Goal: Task Accomplishment & Management: Use online tool/utility

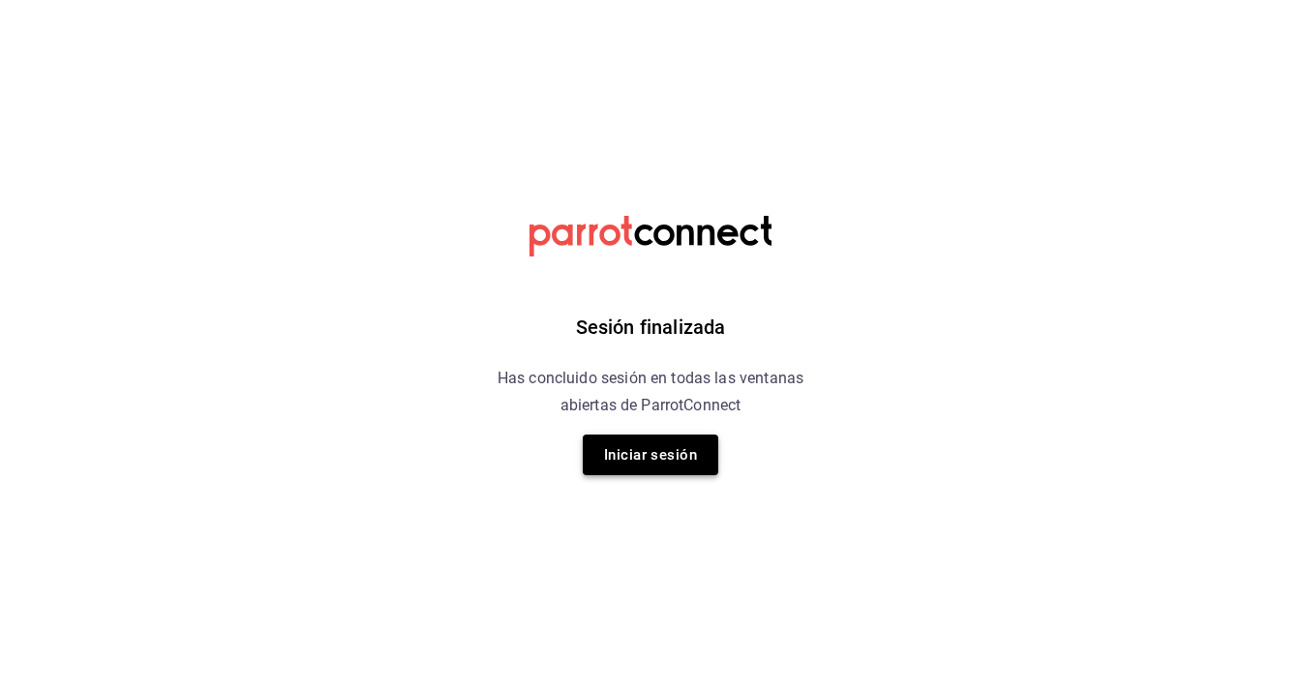
click at [658, 459] on button "Iniciar sesión" at bounding box center [650, 454] width 135 height 41
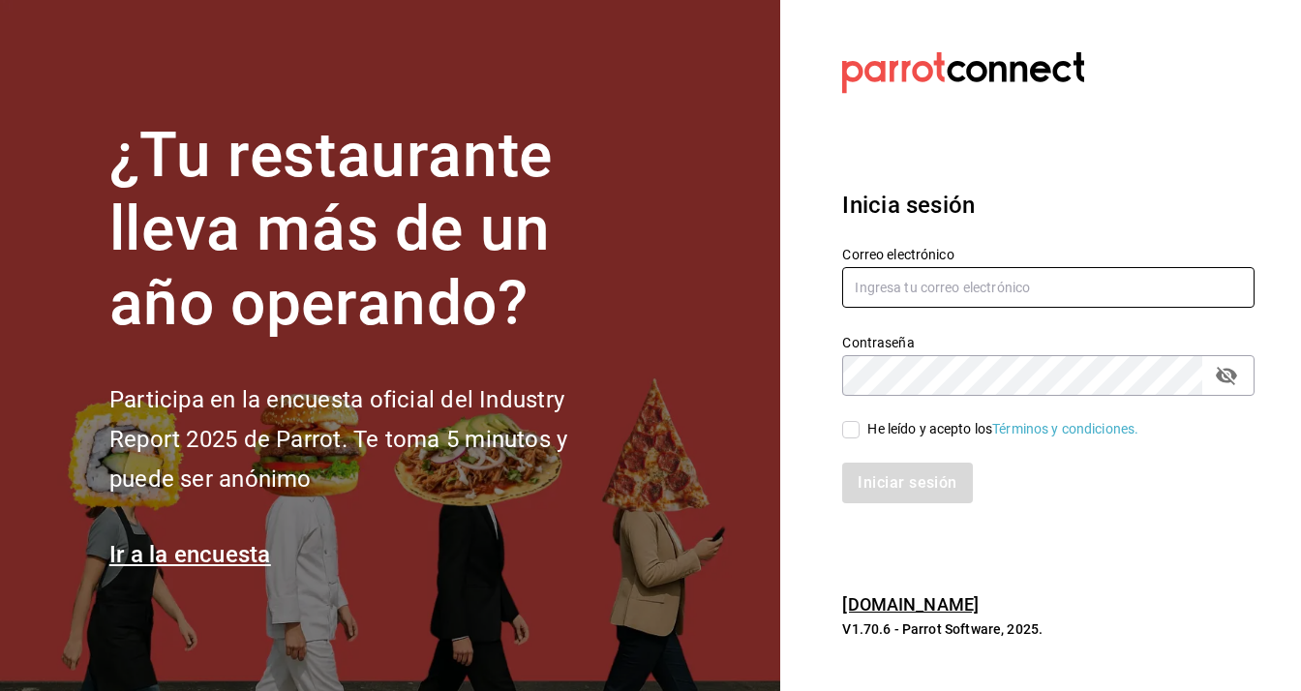
click at [863, 290] on input "text" at bounding box center [1048, 287] width 412 height 41
type input "F"
type input "[EMAIL_ADDRESS][DOMAIN_NAME]"
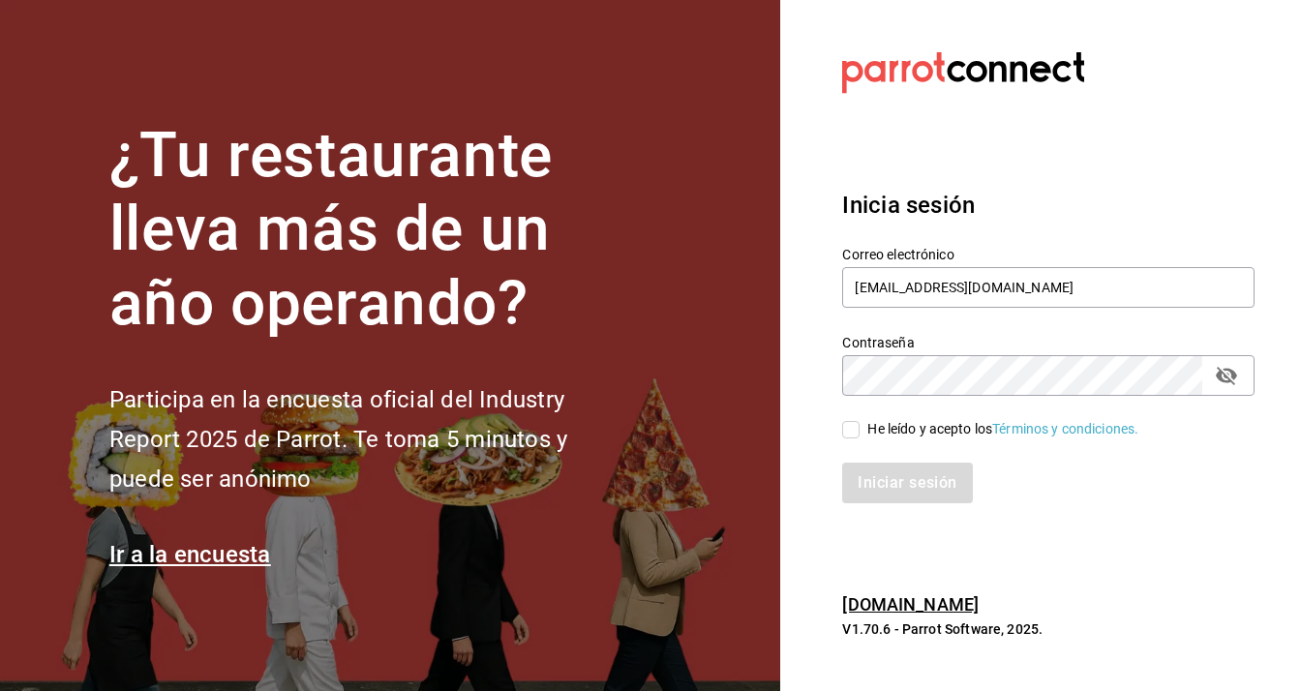
click at [871, 431] on div "He leído y acepto los Términos y condiciones." at bounding box center [1002, 429] width 271 height 20
click at [859, 431] on input "He leído y acepto los Términos y condiciones." at bounding box center [850, 429] width 17 height 17
checkbox input "true"
click at [1228, 384] on icon "passwordField" at bounding box center [1225, 375] width 23 height 23
click at [944, 496] on button "Iniciar sesión" at bounding box center [908, 483] width 132 height 41
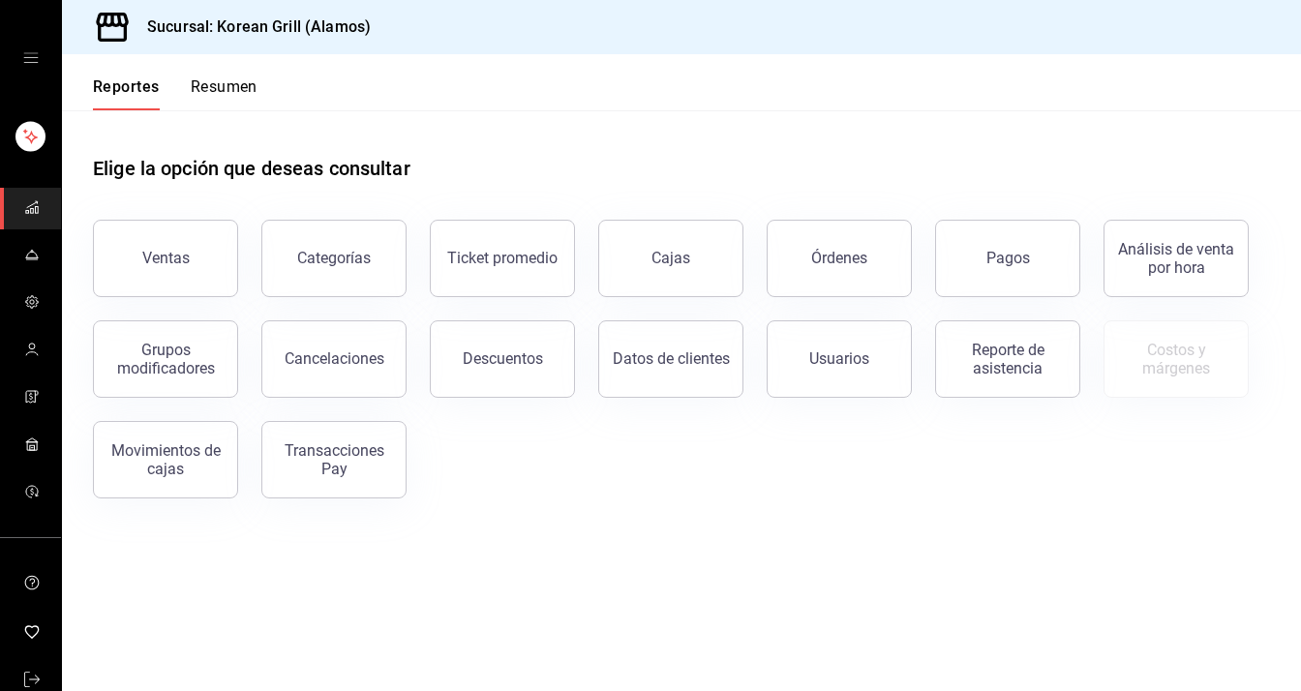
click at [244, 94] on button "Resumen" at bounding box center [224, 93] width 67 height 33
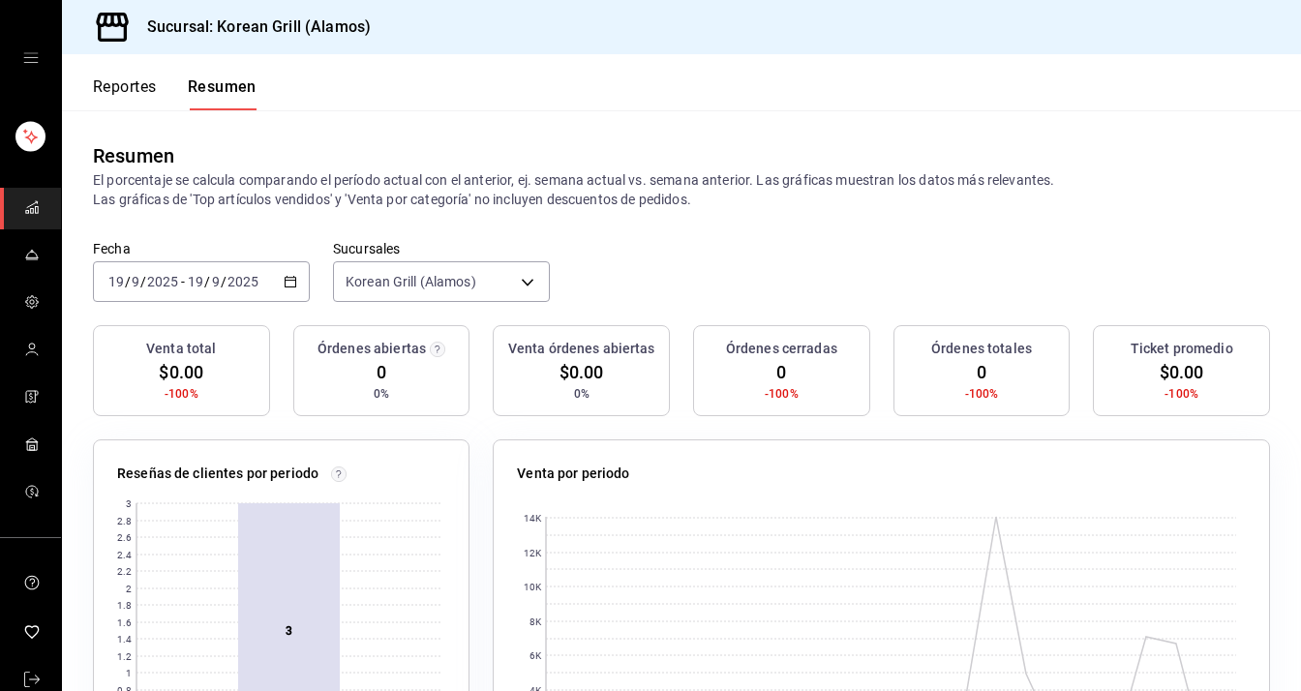
click at [114, 74] on div "Reportes Resumen" at bounding box center [159, 82] width 195 height 56
click at [110, 84] on button "Reportes" at bounding box center [125, 93] width 64 height 33
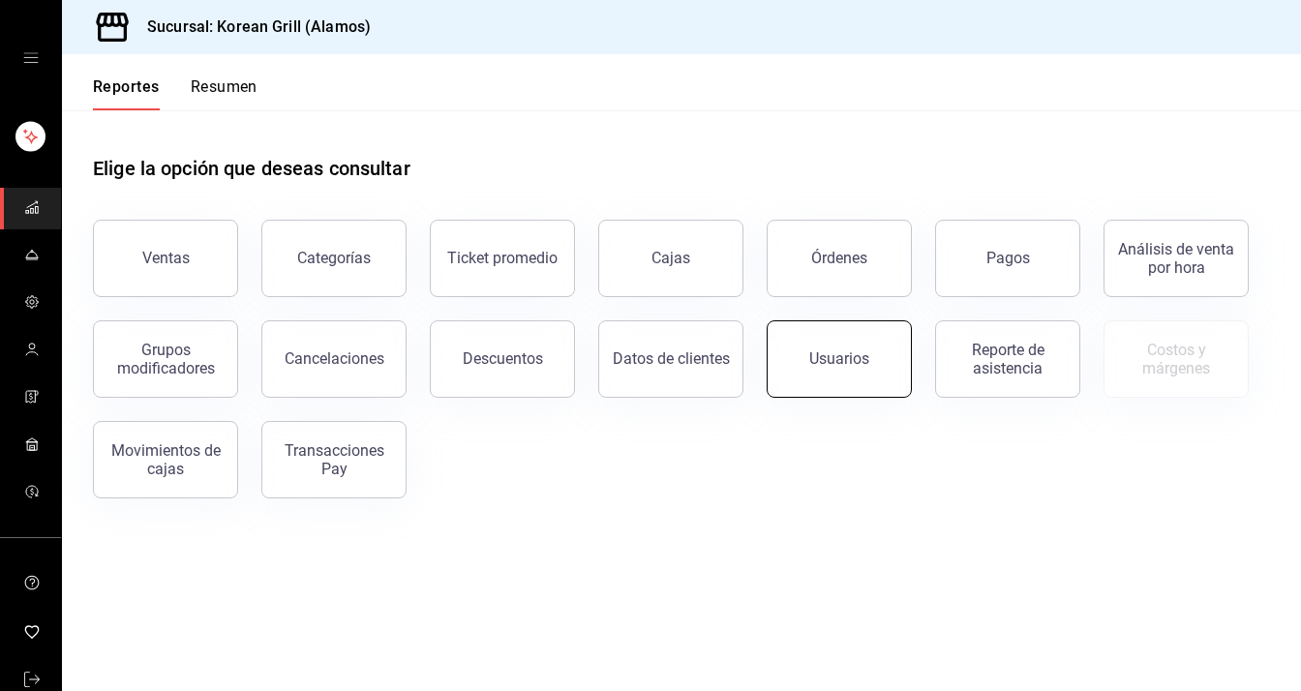
click at [830, 369] on button "Usuarios" at bounding box center [838, 358] width 145 height 77
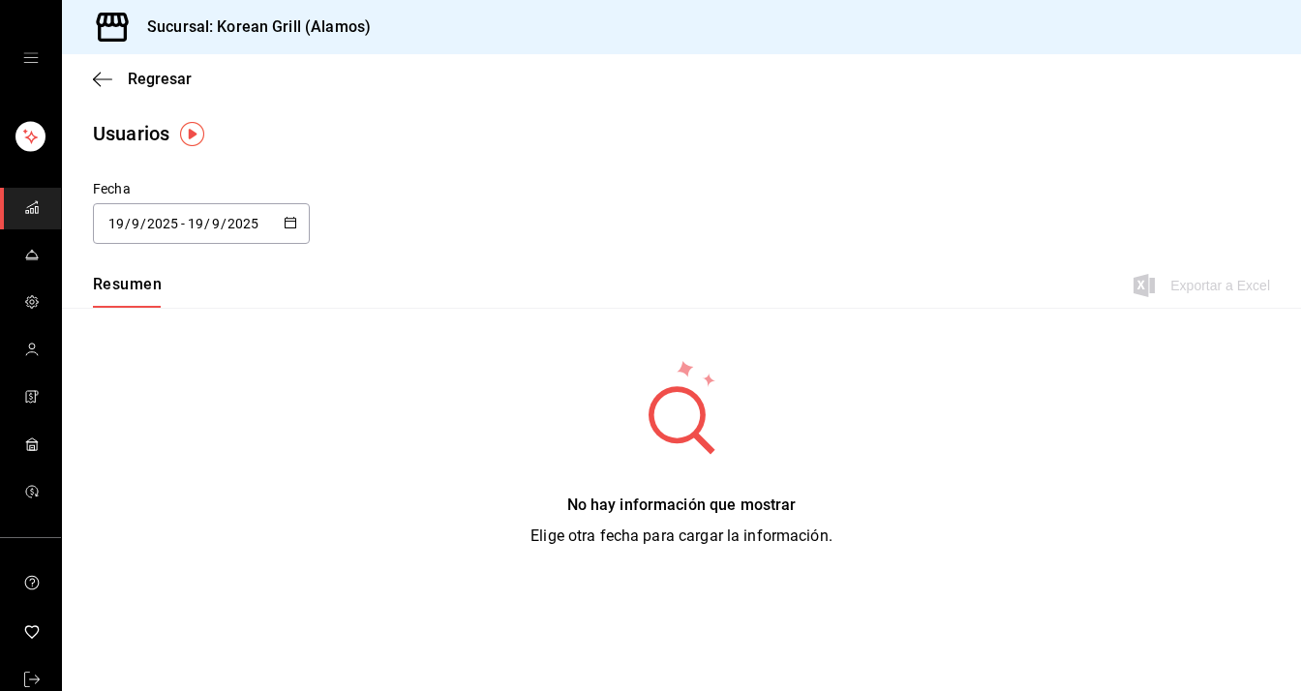
click at [282, 226] on div "[DATE] [DATE] - [DATE] [DATE]" at bounding box center [201, 223] width 217 height 41
click at [166, 511] on li "Rango de fechas" at bounding box center [184, 503] width 183 height 44
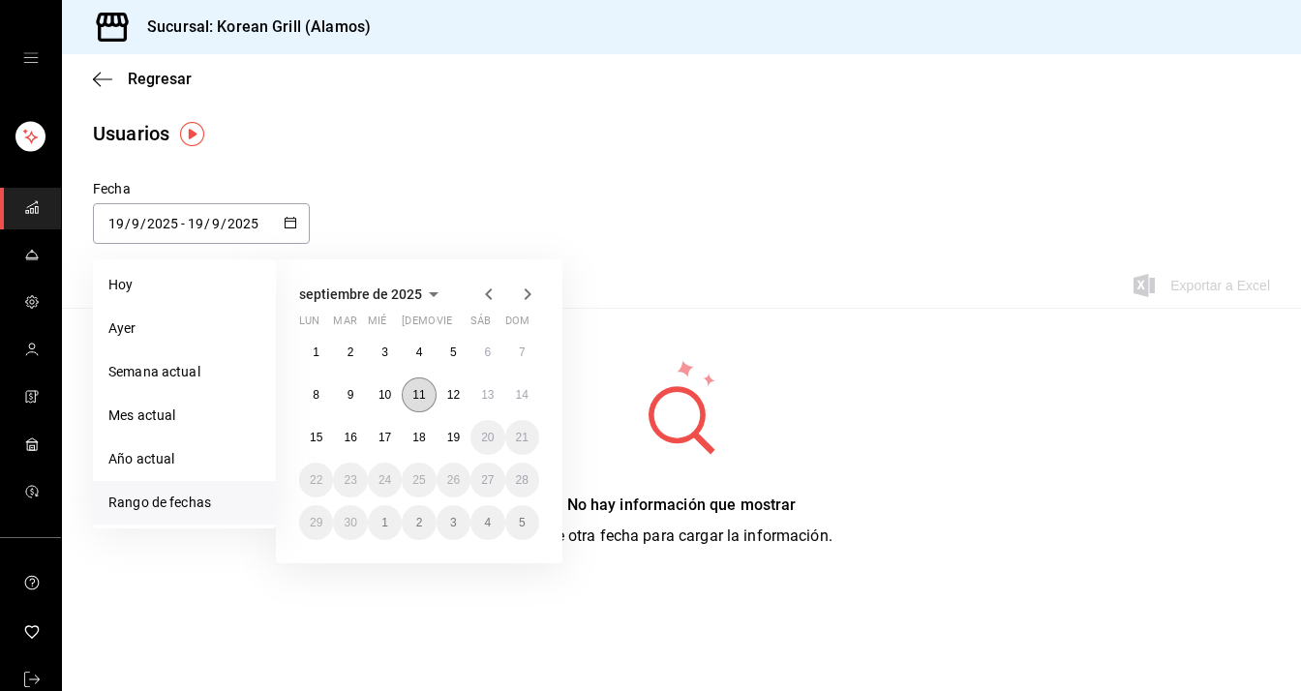
click at [414, 390] on abbr "11" at bounding box center [418, 395] width 13 height 14
click at [392, 431] on button "17" at bounding box center [385, 437] width 34 height 35
type input "[DATE]"
type input "11"
type input "[DATE]"
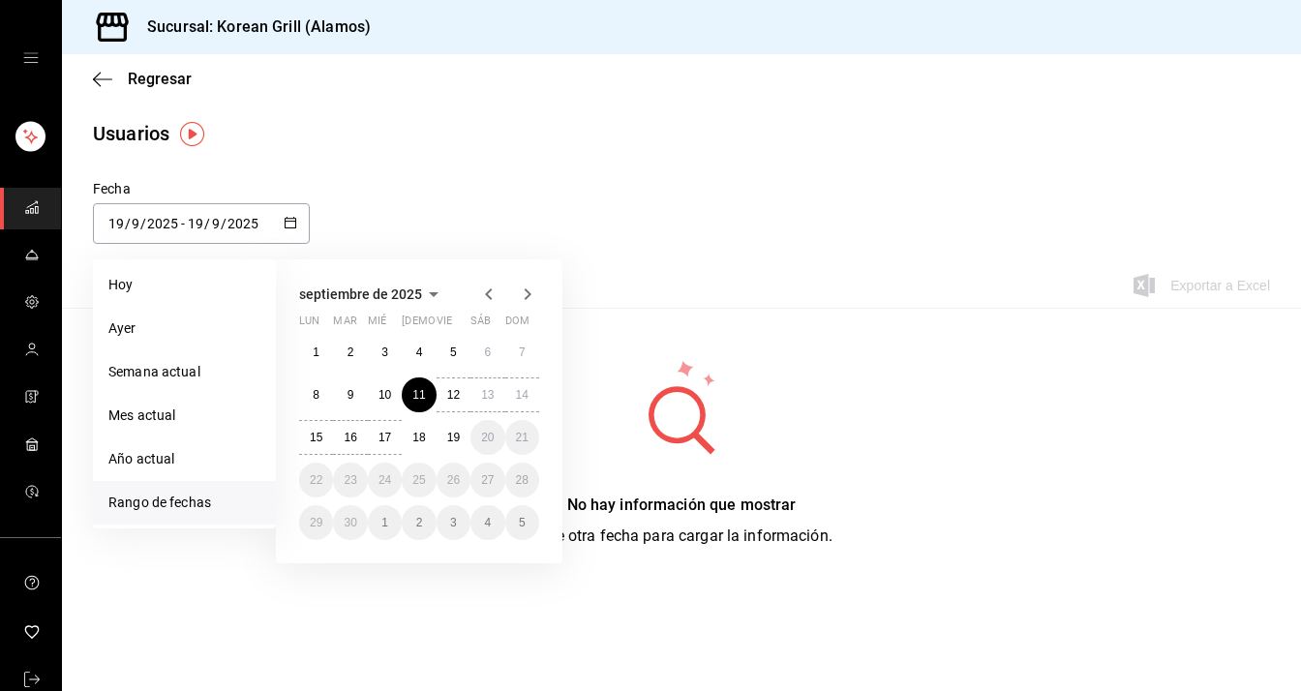
type input "17"
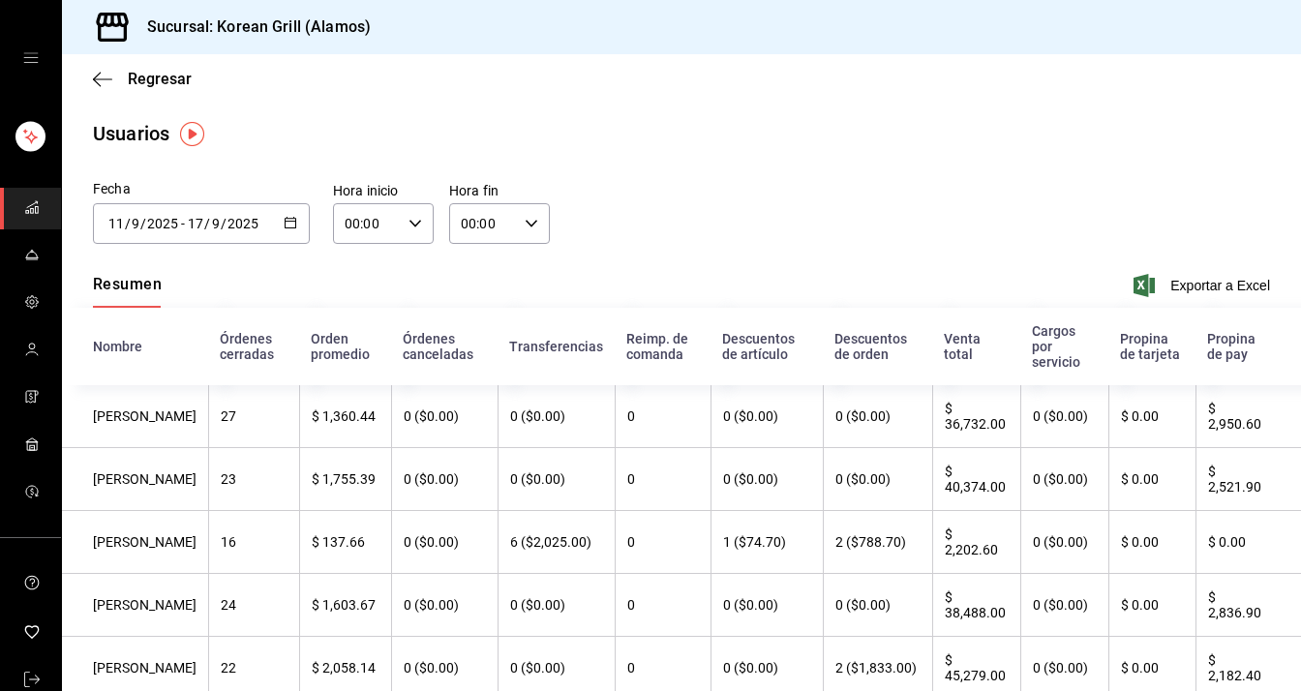
click at [408, 218] on icon "button" at bounding box center [415, 224] width 14 height 14
click at [356, 292] on span "13" at bounding box center [354, 285] width 18 height 15
type input "13:00"
click at [506, 222] on div at bounding box center [650, 345] width 1301 height 691
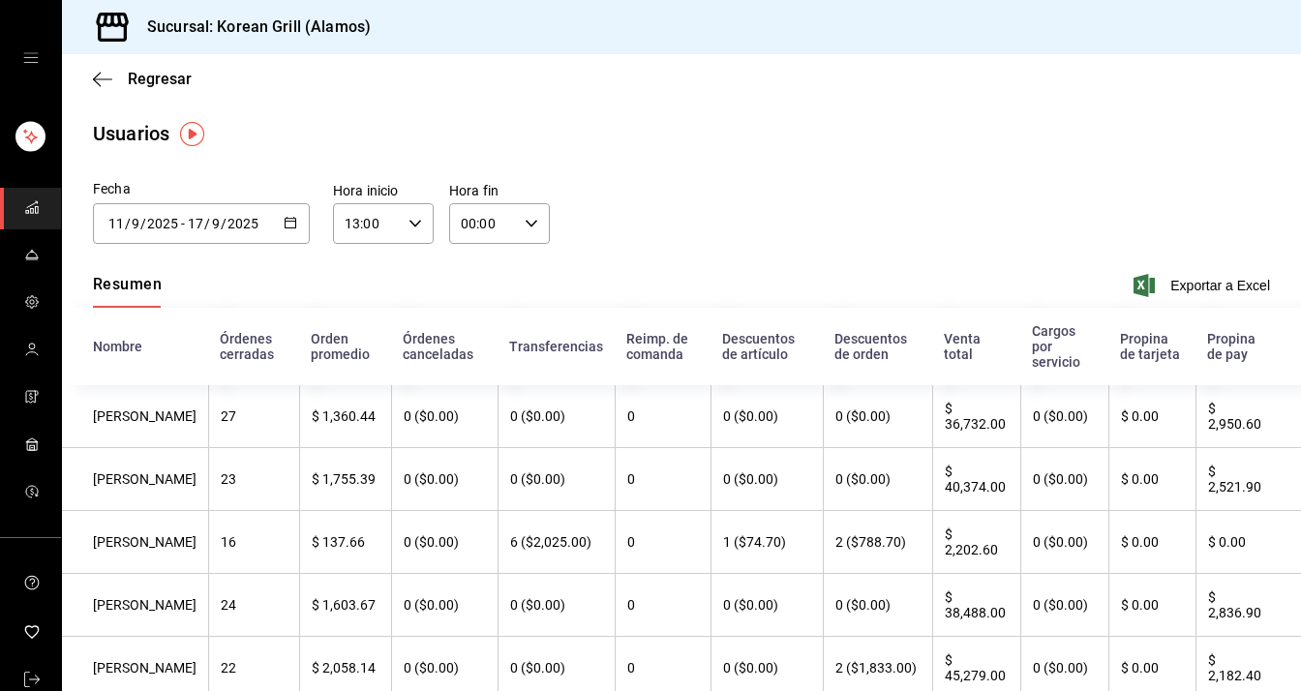
click at [506, 224] on input "00:00" at bounding box center [483, 223] width 68 height 39
click at [472, 384] on span "23" at bounding box center [470, 381] width 18 height 15
click at [522, 379] on span "59" at bounding box center [524, 381] width 18 height 15
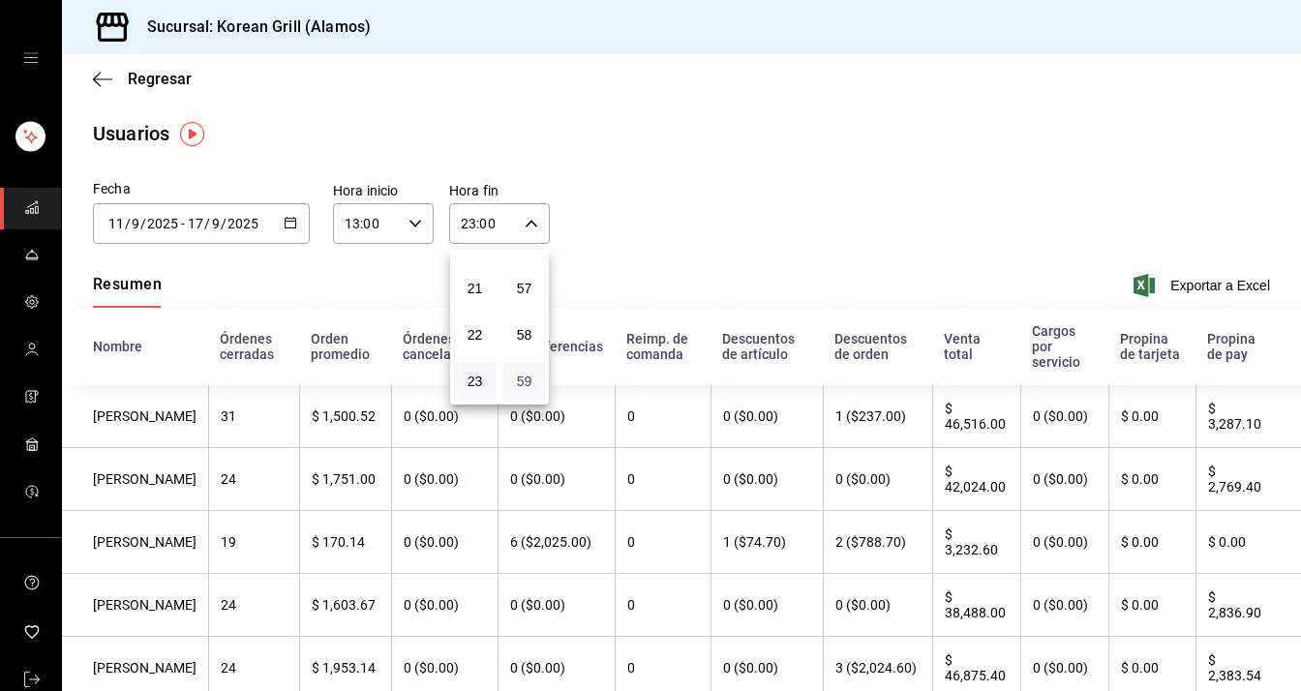
type input "23:59"
click at [757, 255] on div at bounding box center [650, 345] width 1301 height 691
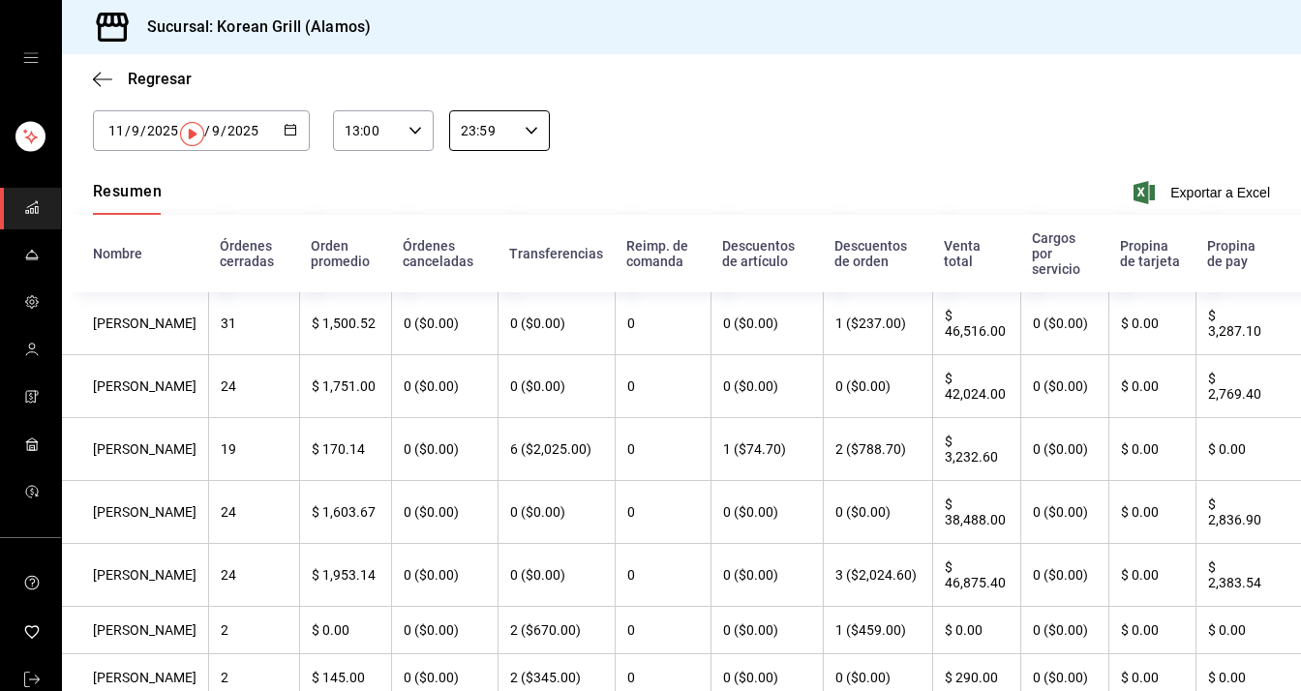
scroll to position [176, 0]
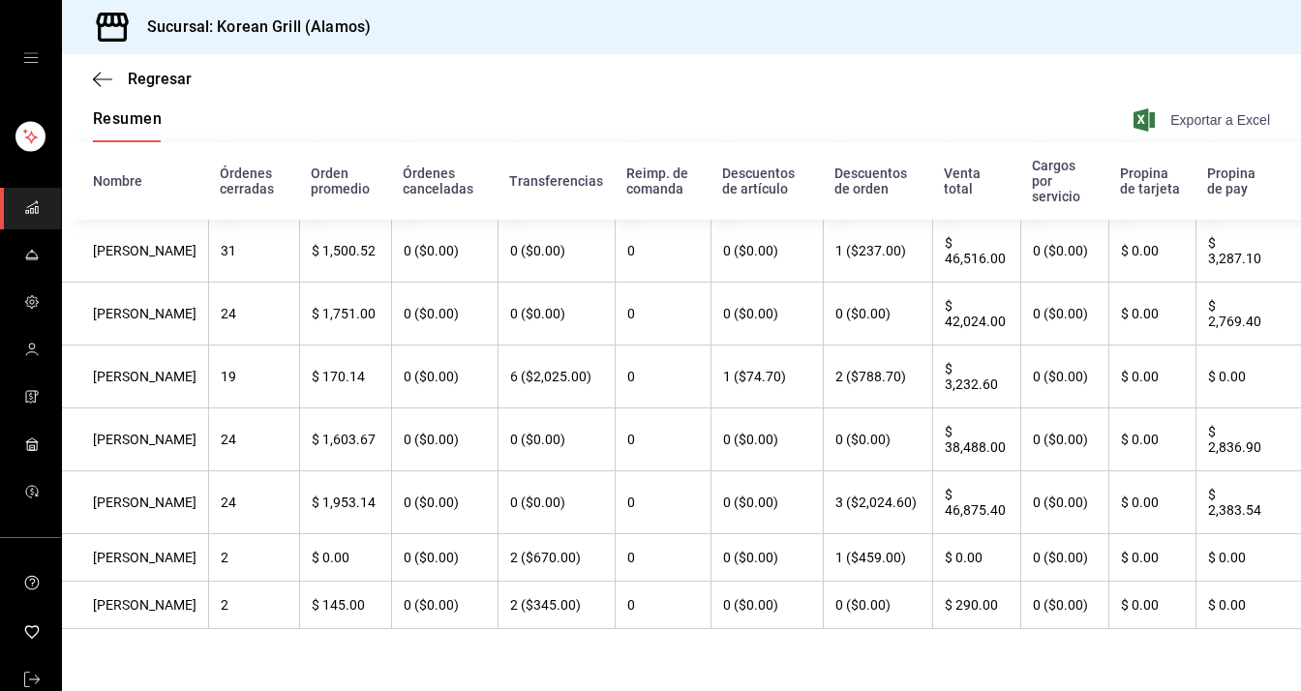
click at [1186, 108] on span "Exportar a Excel" at bounding box center [1203, 119] width 133 height 23
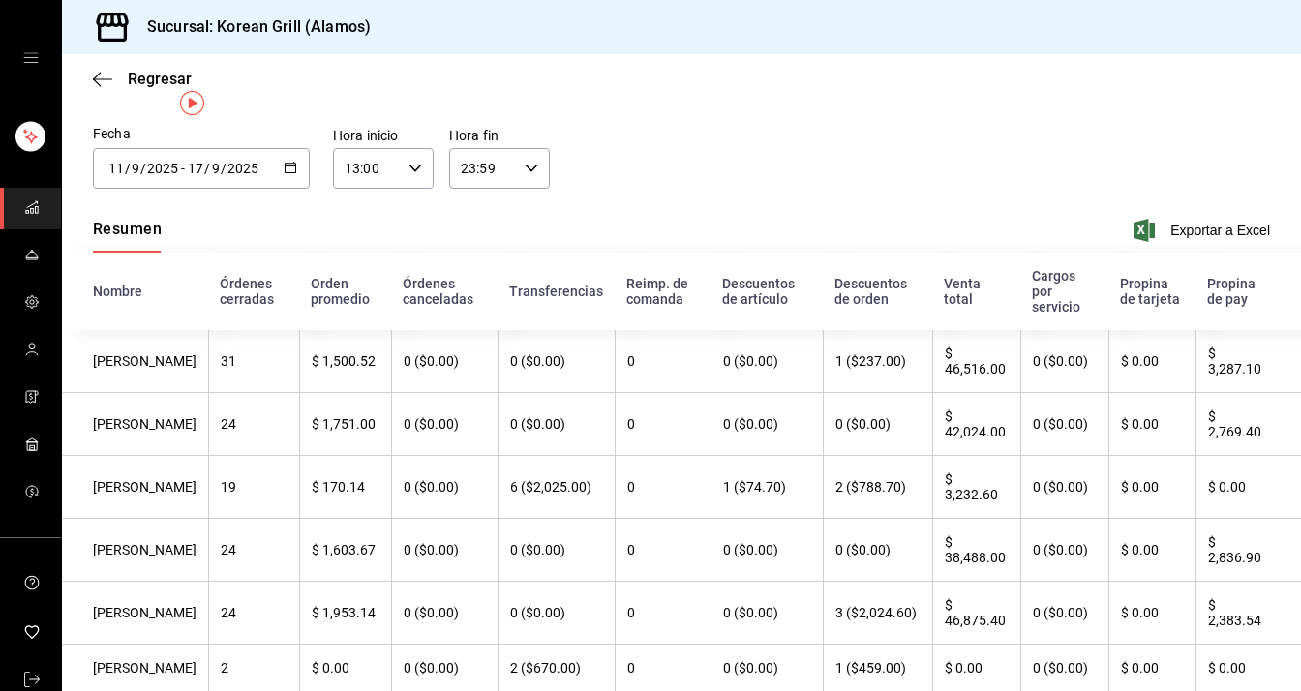
scroll to position [0, 0]
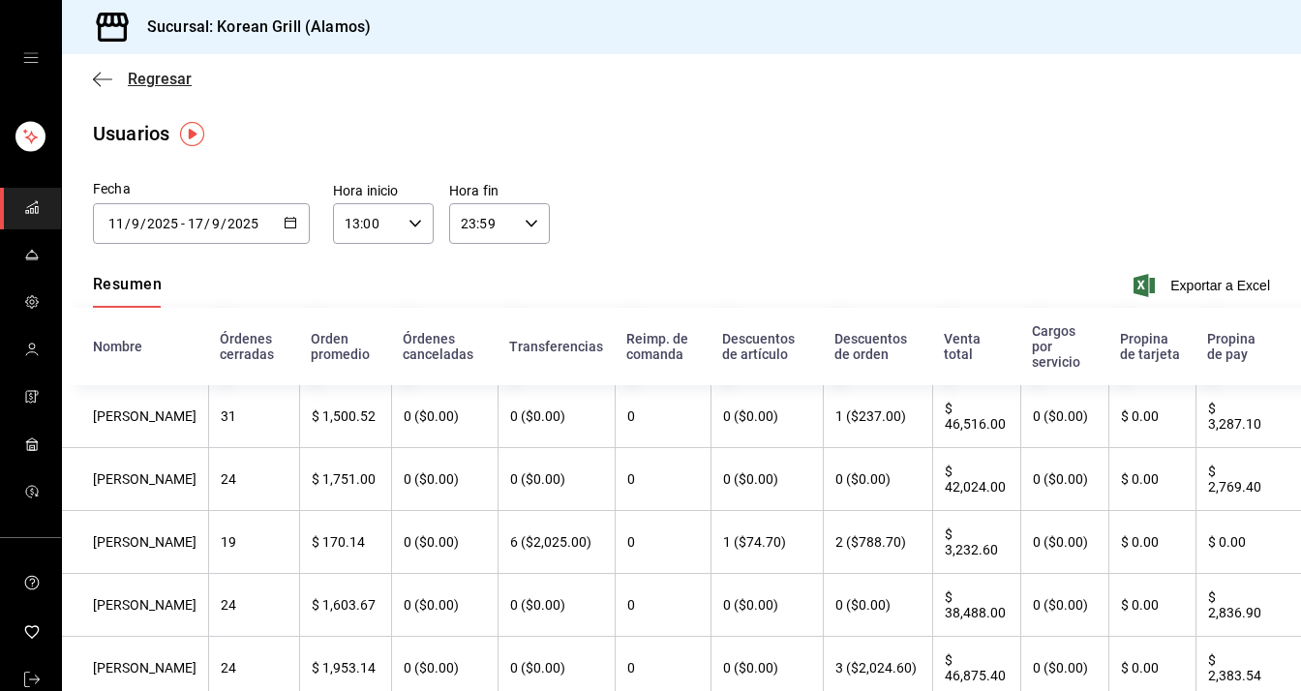
click at [157, 82] on span "Regresar" at bounding box center [160, 79] width 64 height 18
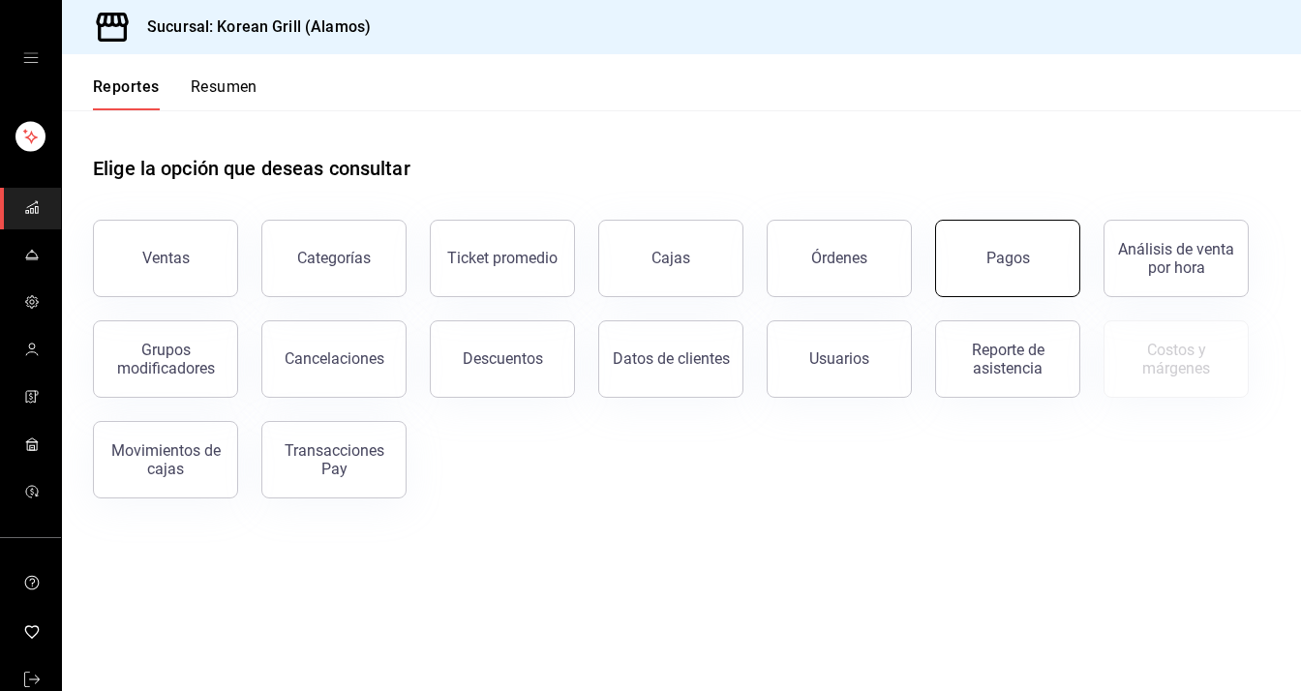
click at [978, 276] on button "Pagos" at bounding box center [1007, 258] width 145 height 77
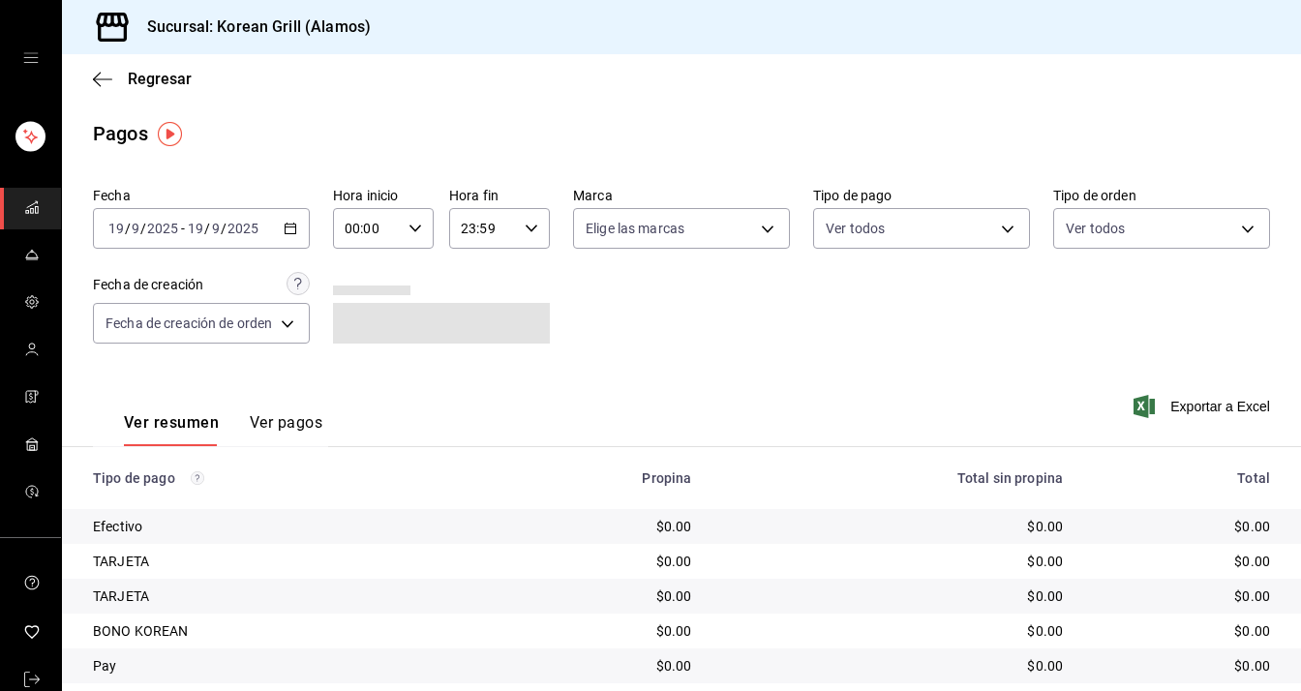
click at [260, 427] on button "Ver pagos" at bounding box center [286, 429] width 73 height 33
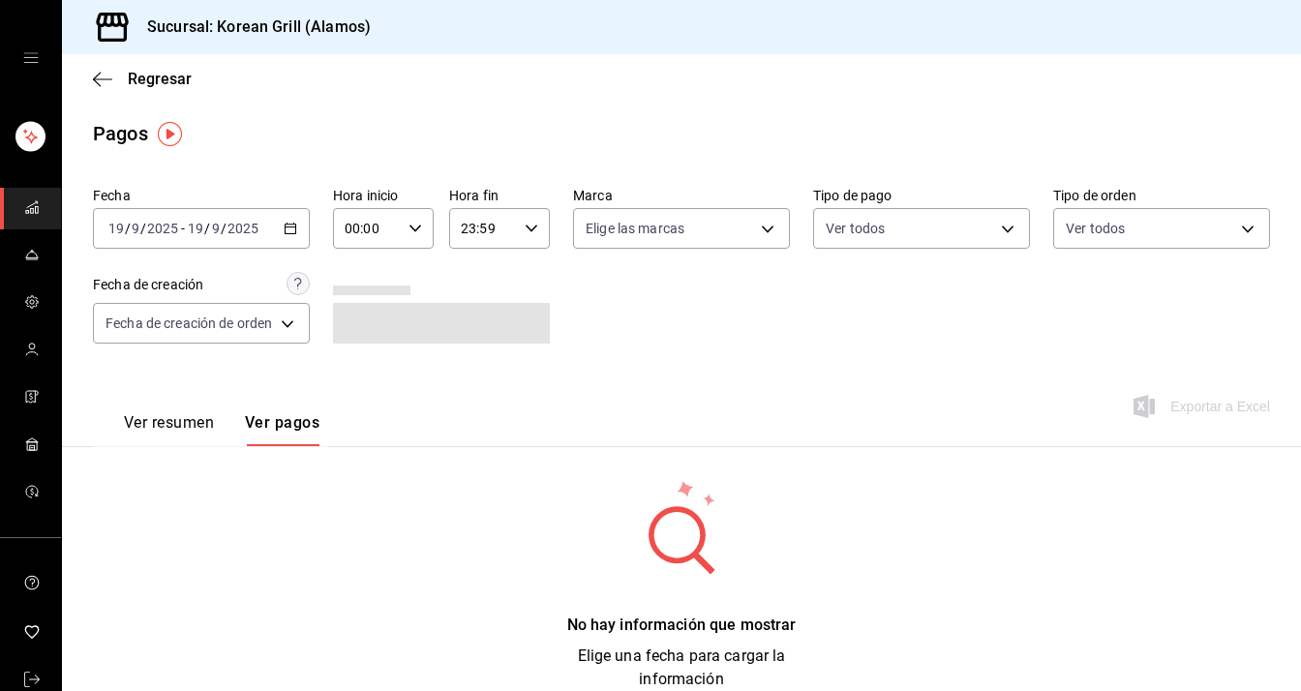
click at [279, 234] on div "[DATE] [DATE] - [DATE] [DATE]" at bounding box center [201, 228] width 217 height 41
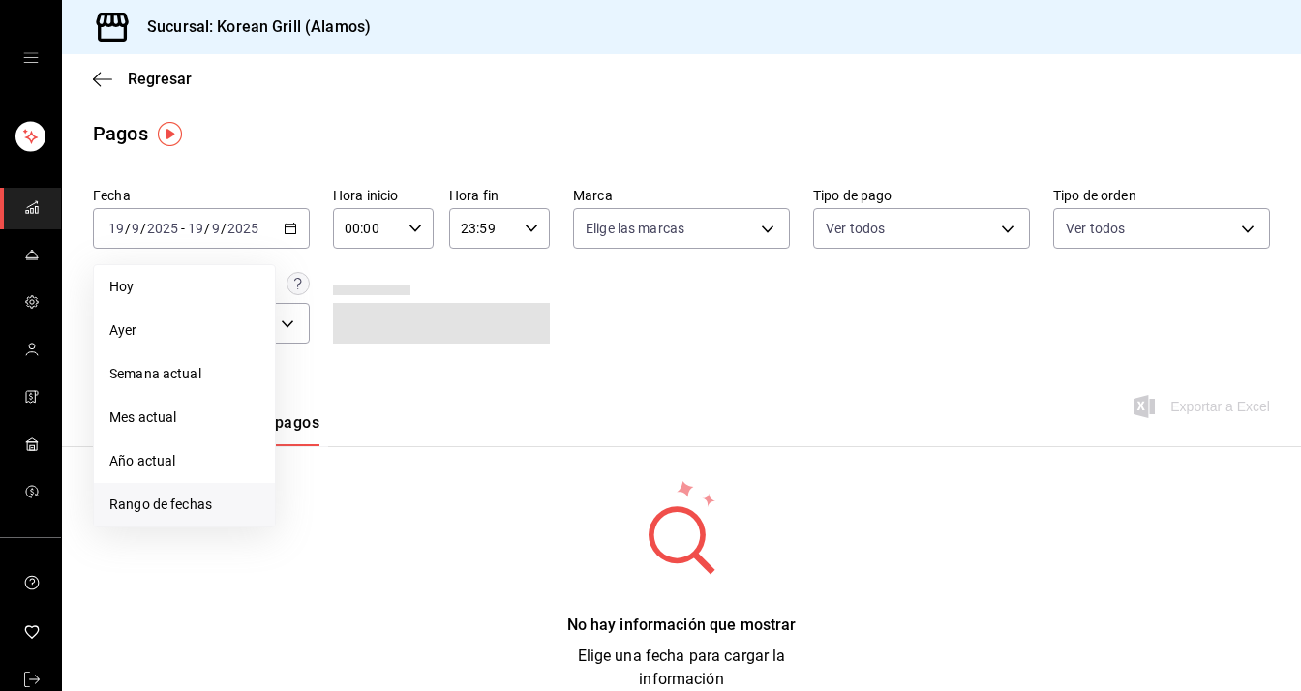
drag, startPoint x: 217, startPoint y: 511, endPoint x: 228, endPoint y: 508, distance: 12.0
click at [228, 508] on span "Rango de fechas" at bounding box center [184, 504] width 150 height 20
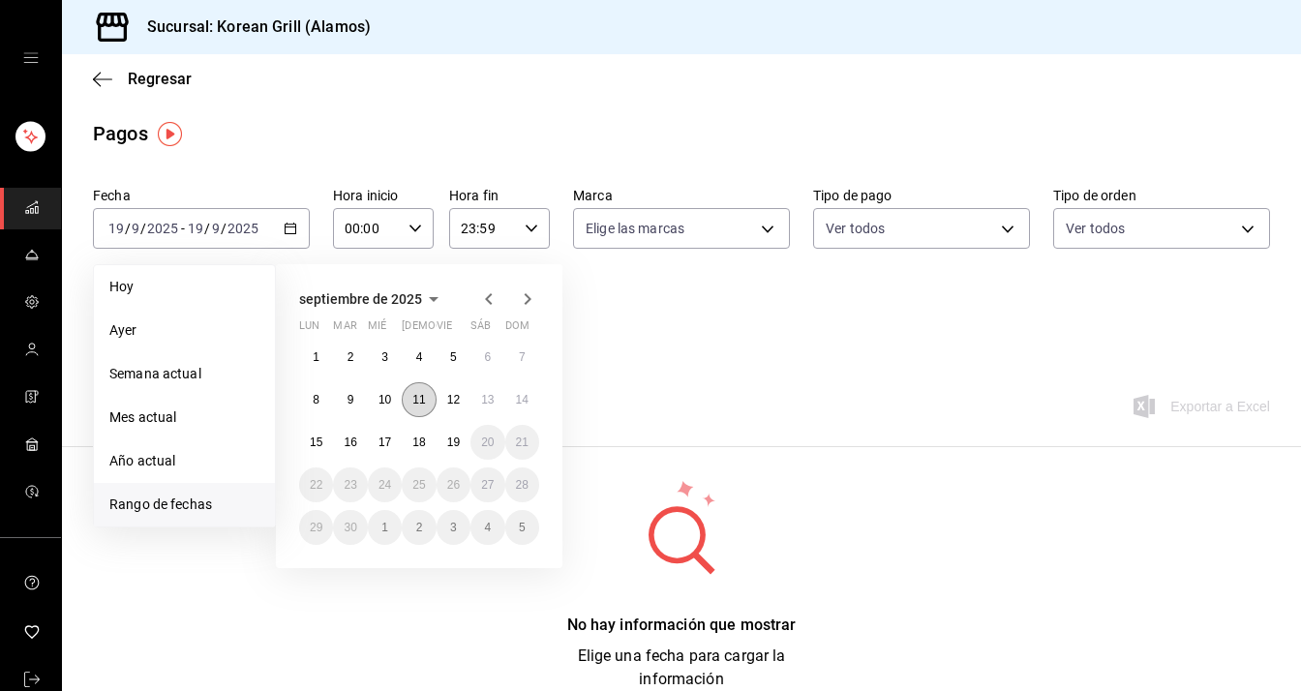
click at [416, 403] on abbr "11" at bounding box center [418, 400] width 13 height 14
click at [395, 449] on button "17" at bounding box center [385, 442] width 34 height 35
click at [432, 386] on div "1 2 3 4 5 6 7 8 9 10 11 12 13 14 15 16 17 18 19 20 21 22 23 24 25 26 27 28 29 3…" at bounding box center [419, 442] width 240 height 205
click at [424, 400] on abbr "11" at bounding box center [418, 400] width 13 height 14
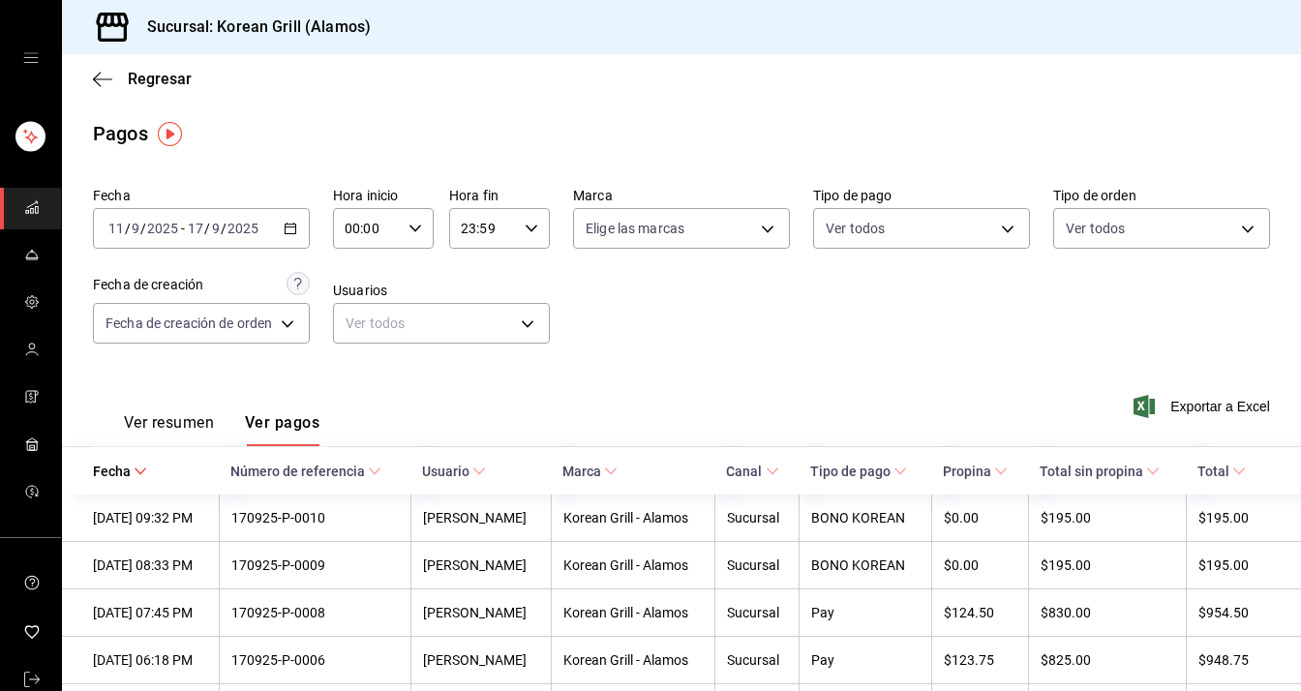
click at [417, 227] on \(Stroke\) "button" at bounding box center [415, 228] width 12 height 7
click at [365, 309] on span "13" at bounding box center [357, 300] width 18 height 15
type input "13:00"
click at [504, 263] on div at bounding box center [650, 345] width 1301 height 691
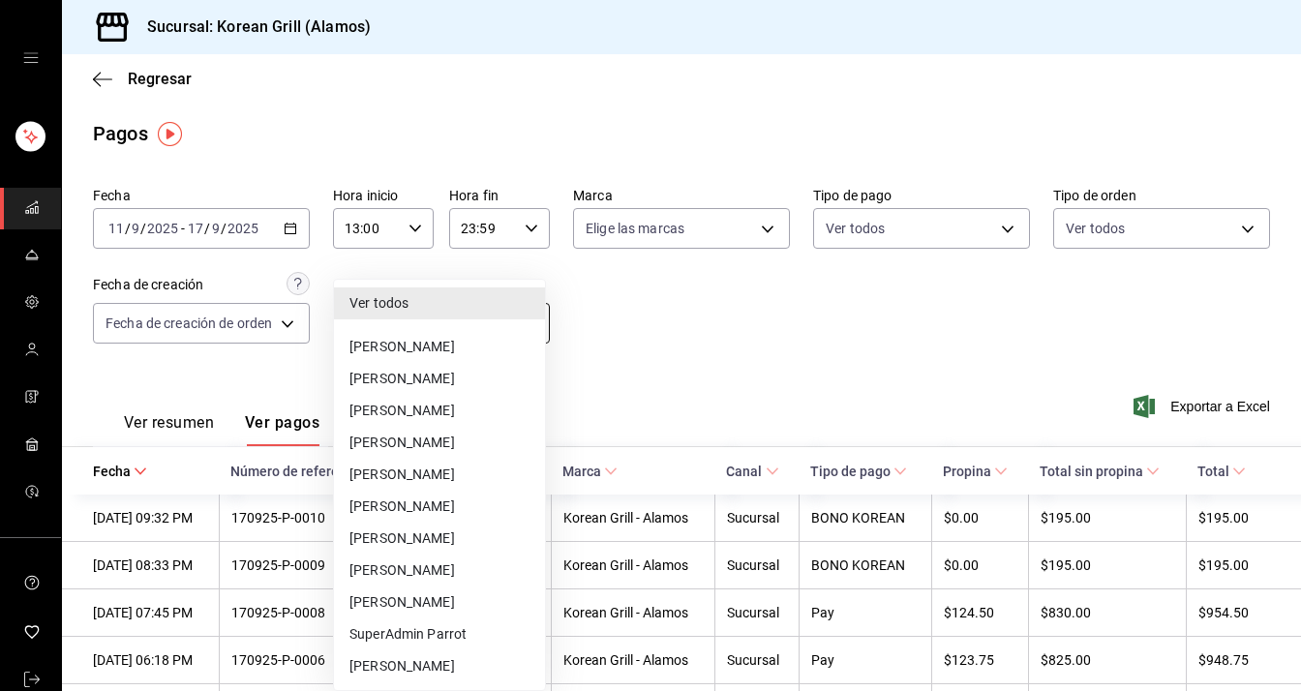
click at [428, 336] on body "Sucursal: Korean Grill (Alamos) Regresar Pagos Fecha [DATE] [DATE] - [DATE] [DA…" at bounding box center [650, 345] width 1301 height 691
click at [389, 543] on li "[PERSON_NAME]" at bounding box center [439, 539] width 211 height 32
type input "d0b3a6c4-e5e7-4603-90b9-9d805cf40759"
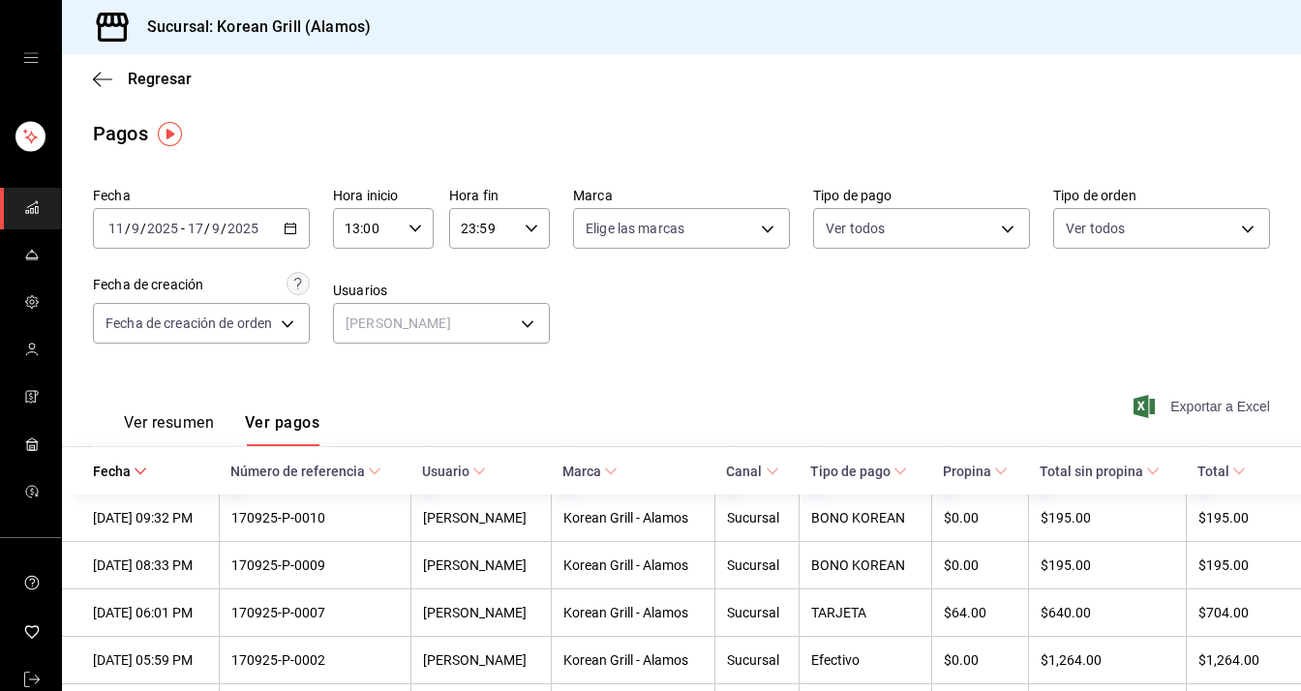
click at [1133, 399] on icon "button" at bounding box center [1143, 406] width 21 height 23
click at [138, 86] on span "Regresar" at bounding box center [160, 79] width 64 height 18
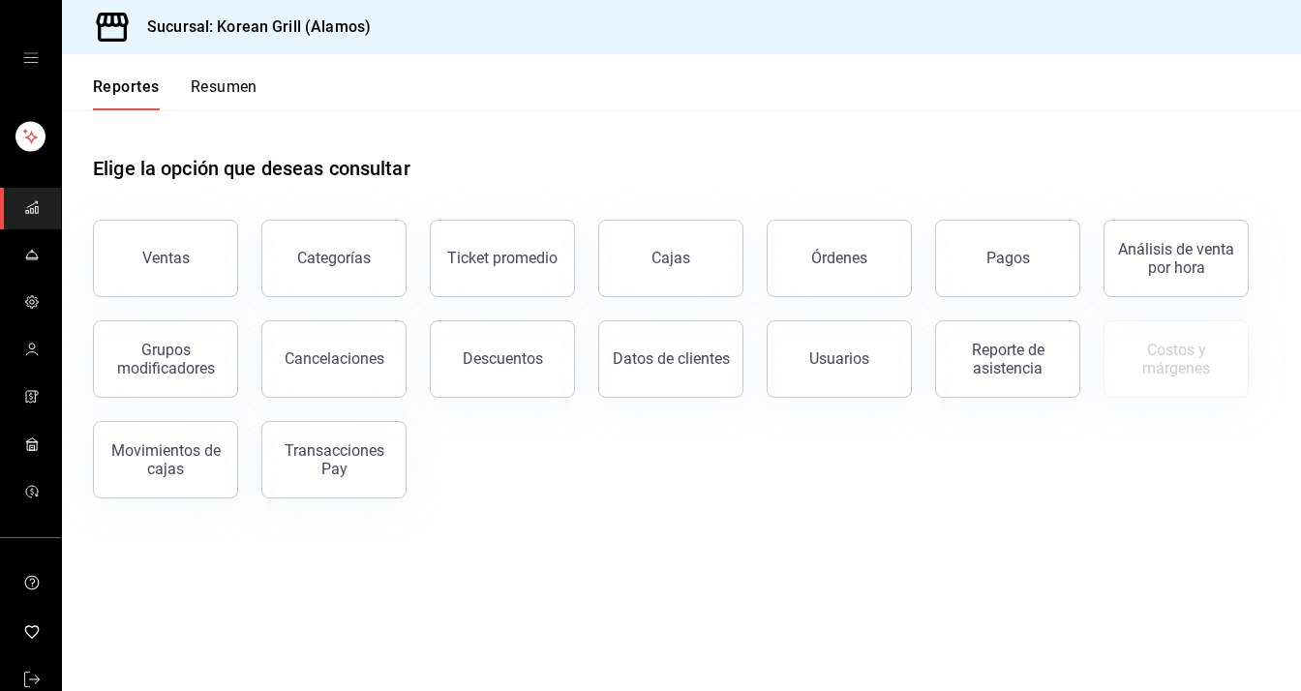
click at [818, 272] on button "Órdenes" at bounding box center [838, 258] width 145 height 77
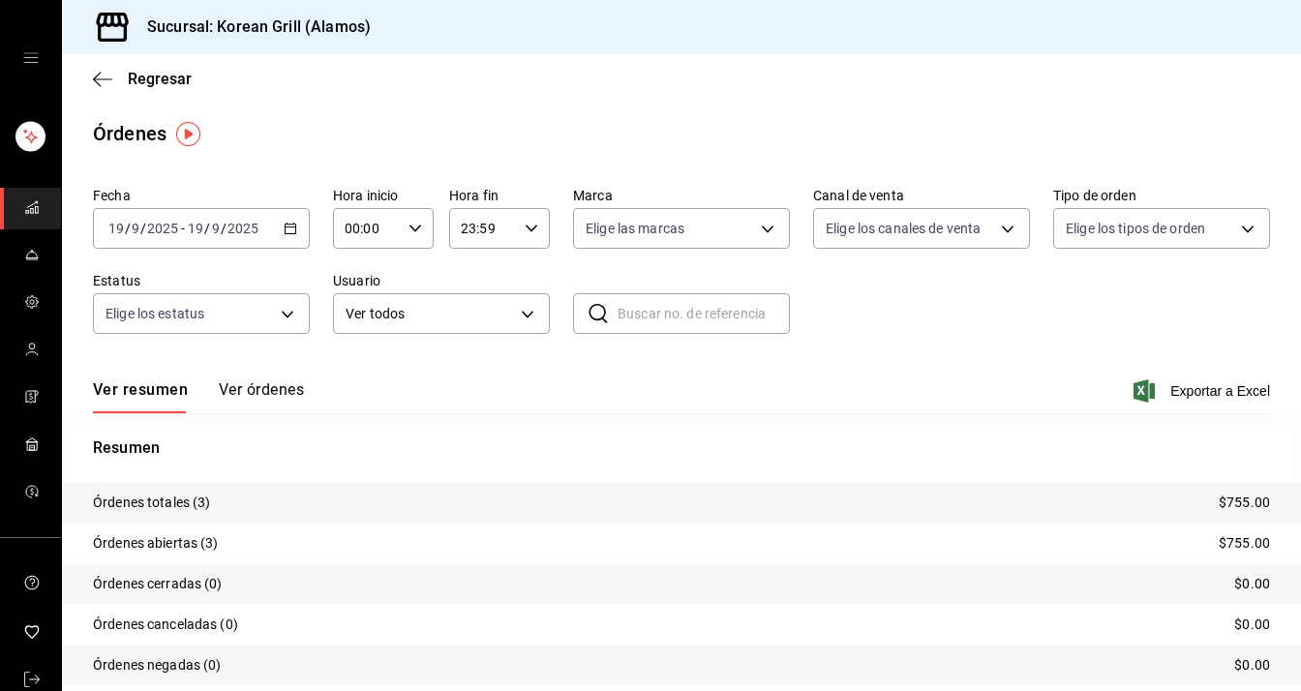
click at [279, 230] on div "[DATE] [DATE] - [DATE] [DATE]" at bounding box center [201, 228] width 217 height 41
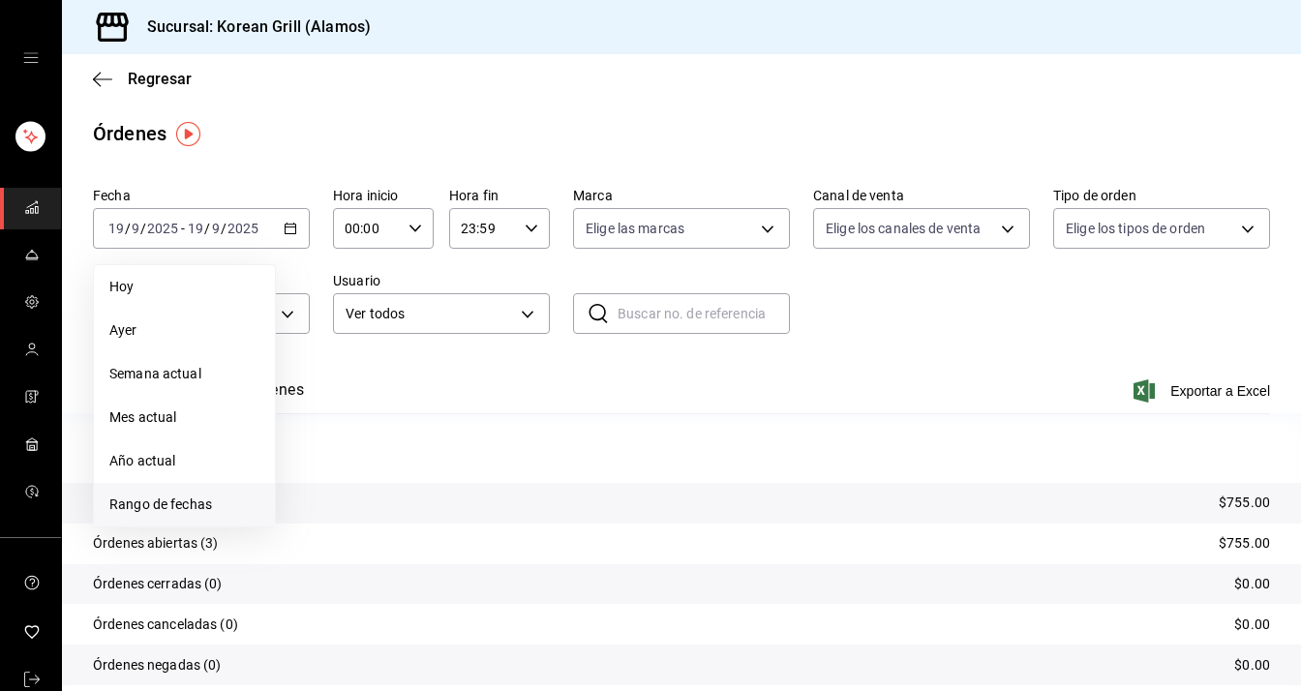
click at [168, 512] on span "Rango de fechas" at bounding box center [184, 504] width 150 height 20
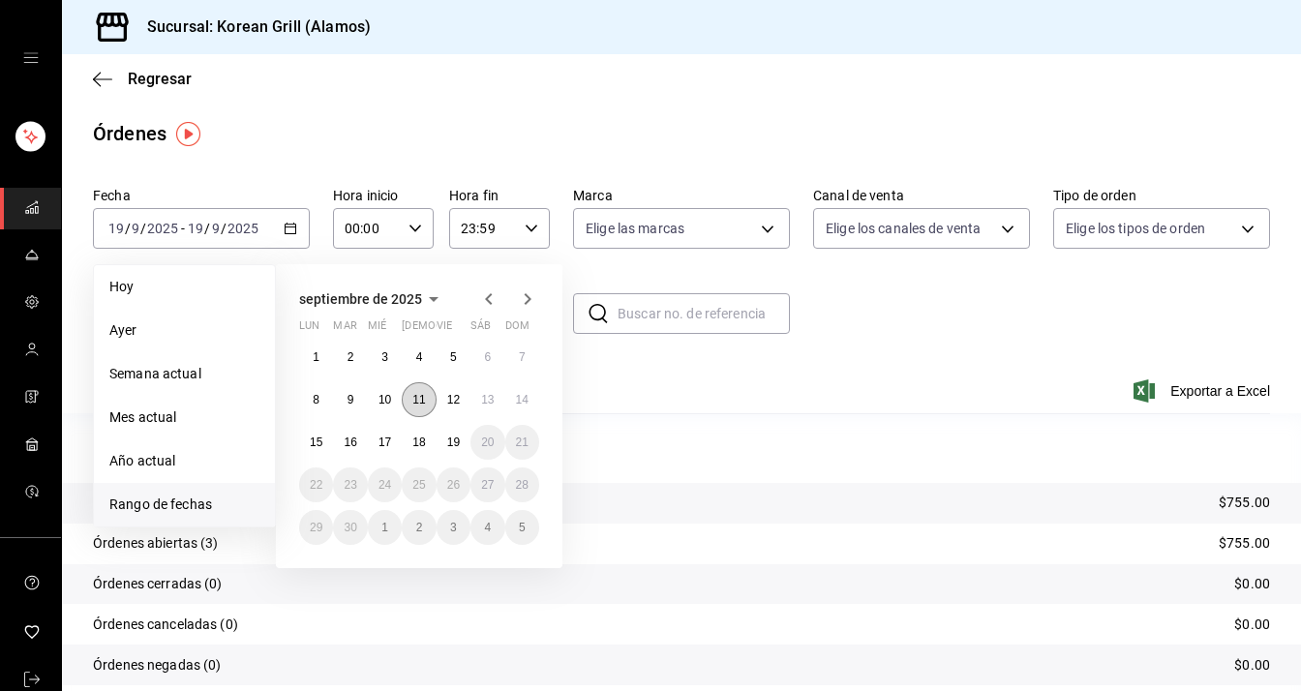
click at [415, 407] on button "11" at bounding box center [419, 399] width 34 height 35
click at [394, 439] on button "17" at bounding box center [385, 442] width 34 height 35
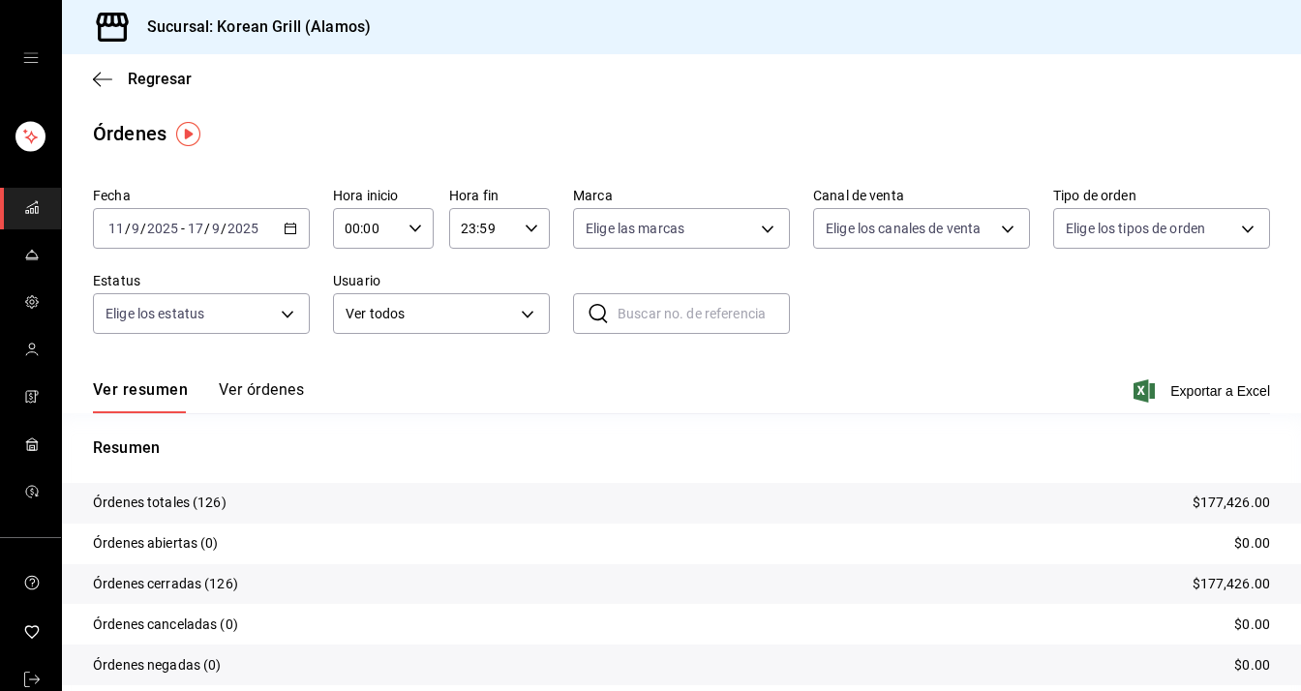
click at [388, 243] on input "00:00" at bounding box center [367, 228] width 68 height 39
click at [357, 403] on span "13" at bounding box center [354, 397] width 18 height 15
type input "13:00"
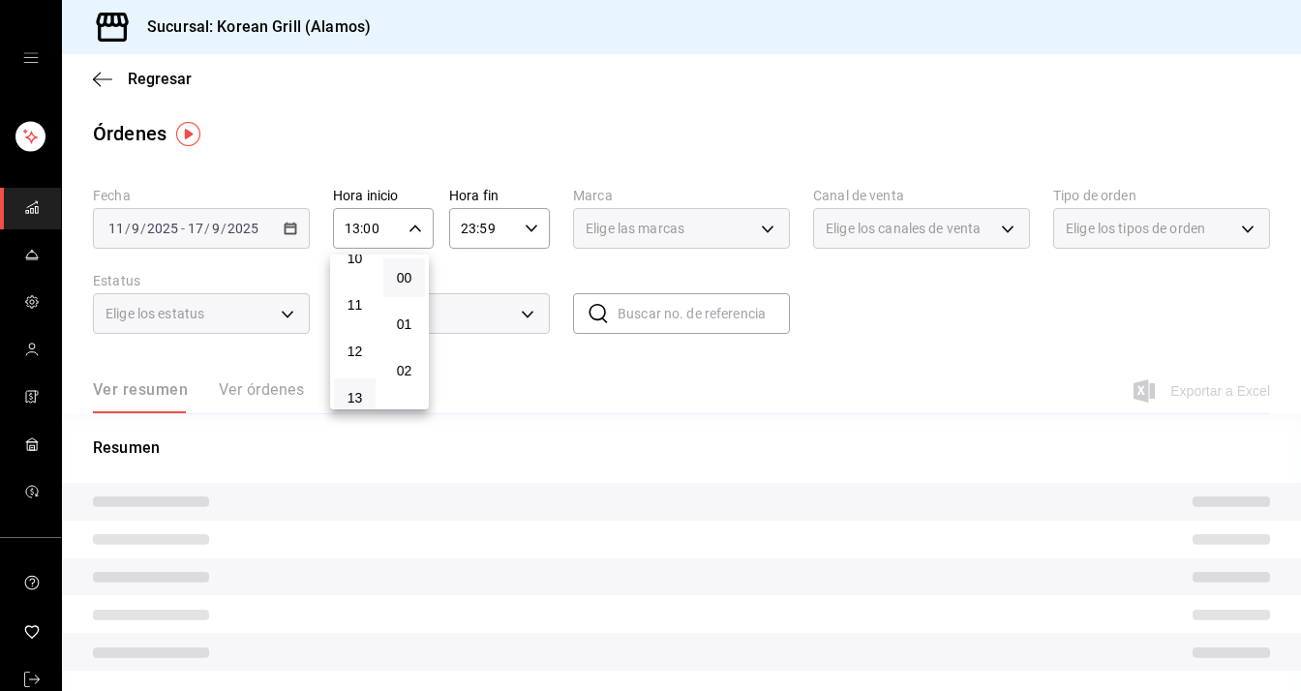
click at [465, 258] on div at bounding box center [650, 345] width 1301 height 691
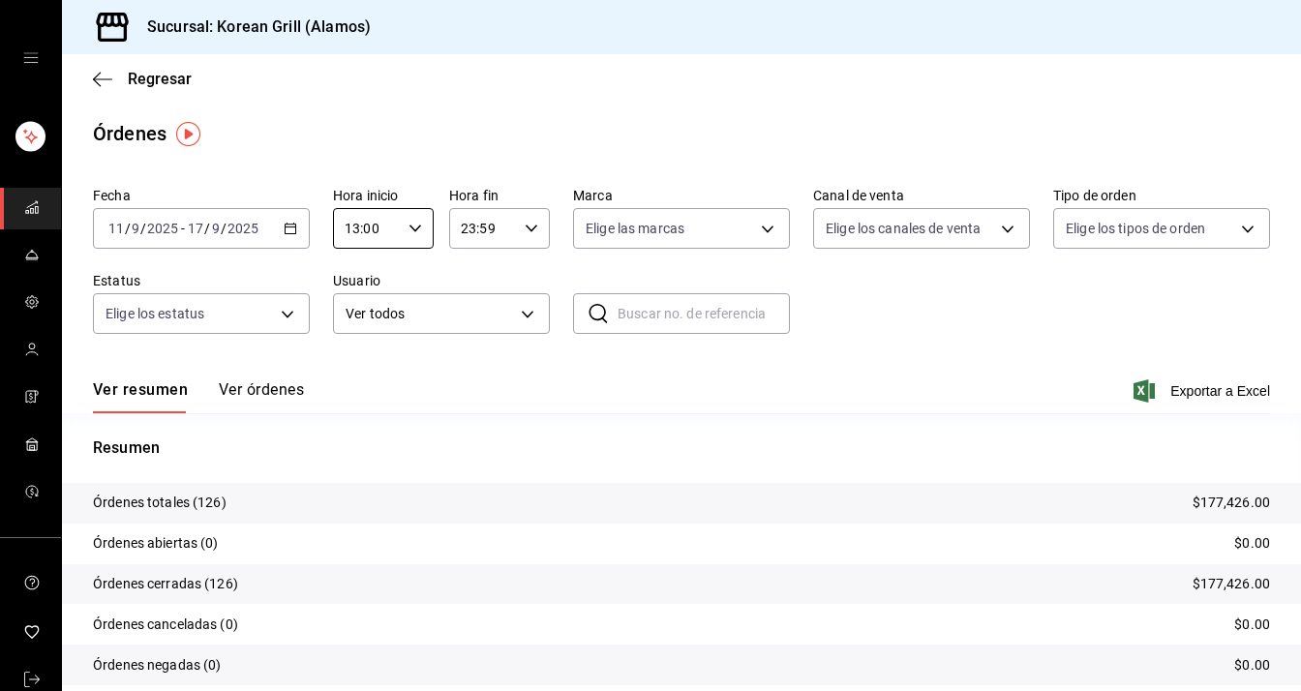
click at [246, 397] on button "Ver órdenes" at bounding box center [261, 396] width 85 height 33
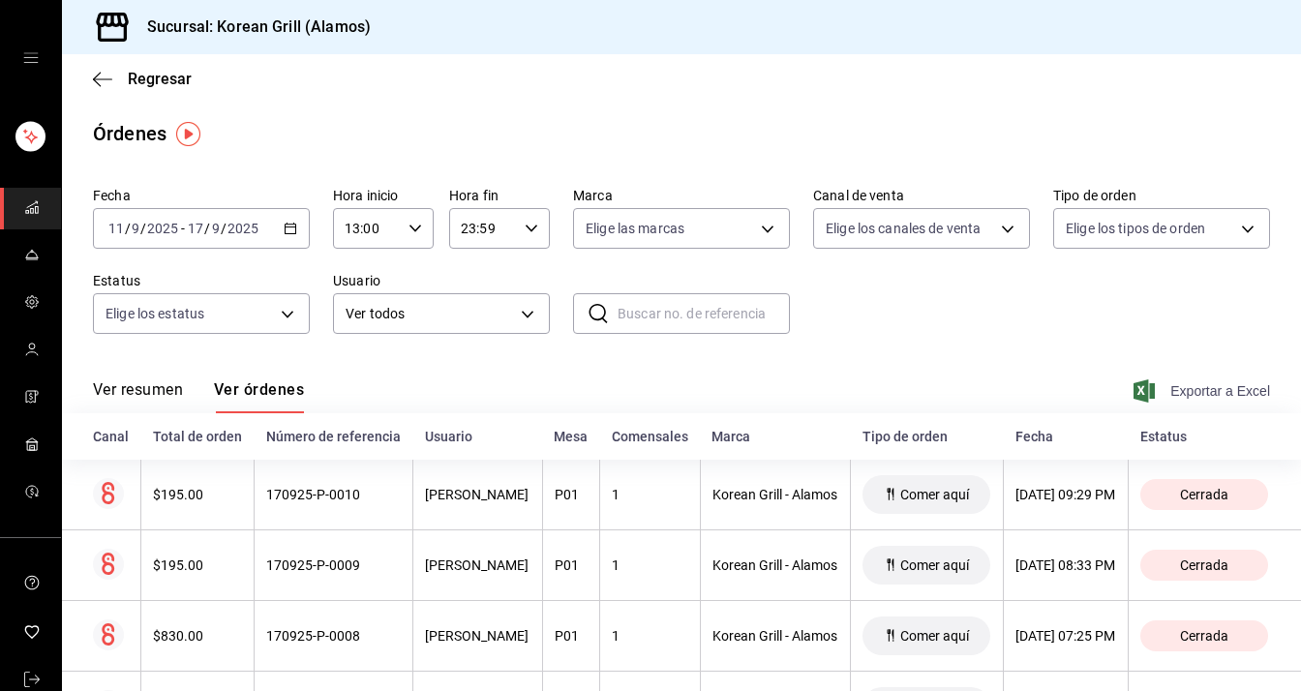
click at [1190, 397] on span "Exportar a Excel" at bounding box center [1203, 390] width 133 height 23
click at [136, 82] on span "Regresar" at bounding box center [160, 79] width 64 height 18
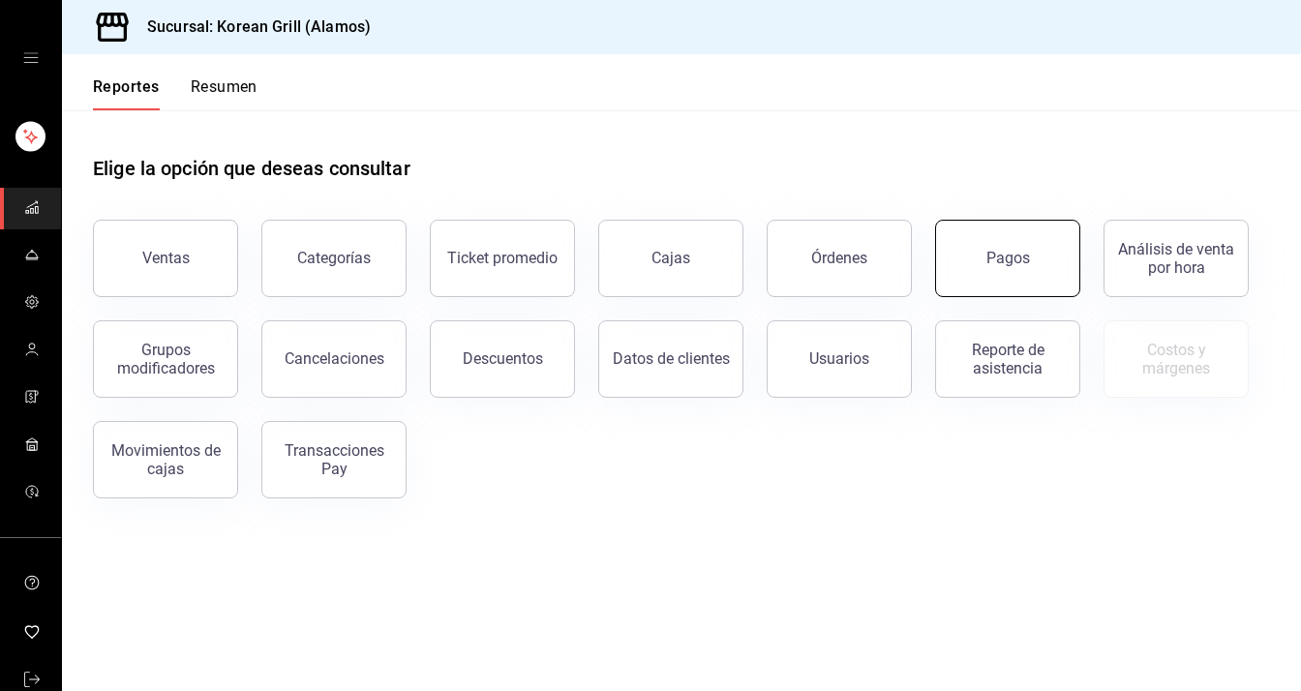
click at [961, 264] on button "Pagos" at bounding box center [1007, 258] width 145 height 77
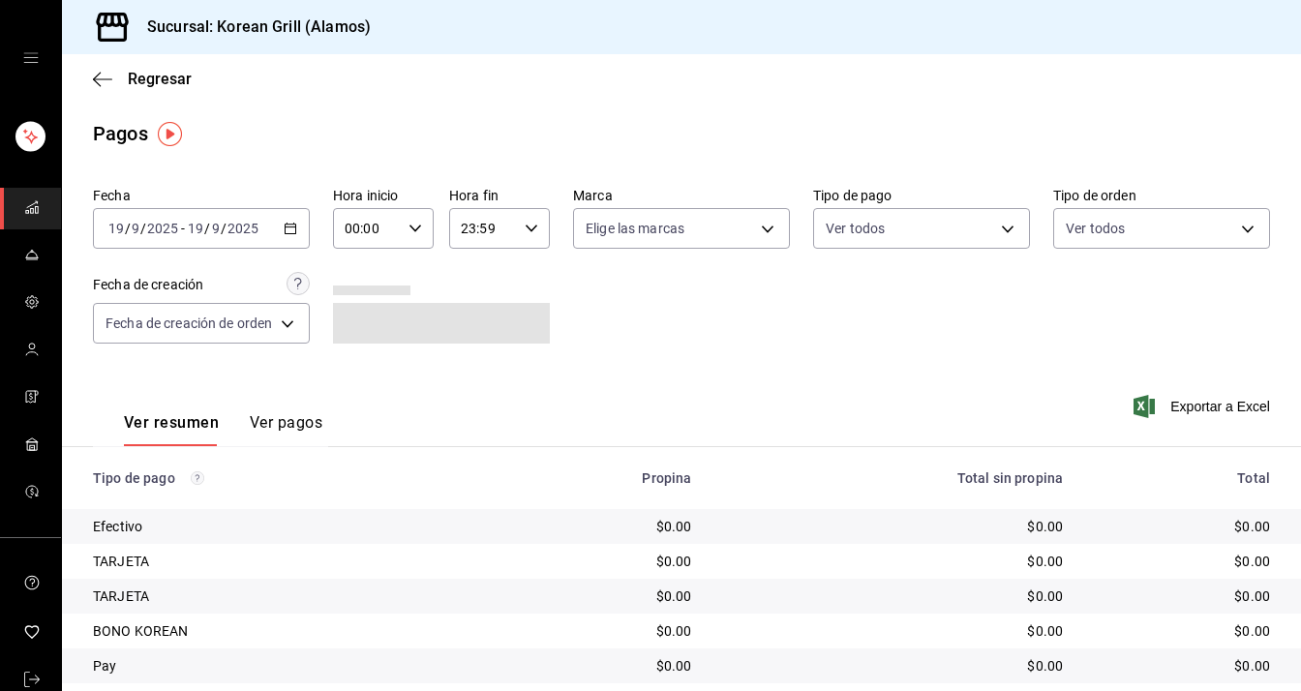
click at [305, 237] on div "[DATE] [DATE] - [DATE] [DATE]" at bounding box center [201, 228] width 217 height 41
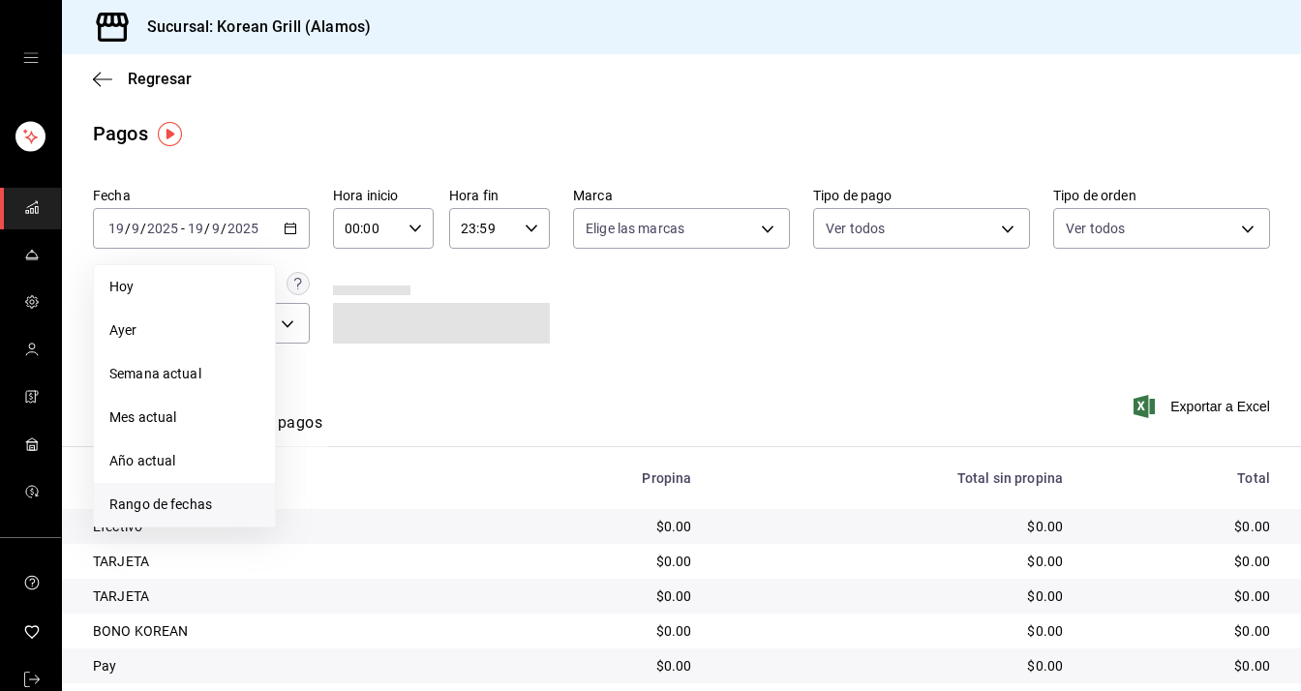
click at [168, 497] on span "Rango de fechas" at bounding box center [184, 504] width 150 height 20
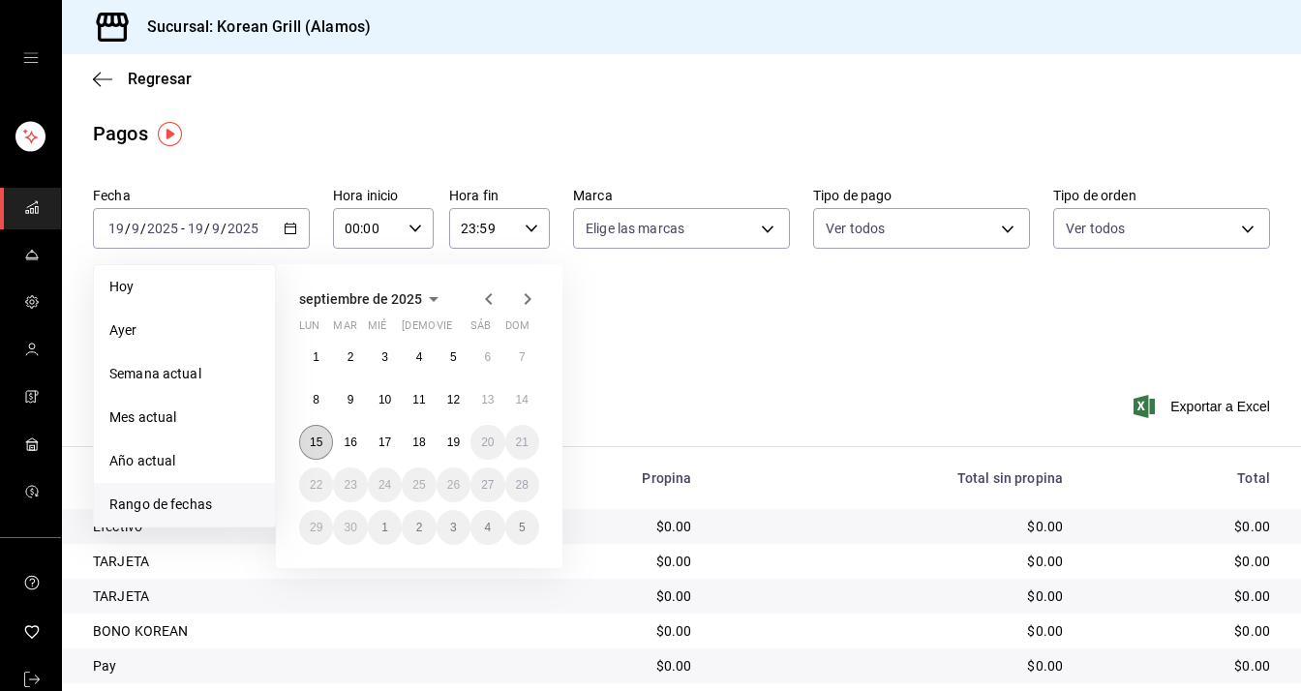
click at [320, 440] on abbr "15" at bounding box center [316, 442] width 13 height 14
click at [318, 442] on abbr "15" at bounding box center [316, 442] width 13 height 14
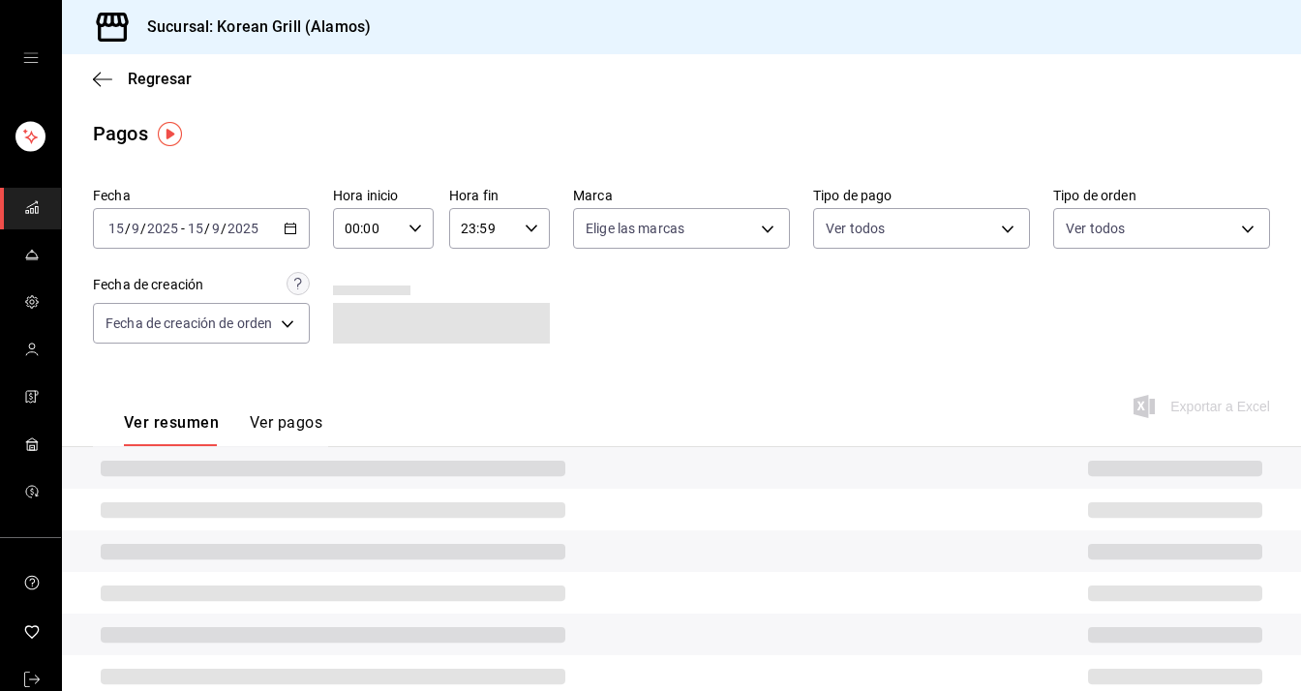
click at [305, 424] on button "Ver pagos" at bounding box center [286, 429] width 73 height 33
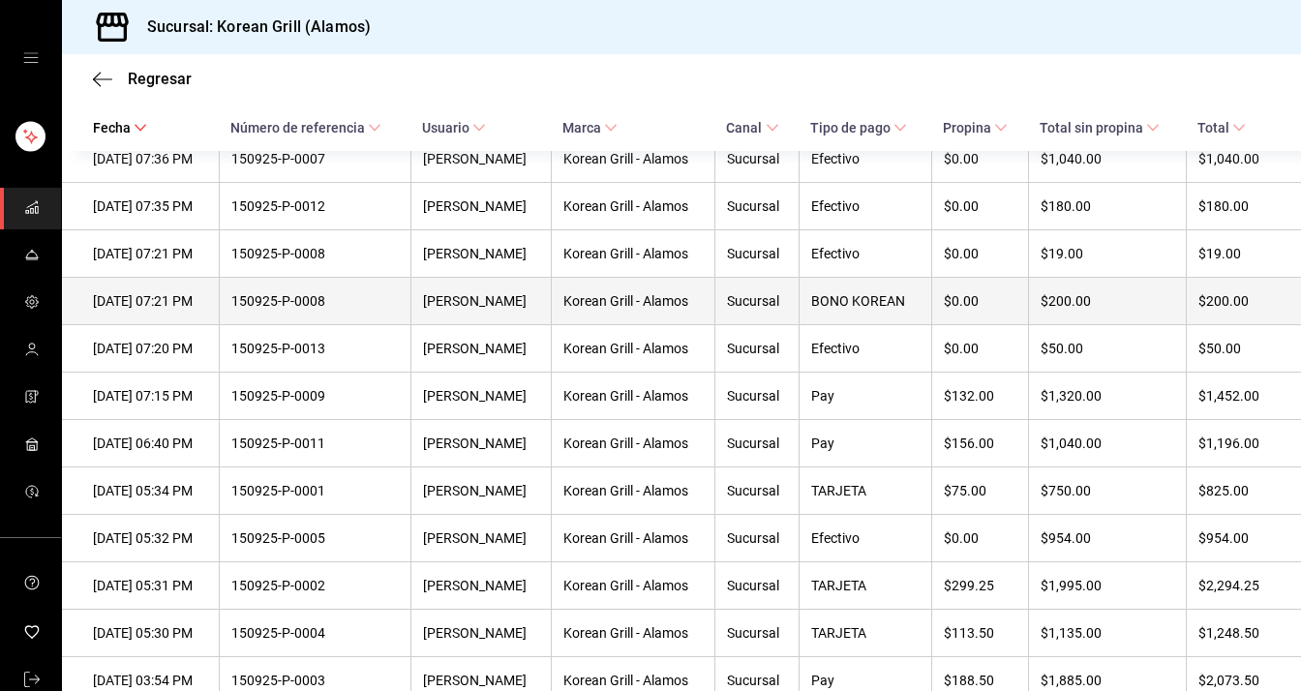
scroll to position [484, 0]
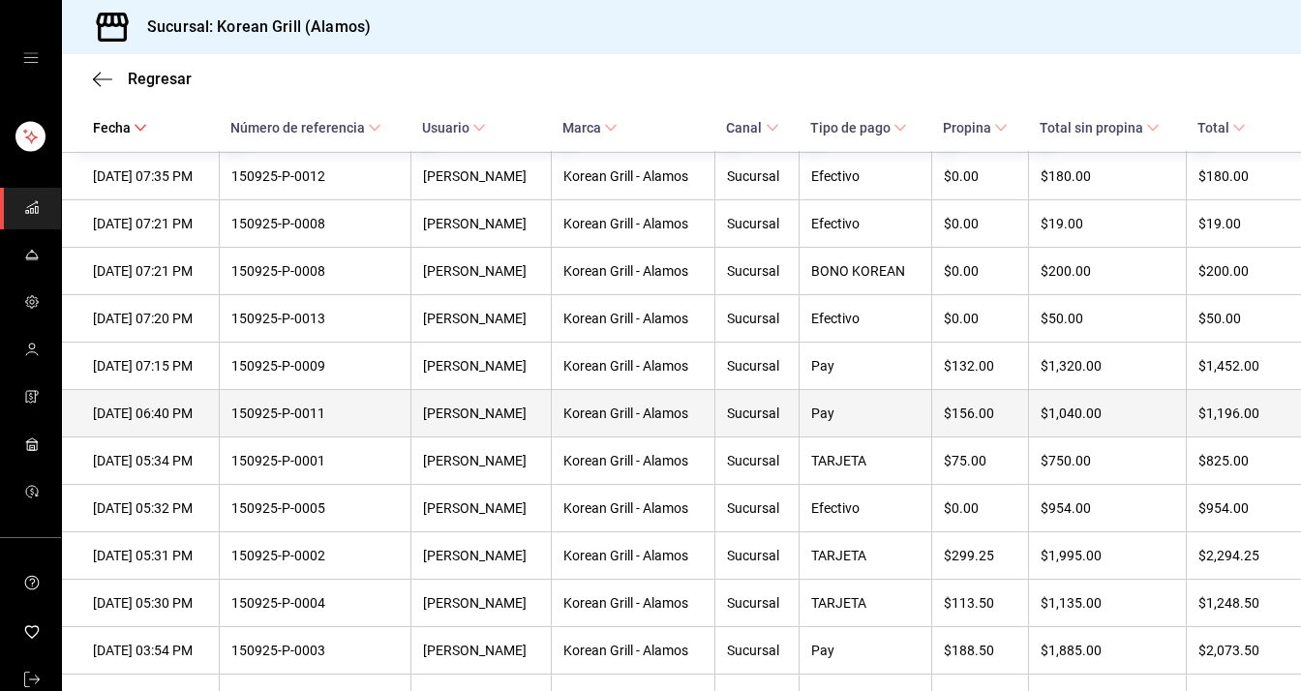
click at [347, 421] on div "150925-P-0011" at bounding box center [314, 412] width 167 height 15
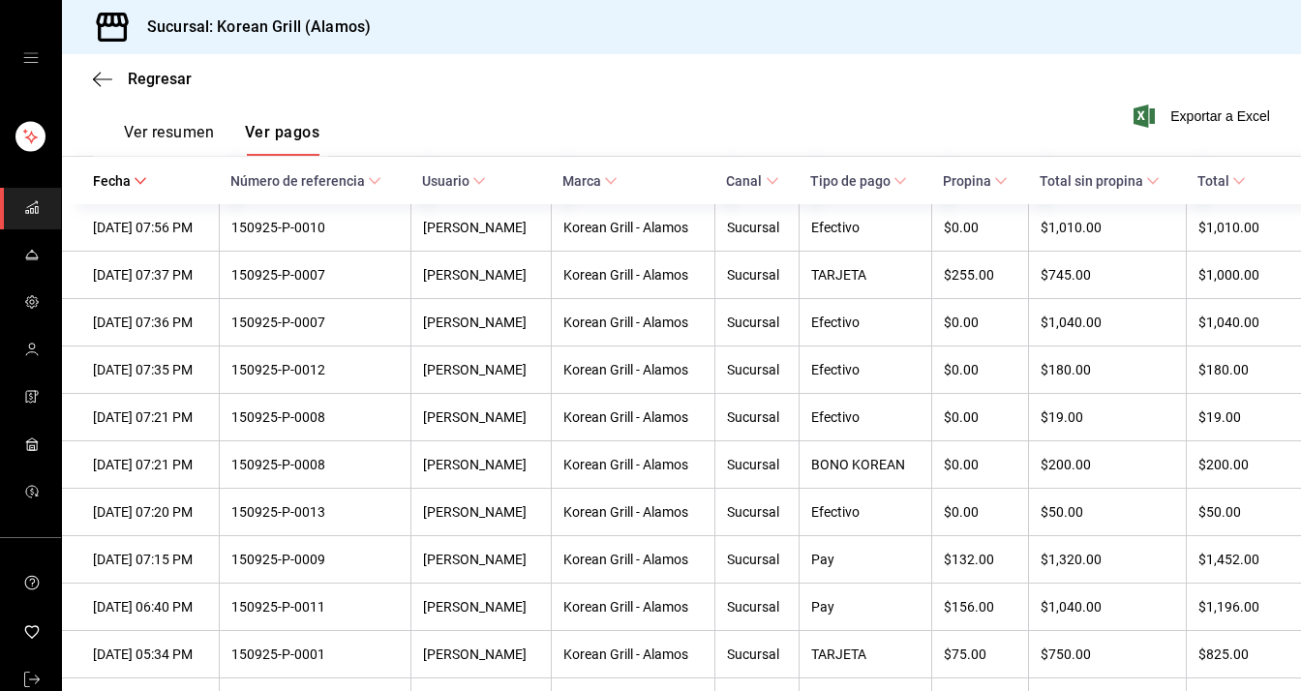
scroll to position [0, 0]
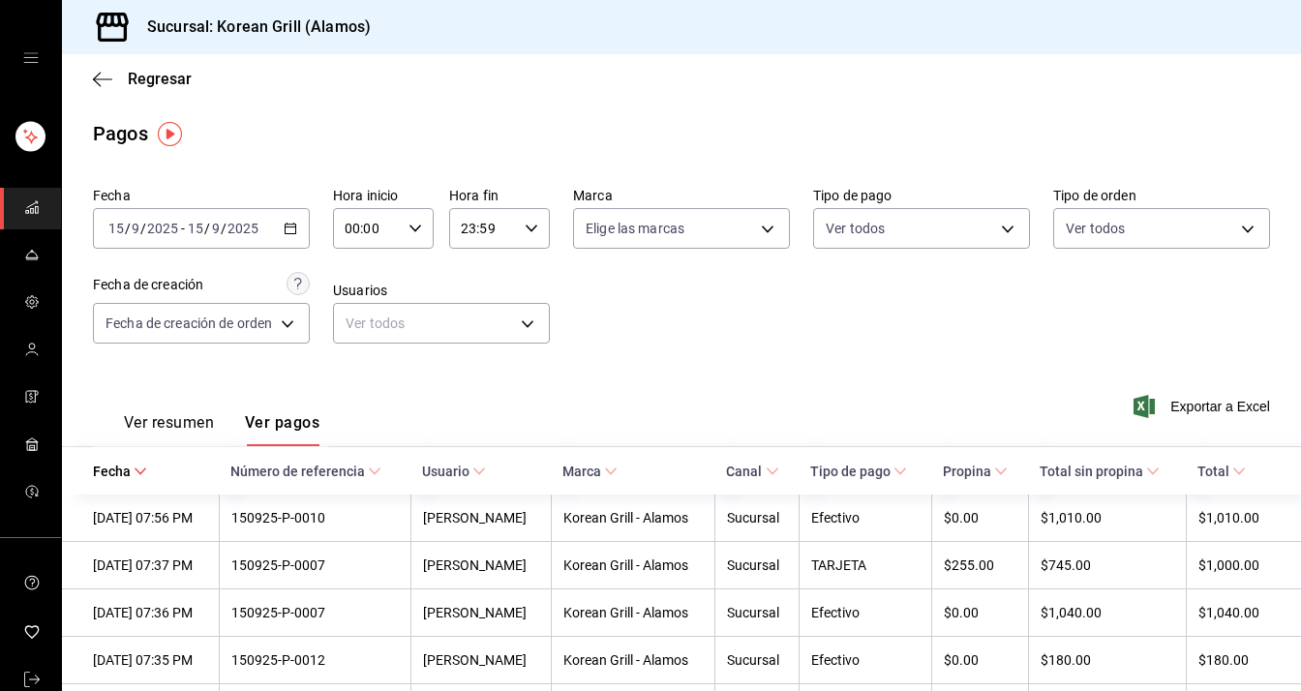
click at [295, 236] on div "[DATE] [DATE] - [DATE] [DATE]" at bounding box center [201, 228] width 217 height 41
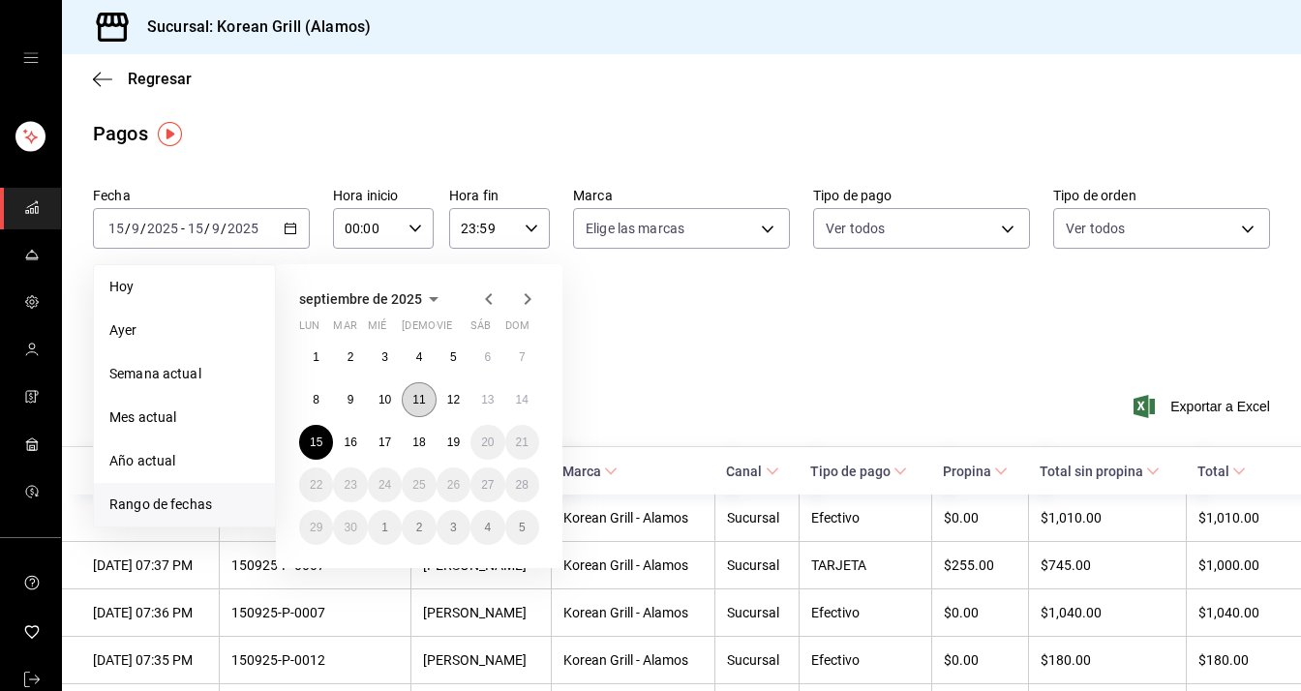
click at [418, 405] on button "11" at bounding box center [419, 399] width 34 height 35
click at [389, 439] on abbr "17" at bounding box center [384, 442] width 13 height 14
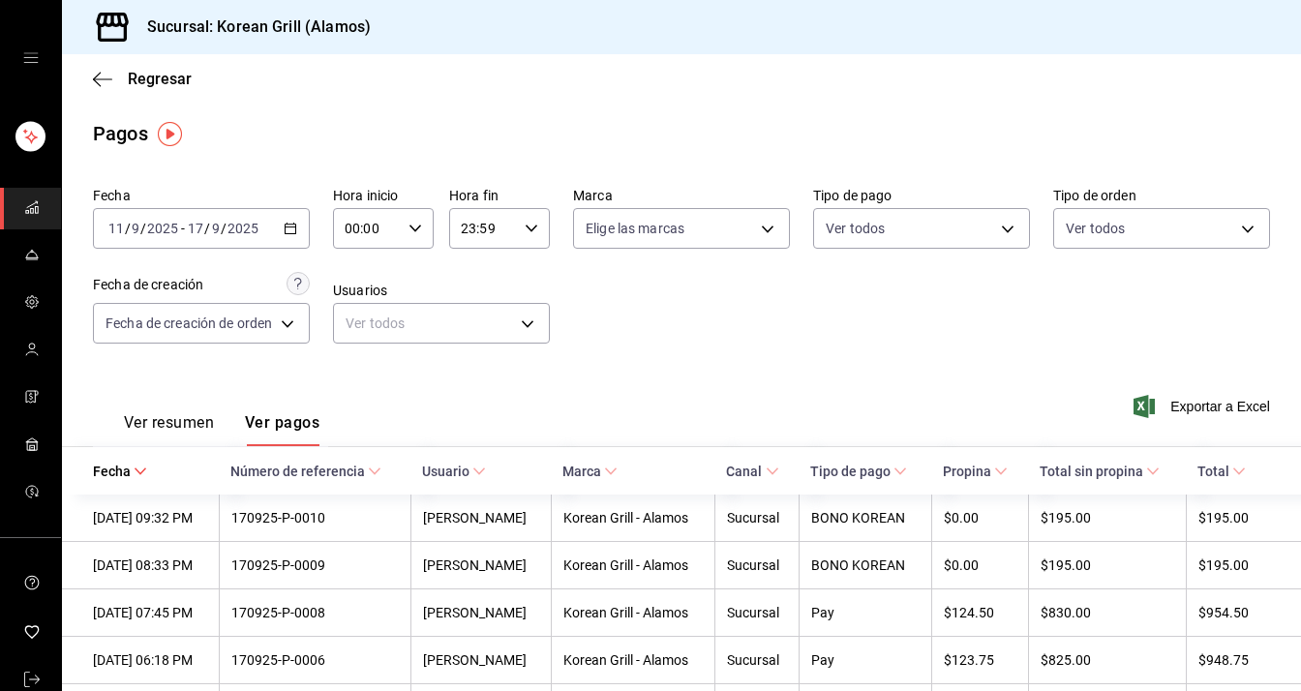
click at [401, 233] on div "00:00 Hora inicio" at bounding box center [383, 228] width 101 height 41
click at [368, 306] on button "13" at bounding box center [358, 301] width 42 height 39
type input "13:00"
click at [651, 353] on div at bounding box center [650, 345] width 1301 height 691
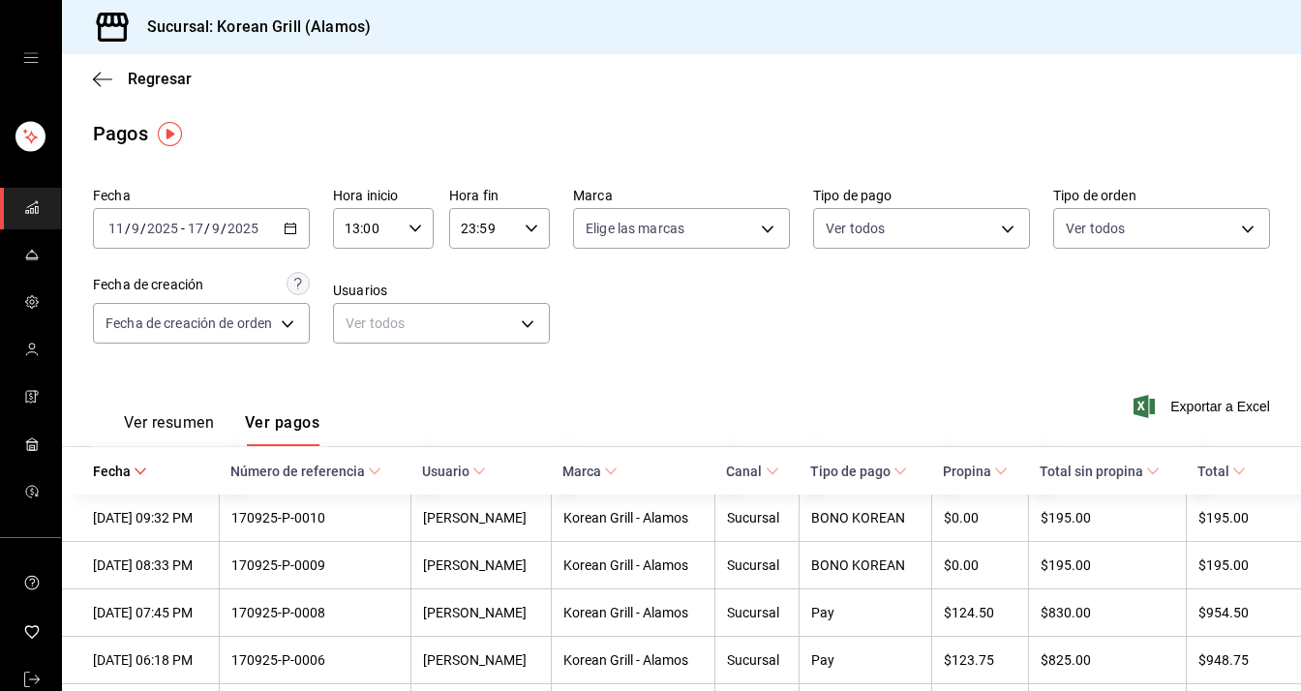
click at [192, 414] on button "Ver resumen" at bounding box center [169, 429] width 90 height 33
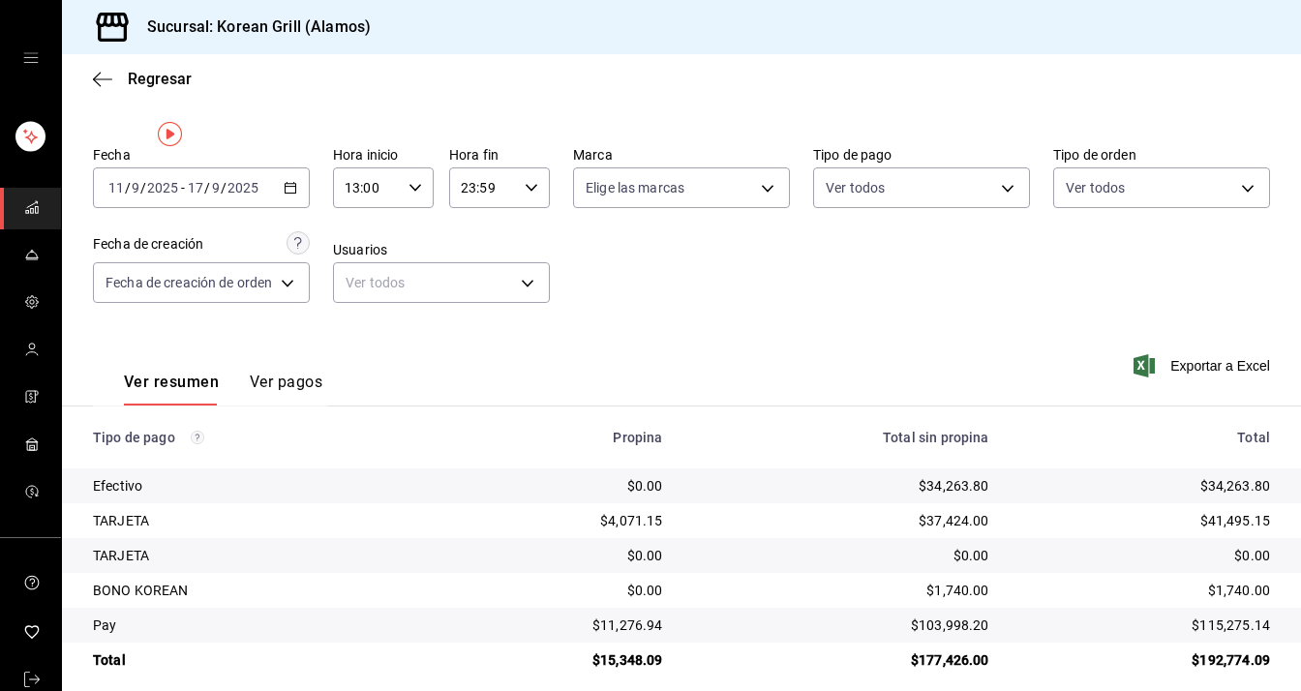
scroll to position [59, 0]
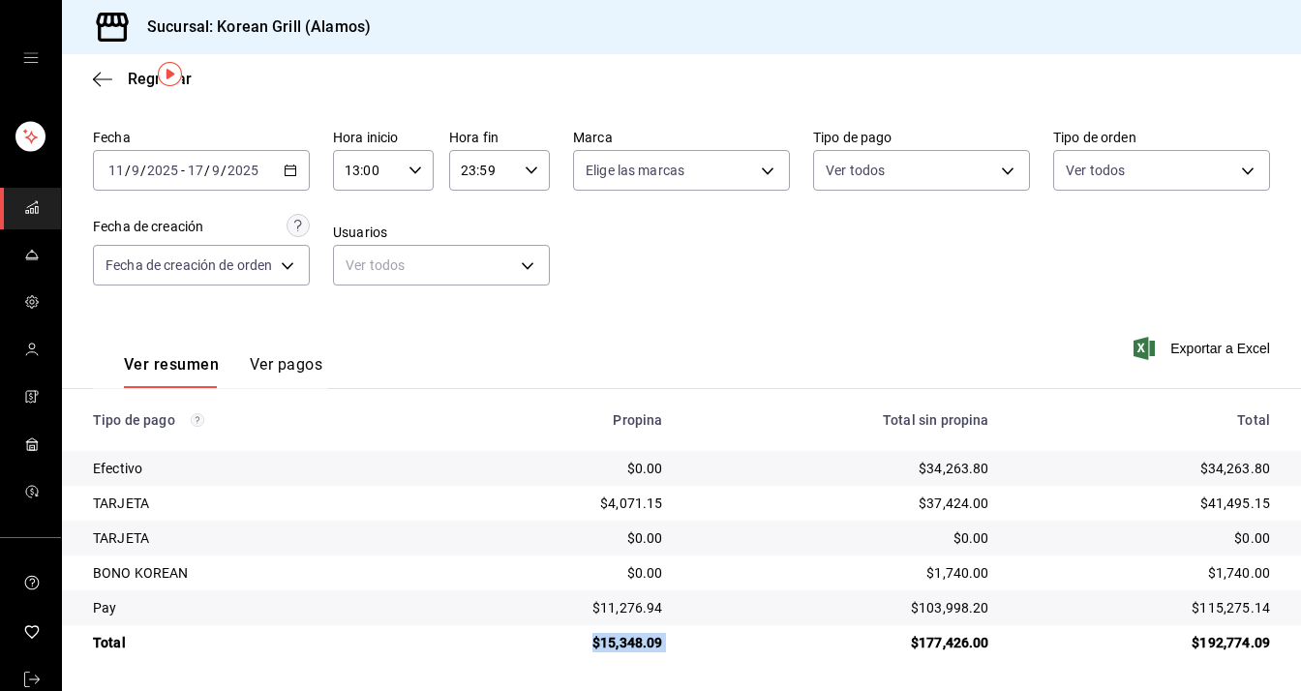
drag, startPoint x: 584, startPoint y: 644, endPoint x: 726, endPoint y: 644, distance: 141.3
click at [726, 644] on tr "Total $15,348.09 $177,426.00 $192,774.09" at bounding box center [681, 642] width 1239 height 35
copy div "$15,348.09"
click at [277, 359] on button "Ver pagos" at bounding box center [286, 371] width 73 height 33
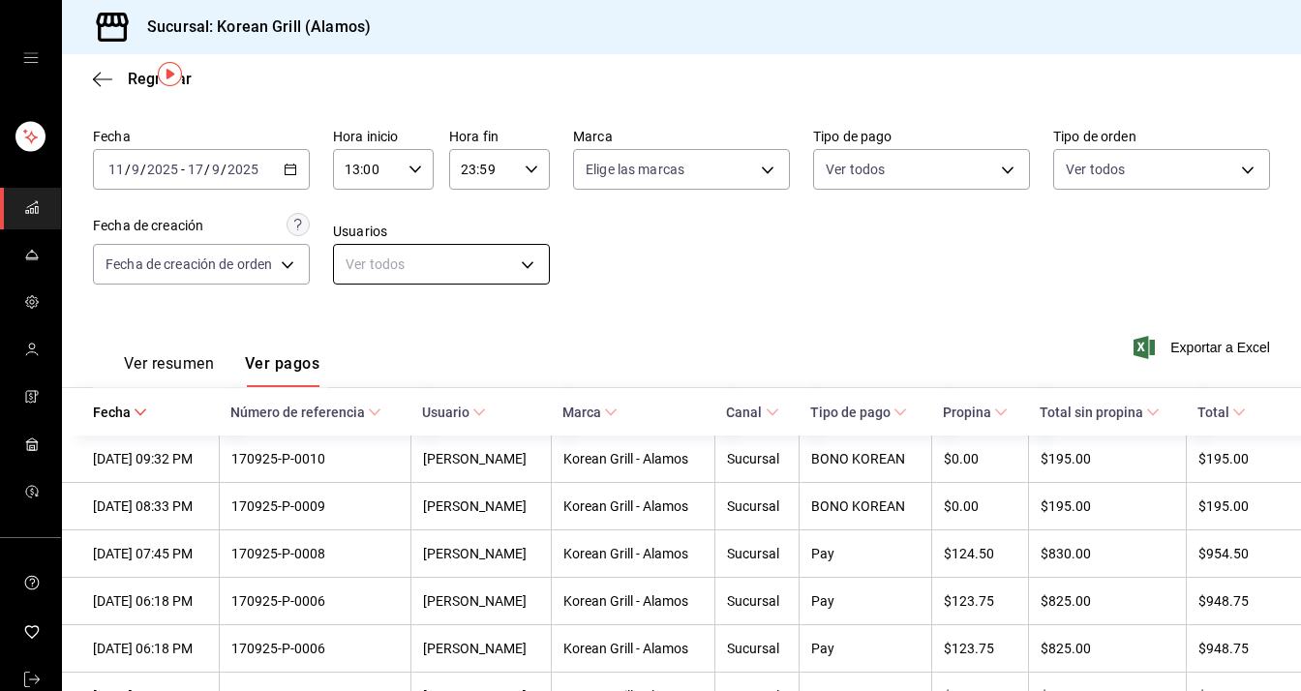
click at [429, 264] on body "Sucursal: Korean Grill (Alamos) Regresar Pagos Fecha [DATE] [DATE] - [DATE] [DA…" at bounding box center [650, 345] width 1301 height 691
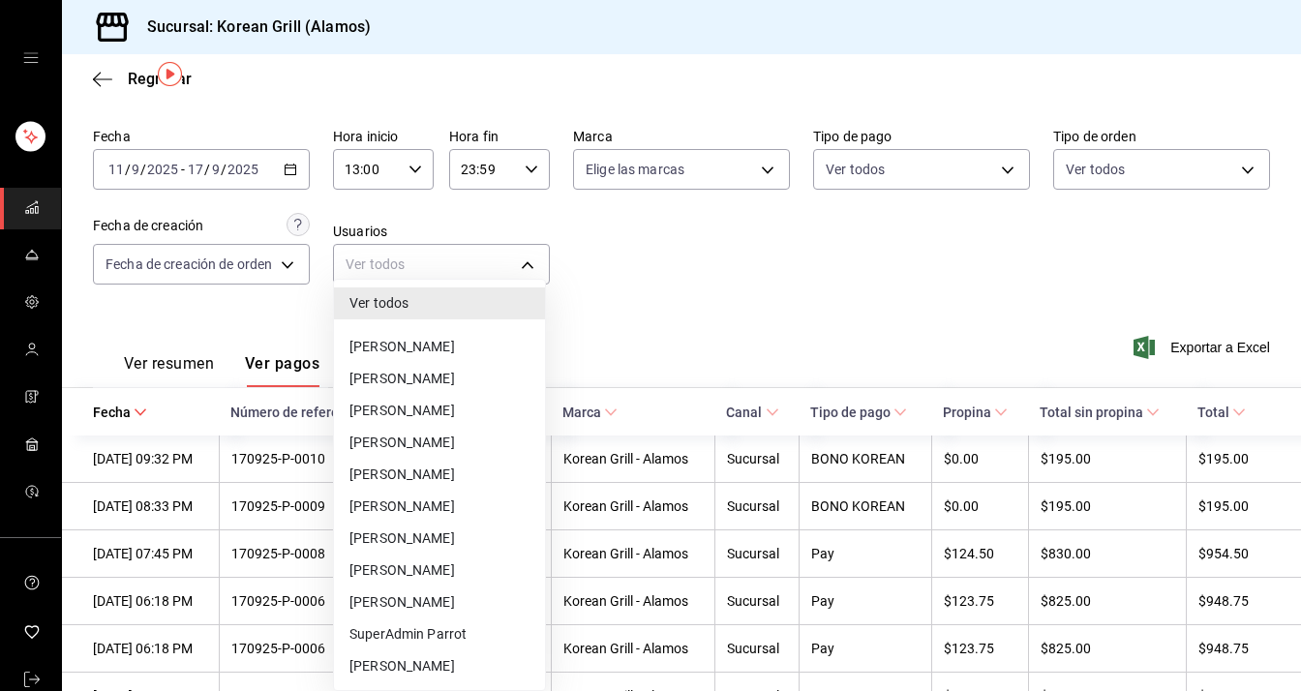
drag, startPoint x: 404, startPoint y: 540, endPoint x: 404, endPoint y: 530, distance: 9.7
click at [404, 538] on li "[PERSON_NAME]" at bounding box center [439, 539] width 211 height 32
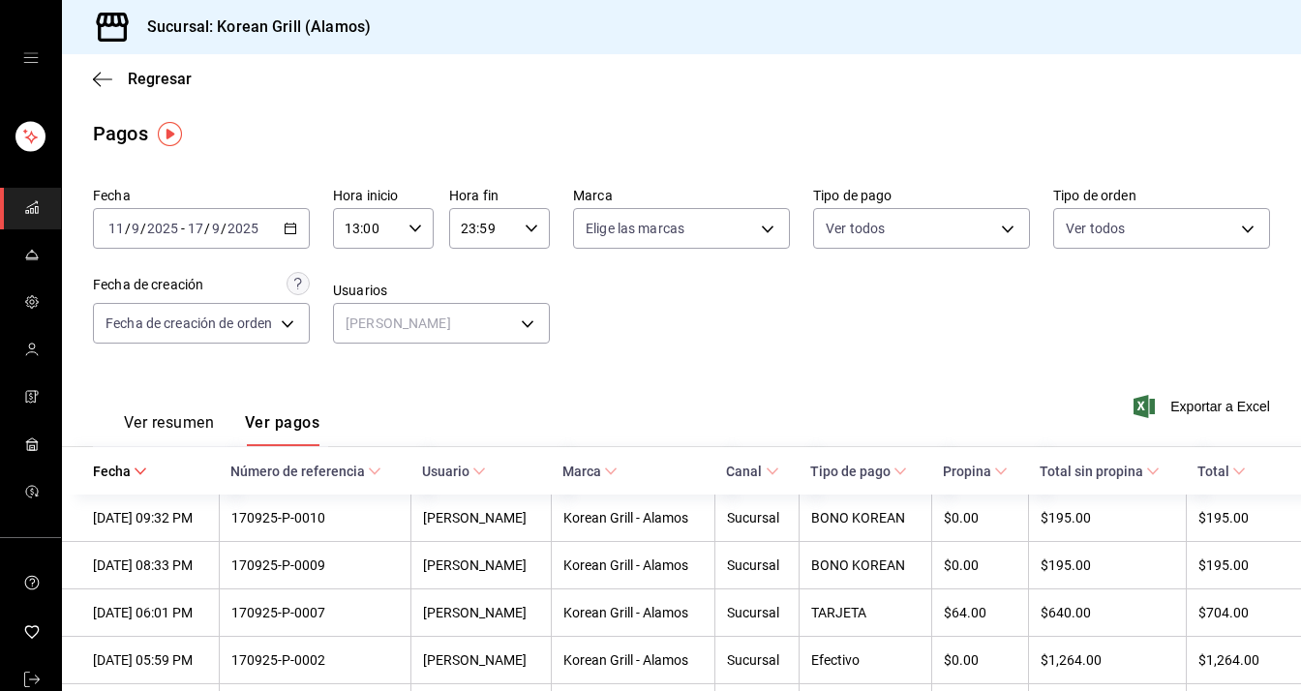
click at [179, 415] on button "Ver resumen" at bounding box center [169, 429] width 90 height 33
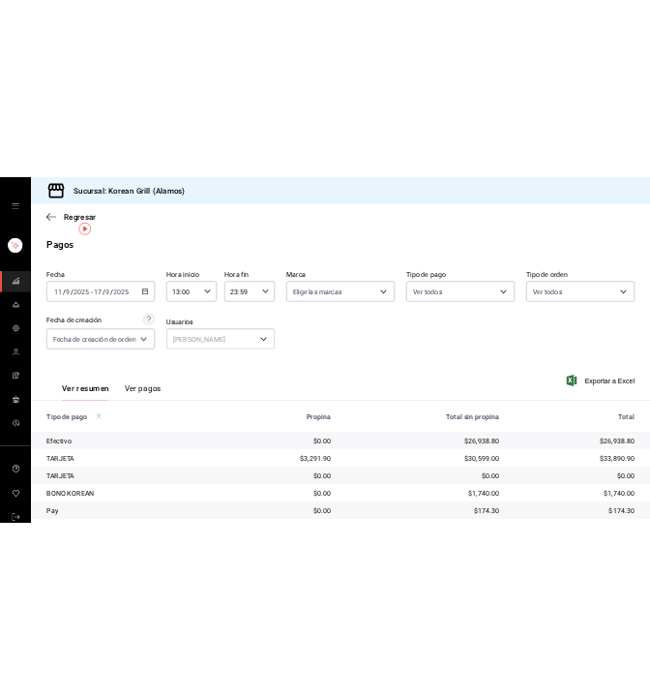
scroll to position [59, 0]
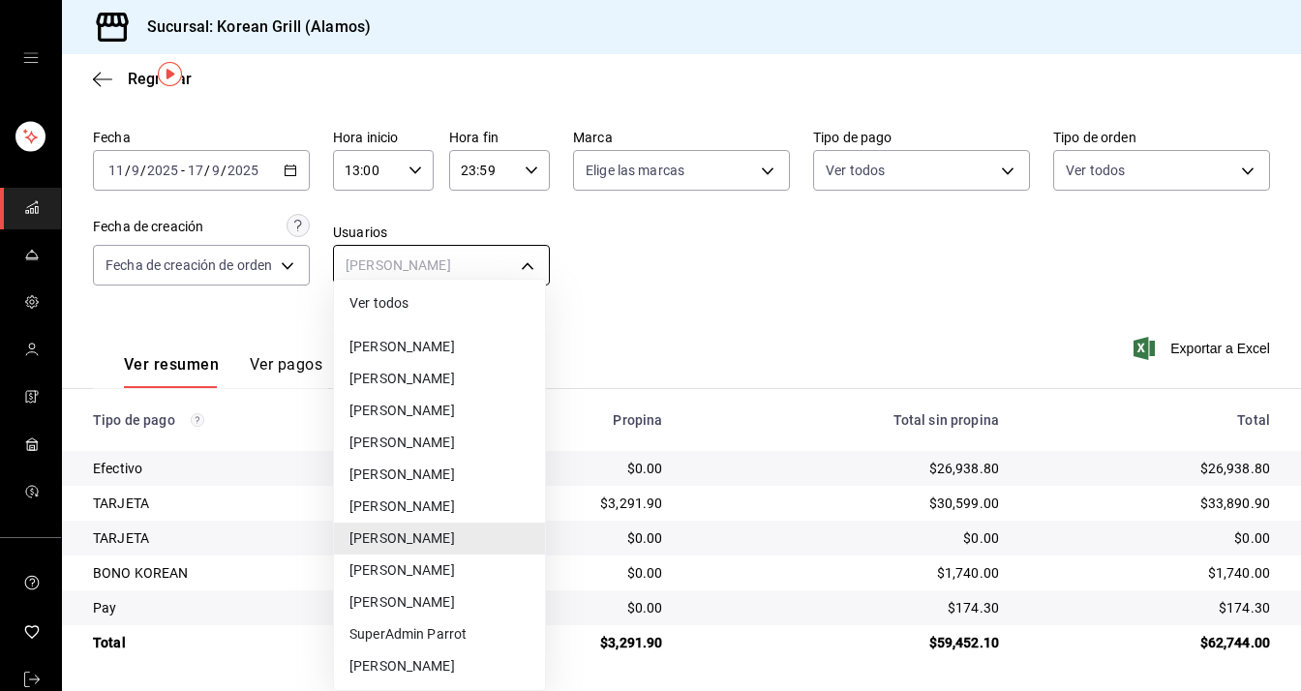
click at [488, 250] on body "Sucursal: Korean Grill (Alamos) Regresar Pagos Fecha [DATE] [DATE] - [DATE] [DA…" at bounding box center [650, 345] width 1301 height 691
click at [452, 360] on li "[PERSON_NAME]" at bounding box center [439, 347] width 211 height 32
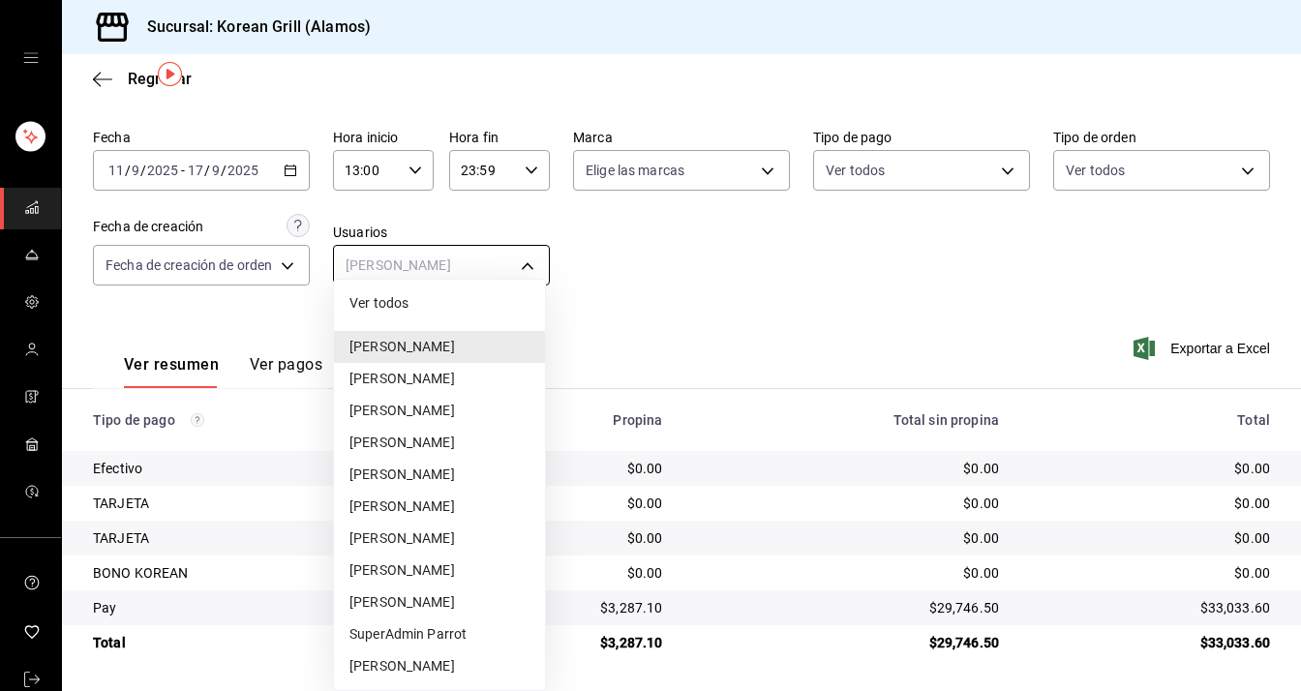
click at [372, 273] on body "Sucursal: Korean Grill (Alamos) Regresar Pagos Fecha [DATE] [DATE] - [DATE] [DA…" at bounding box center [650, 345] width 1301 height 691
click at [390, 413] on li "[PERSON_NAME]" at bounding box center [439, 411] width 211 height 32
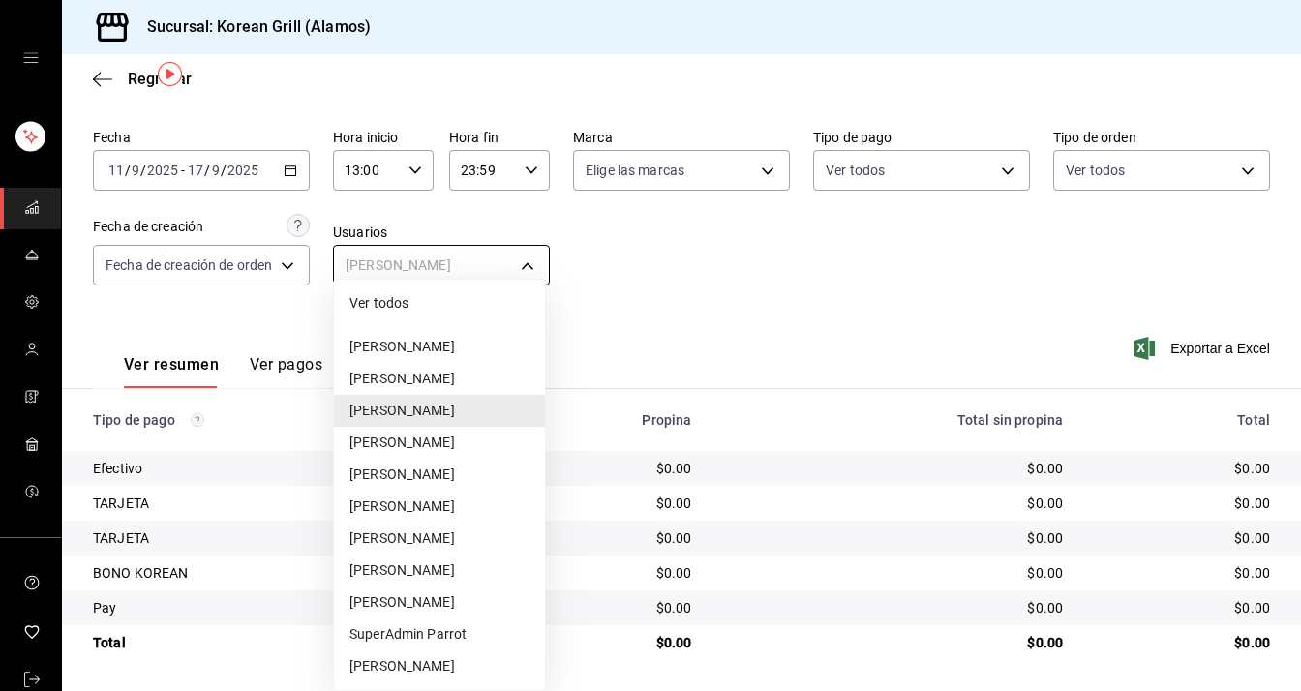
click at [373, 268] on body "Sucursal: Korean Grill (Alamos) Regresar Pagos Fecha [DATE] [DATE] - [DATE] [DA…" at bounding box center [650, 345] width 1301 height 691
click at [369, 436] on li "[PERSON_NAME]" at bounding box center [439, 443] width 211 height 32
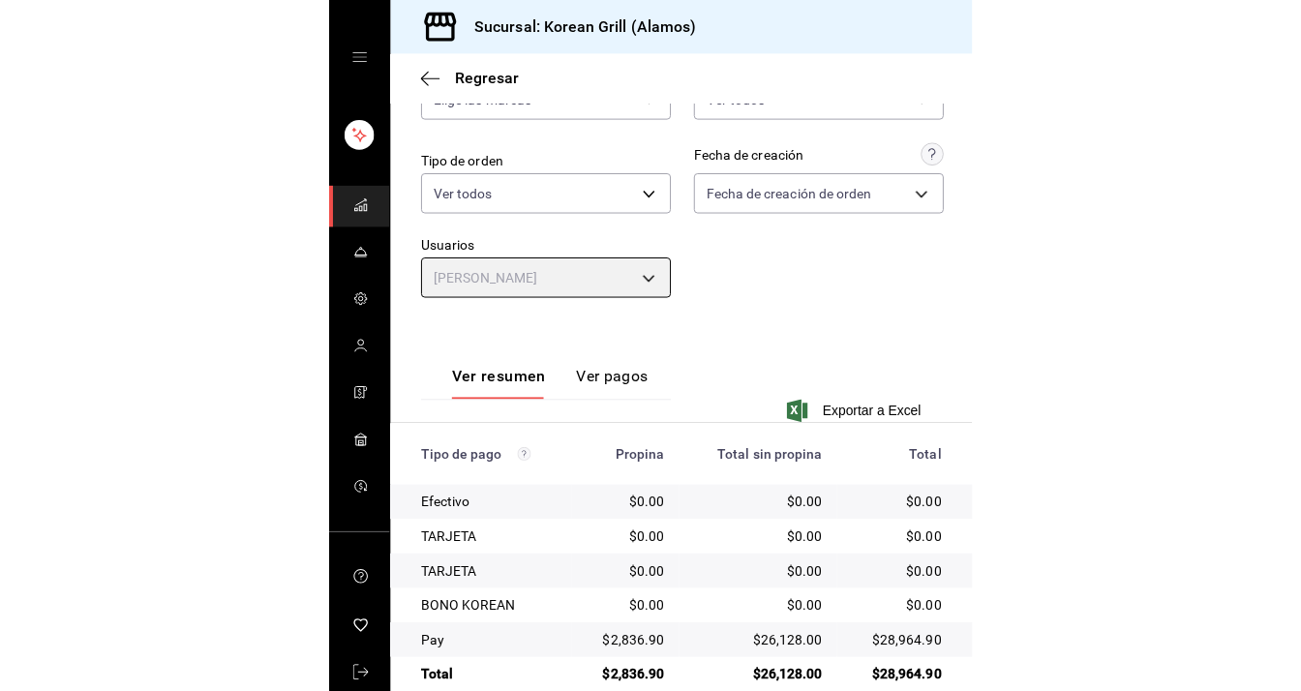
scroll to position [245, 0]
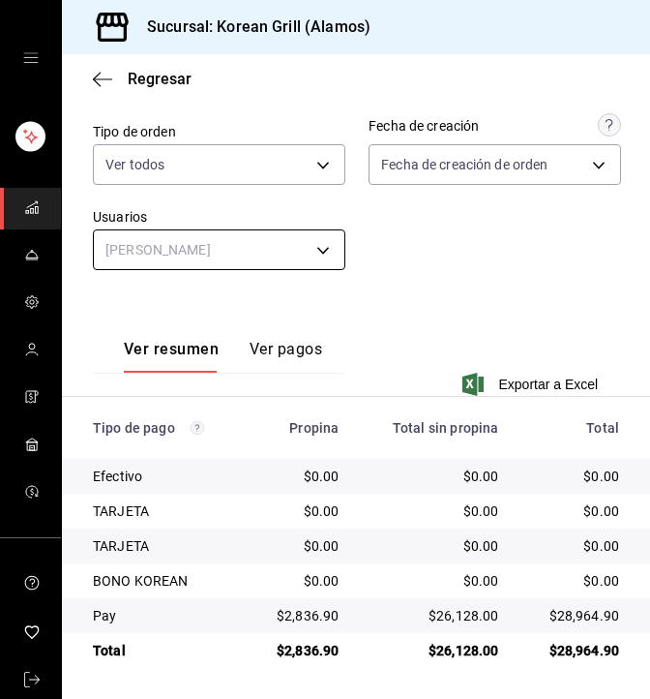
click at [309, 236] on body "Sucursal: Korean Grill (Alamos) Regresar Pagos Fecha [DATE] [DATE] - [DATE] [DA…" at bounding box center [325, 349] width 650 height 699
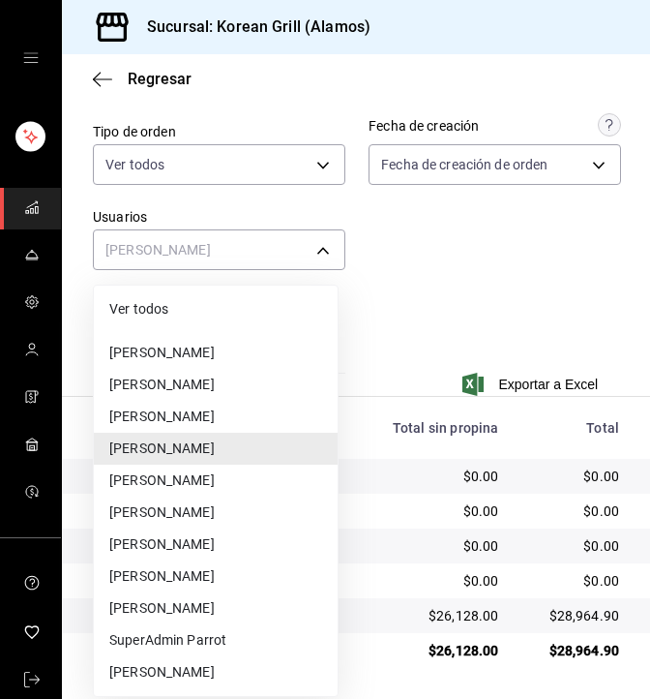
click at [199, 498] on li "[PERSON_NAME]" at bounding box center [216, 512] width 244 height 32
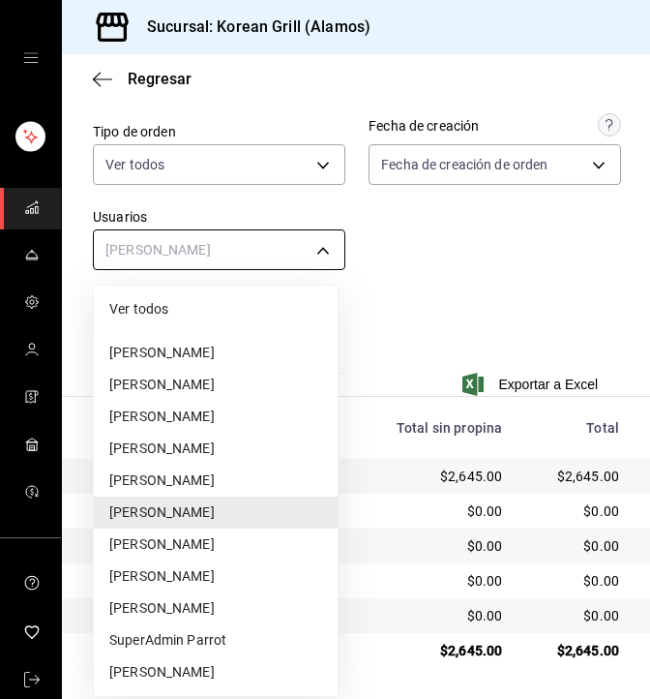
click at [198, 257] on body "Sucursal: Korean Grill (Alamos) Regresar Pagos Fecha [DATE] [DATE] - [DATE] [DA…" at bounding box center [325, 349] width 650 height 699
click at [200, 541] on li "[PERSON_NAME]" at bounding box center [216, 544] width 244 height 32
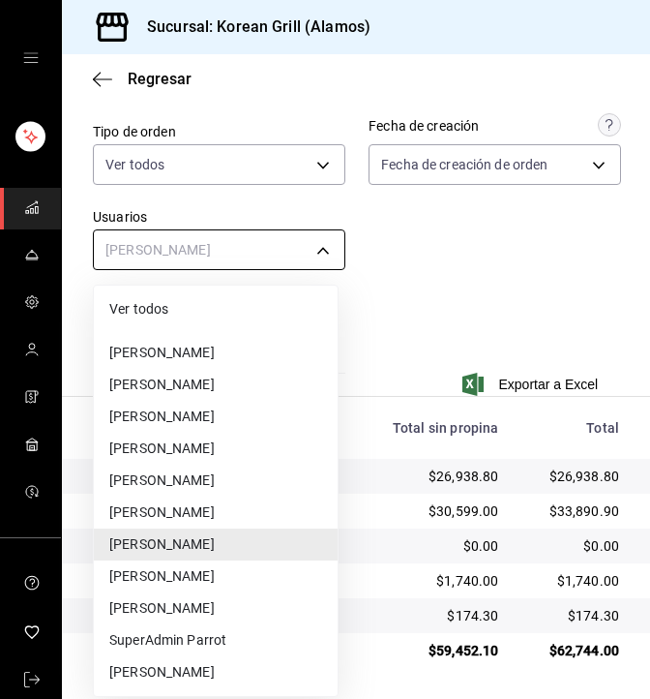
click at [194, 250] on body "Sucursal: Korean Grill (Alamos) Regresar Pagos Fecha [DATE] [DATE] - [DATE] [DA…" at bounding box center [325, 349] width 650 height 699
click at [188, 585] on li "[PERSON_NAME]" at bounding box center [216, 576] width 244 height 32
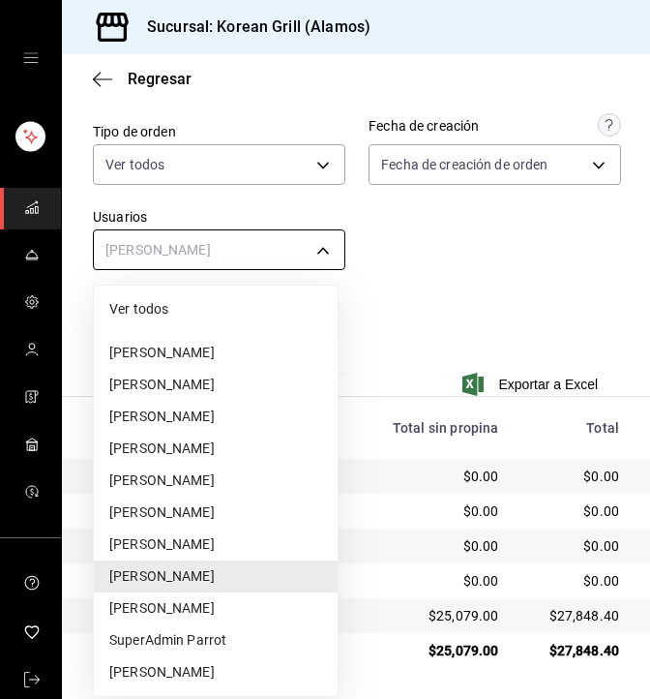
click at [176, 249] on body "Sucursal: Korean Grill (Alamos) Regresar Pagos Fecha [DATE] [DATE] - [DATE] [DA…" at bounding box center [325, 349] width 650 height 699
click at [179, 614] on li "[PERSON_NAME]" at bounding box center [216, 608] width 244 height 32
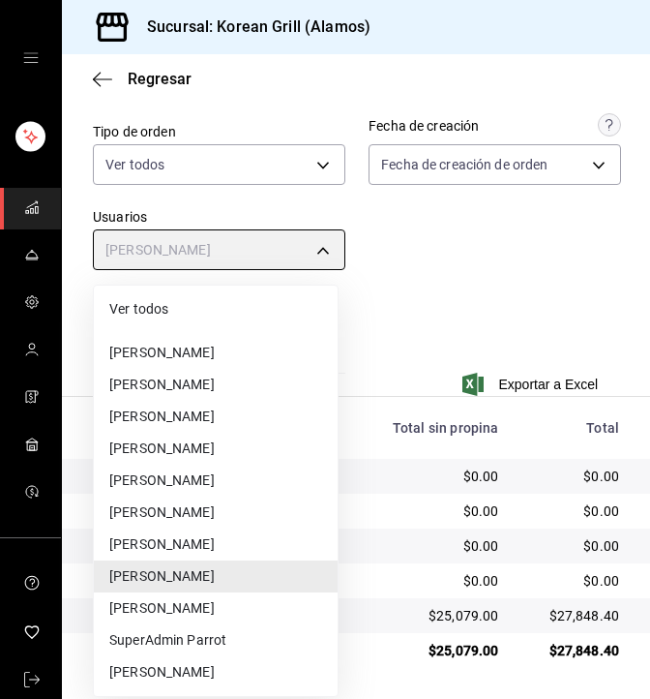
type input "adff80b5-71cd-43e3-b734-47af14655df0"
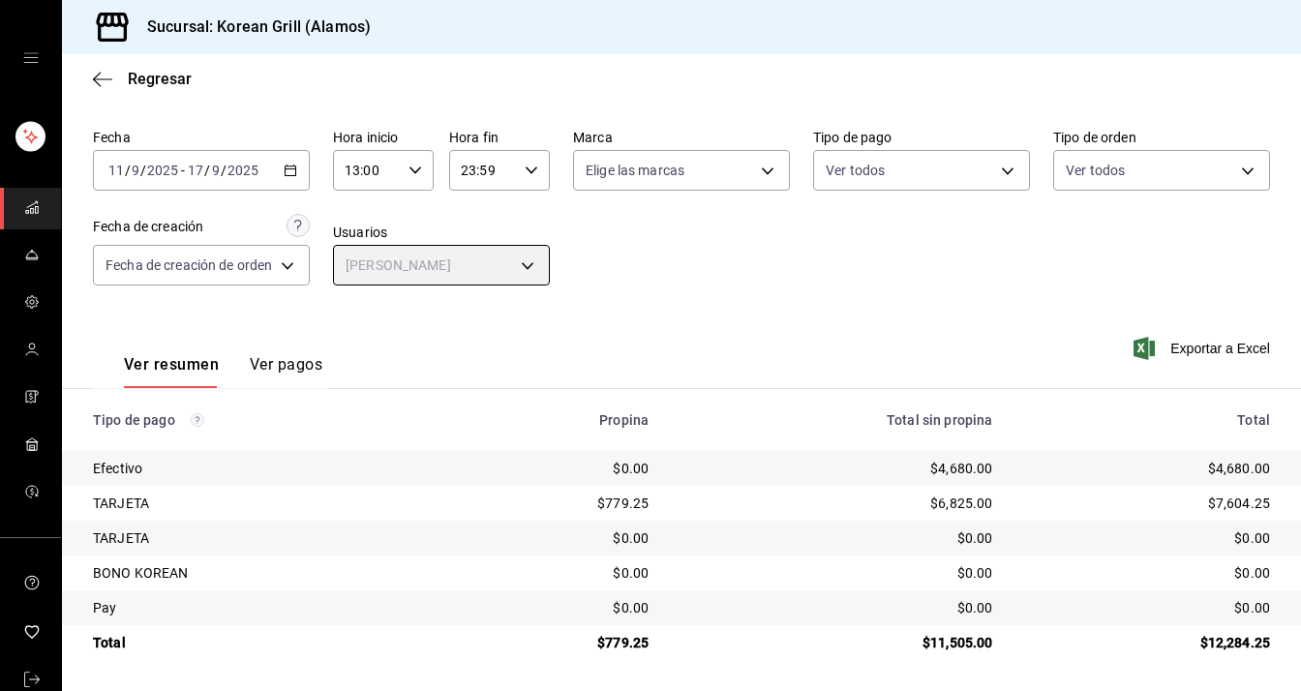
scroll to position [59, 0]
click at [272, 347] on div "Ver resumen Ver pagos" at bounding box center [207, 360] width 229 height 56
click at [272, 355] on button "Ver pagos" at bounding box center [286, 371] width 73 height 33
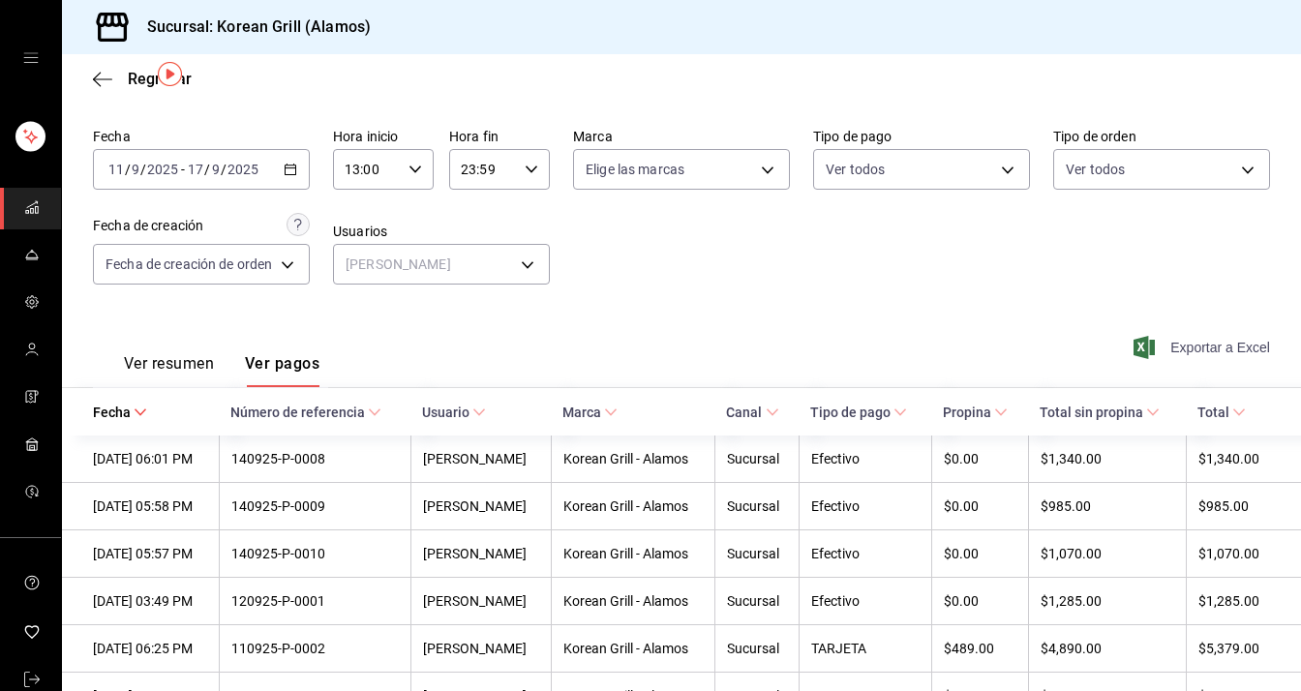
click at [1175, 344] on span "Exportar a Excel" at bounding box center [1203, 347] width 133 height 23
click at [124, 67] on div "Regresar" at bounding box center [681, 78] width 1239 height 49
click at [128, 78] on span "Regresar" at bounding box center [160, 79] width 64 height 18
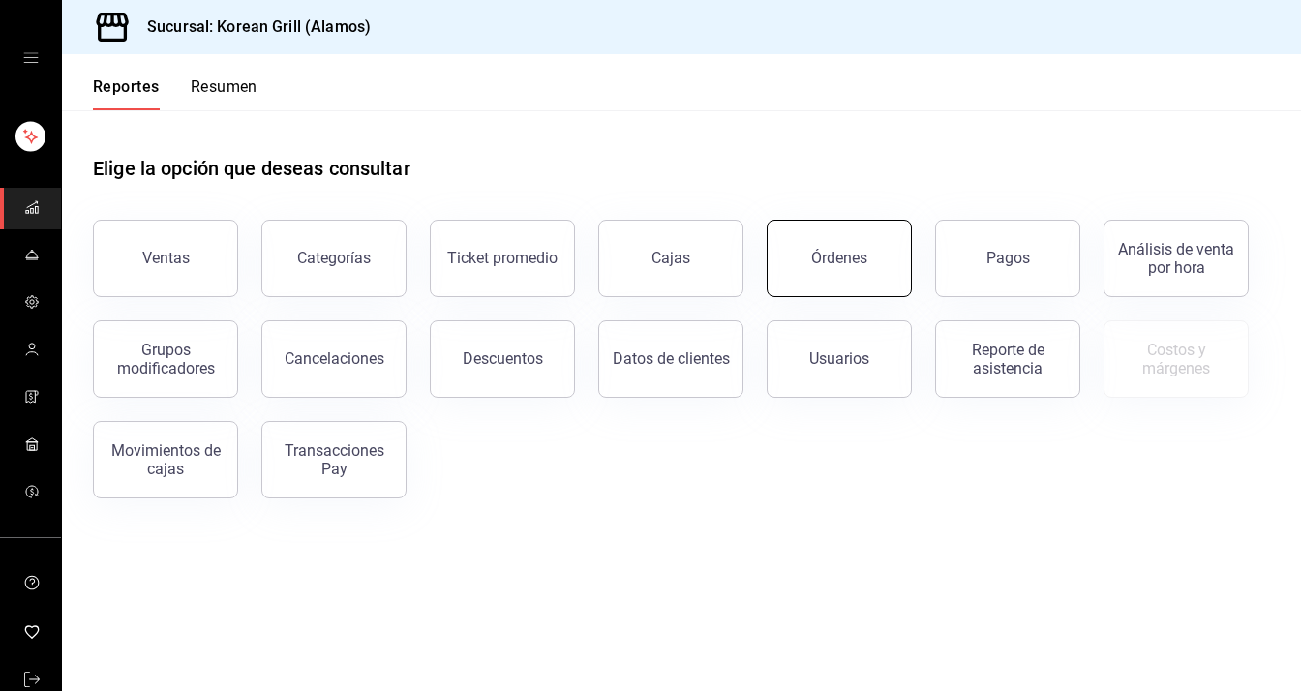
click at [875, 260] on button "Órdenes" at bounding box center [838, 258] width 145 height 77
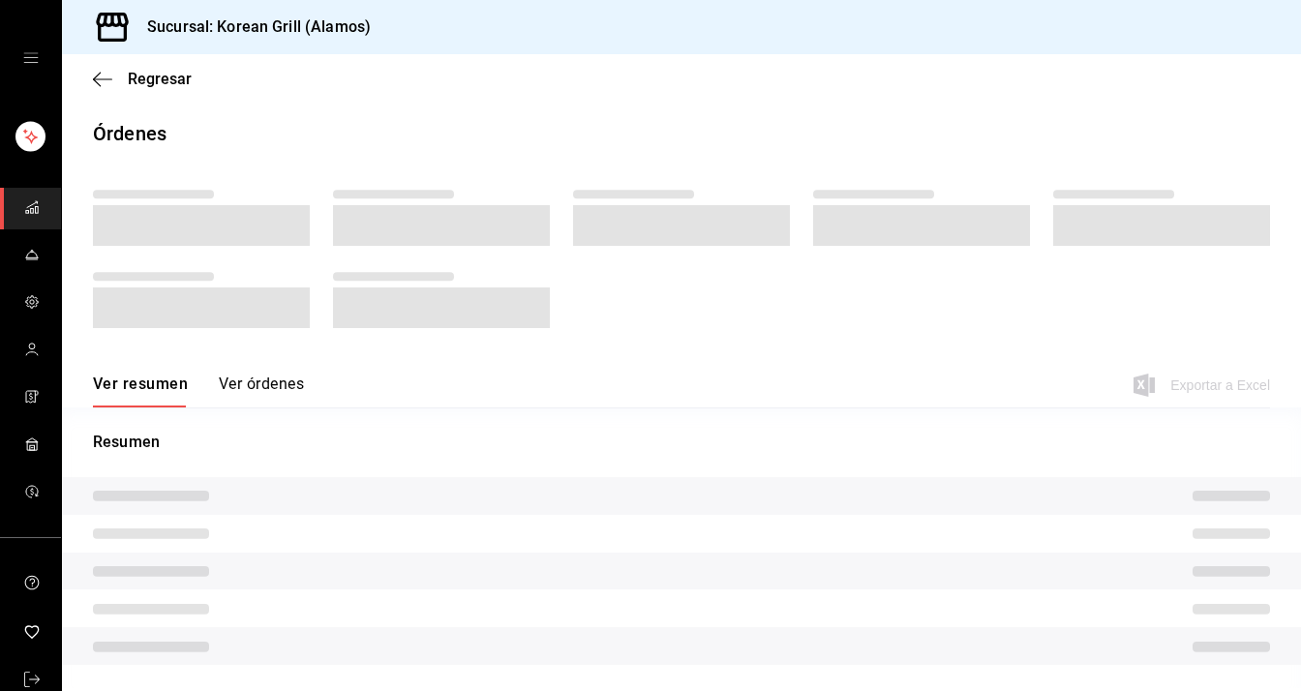
click at [875, 260] on div at bounding box center [681, 265] width 1177 height 172
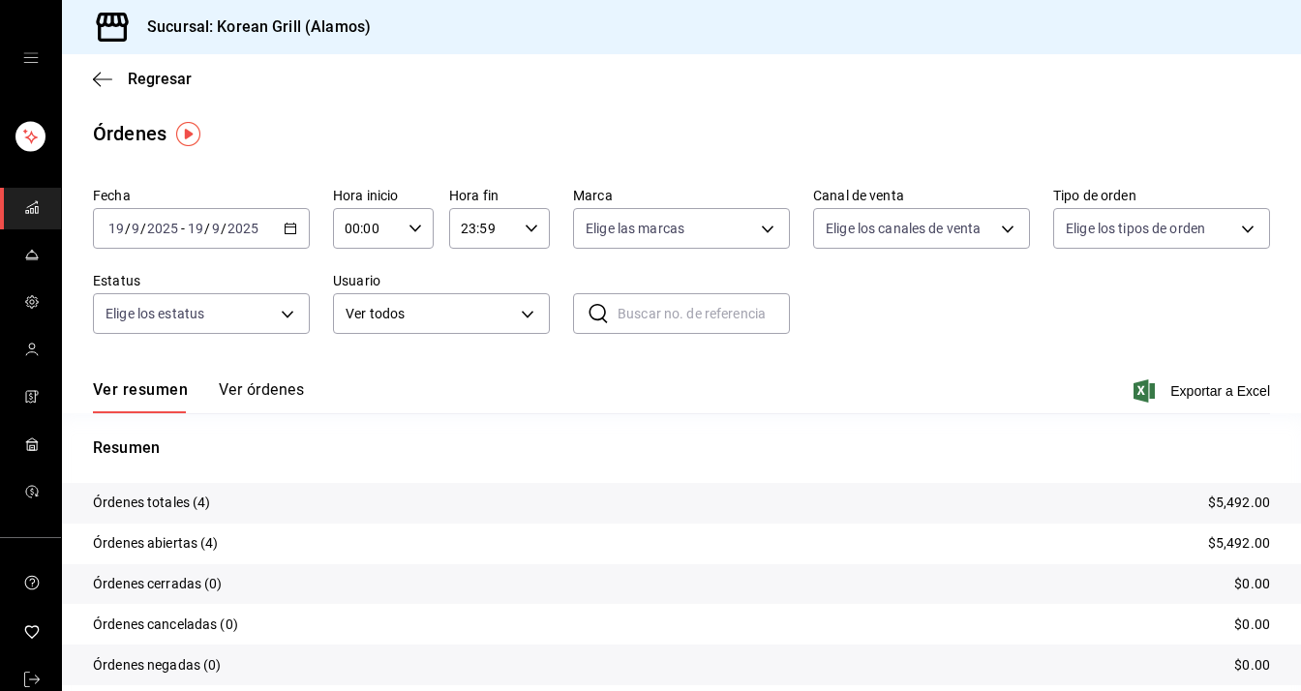
click at [239, 382] on button "Ver órdenes" at bounding box center [261, 396] width 85 height 33
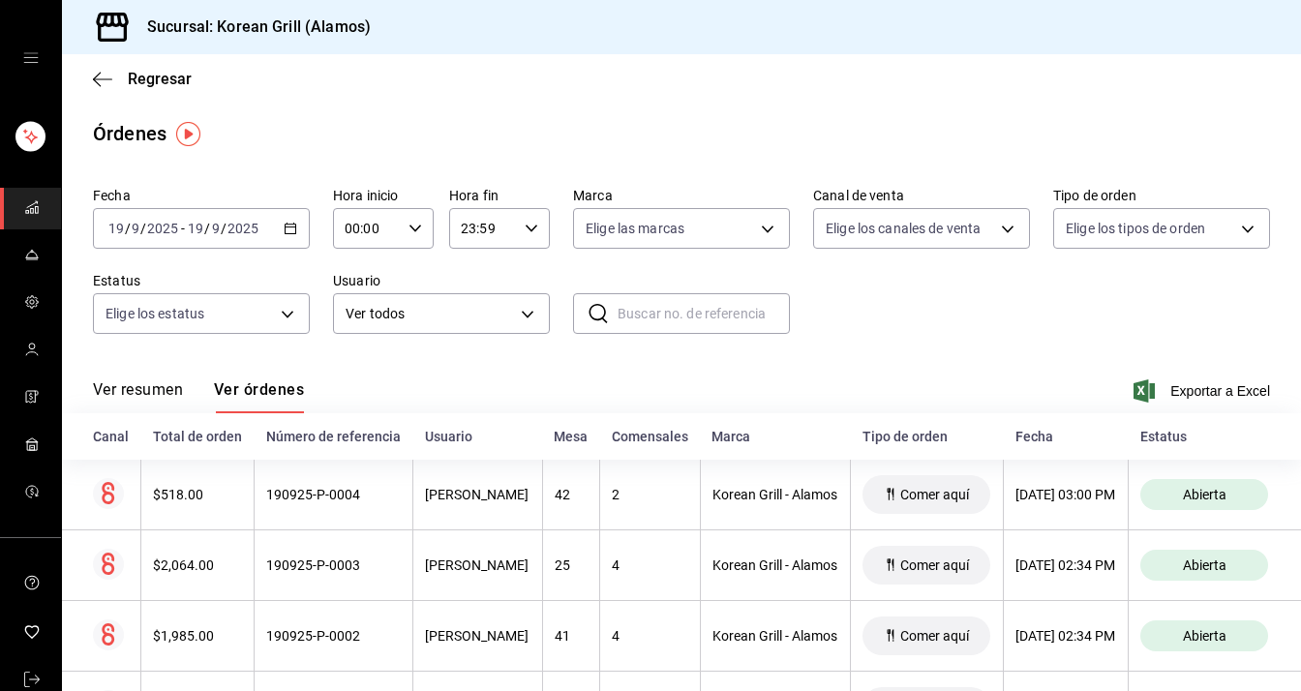
click at [423, 291] on div "Ver todos ALL" at bounding box center [441, 309] width 217 height 48
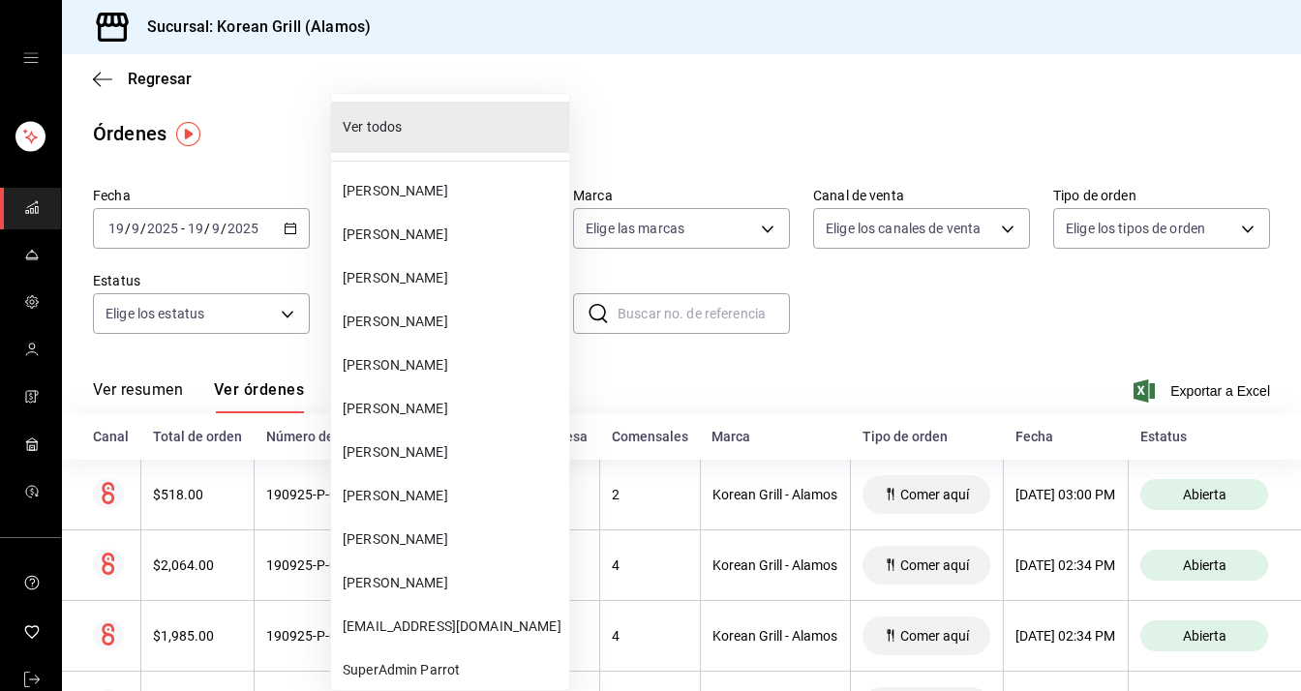
click at [418, 314] on body "Sucursal: Korean Grill (Alamos) Regresar Órdenes Fecha [DATE] [DATE] - [DATE] […" at bounding box center [650, 345] width 1301 height 691
click at [390, 445] on span "[PERSON_NAME]" at bounding box center [452, 452] width 219 height 20
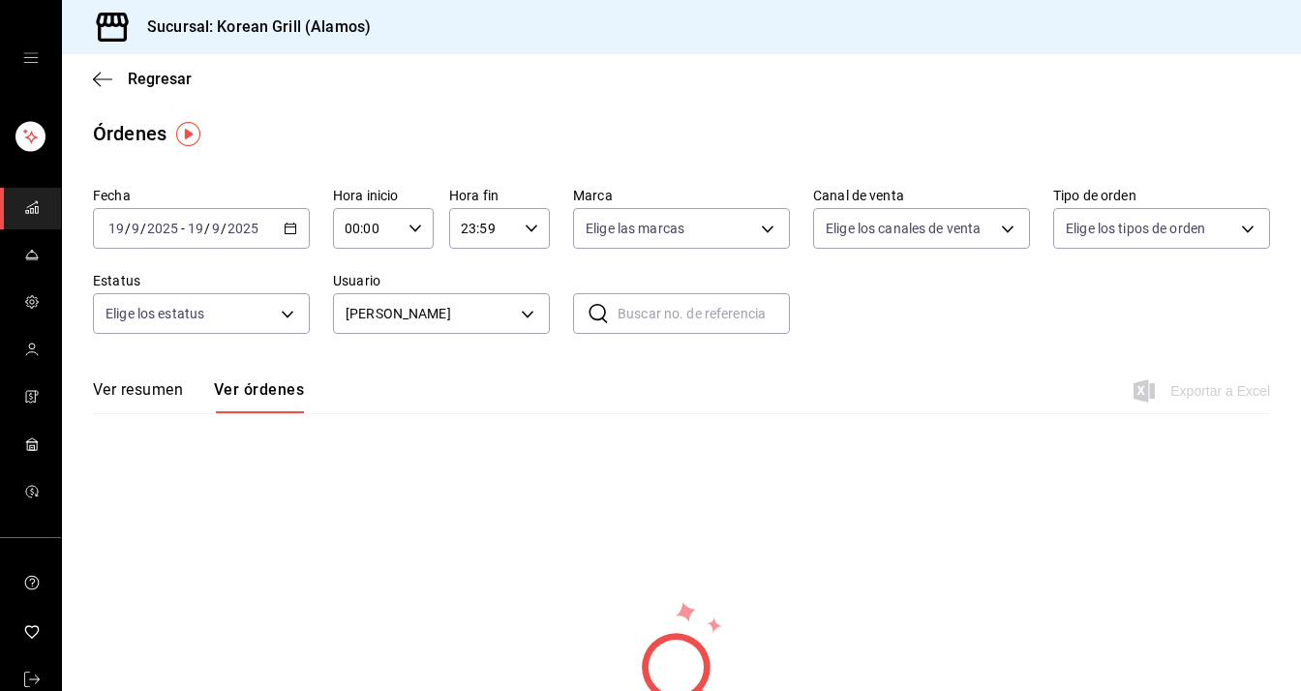
click at [290, 224] on icon "button" at bounding box center [291, 229] width 14 height 14
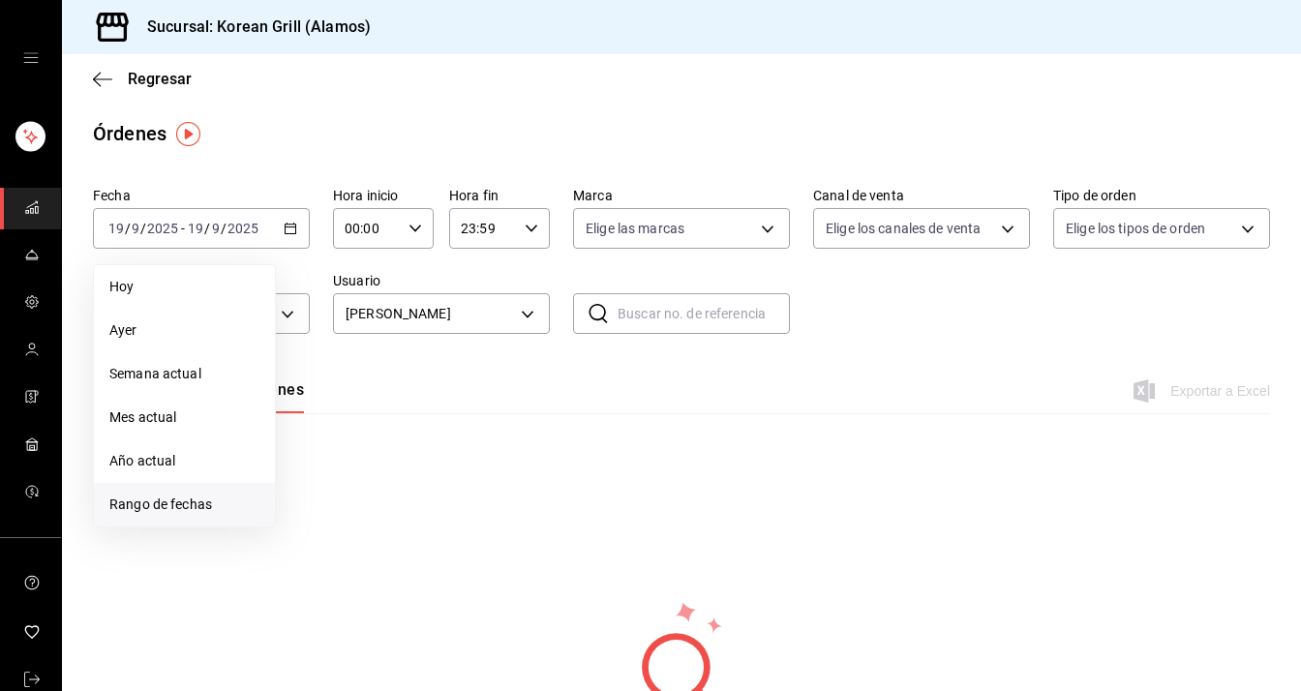
click at [201, 513] on span "Rango de fechas" at bounding box center [184, 504] width 150 height 20
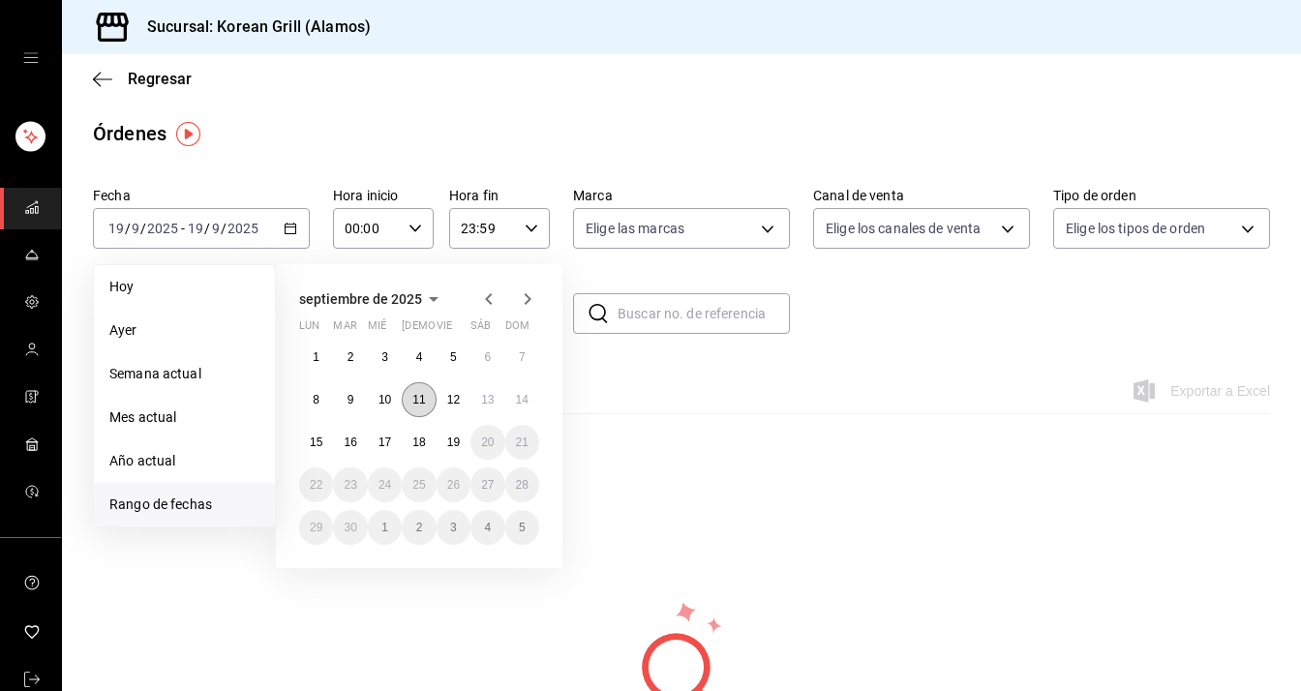
click at [418, 402] on abbr "11" at bounding box center [418, 400] width 13 height 14
click at [390, 429] on button "17" at bounding box center [385, 442] width 34 height 35
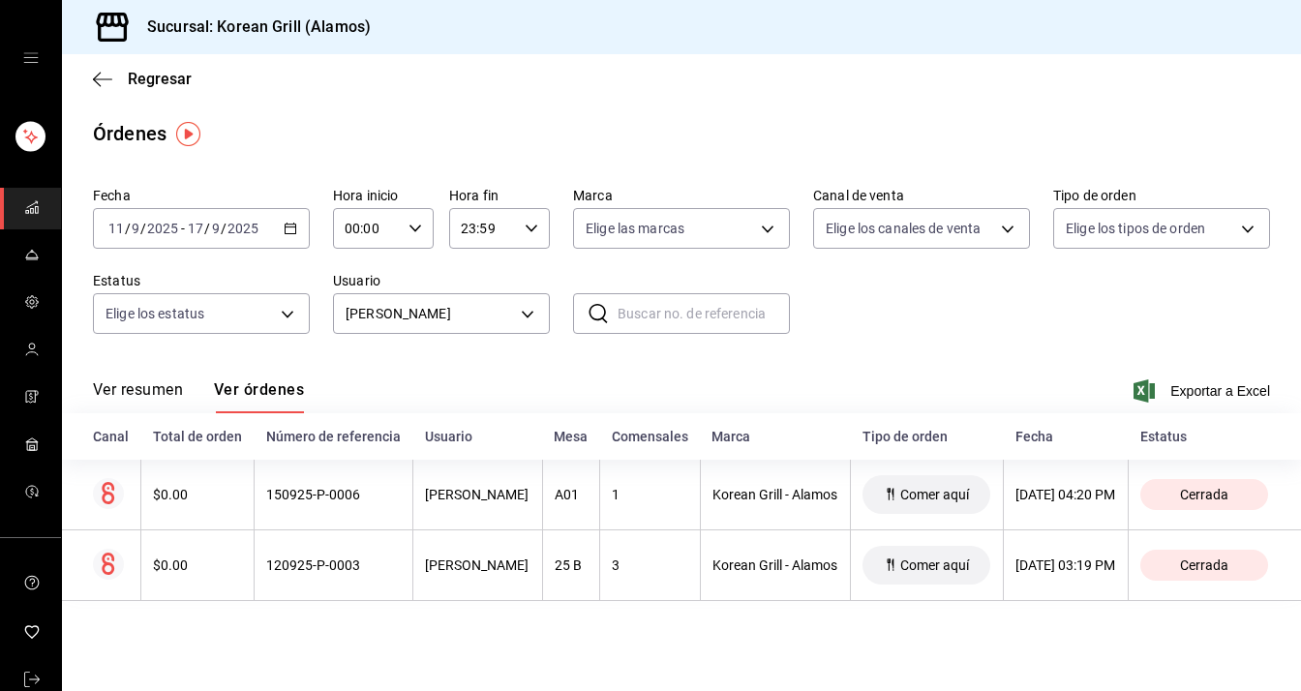
click at [297, 336] on div "Fecha [DATE] [DATE] - [DATE] [DATE] Hora inicio 00:00 Hora inicio Hora fin 23:5…" at bounding box center [681, 268] width 1177 height 178
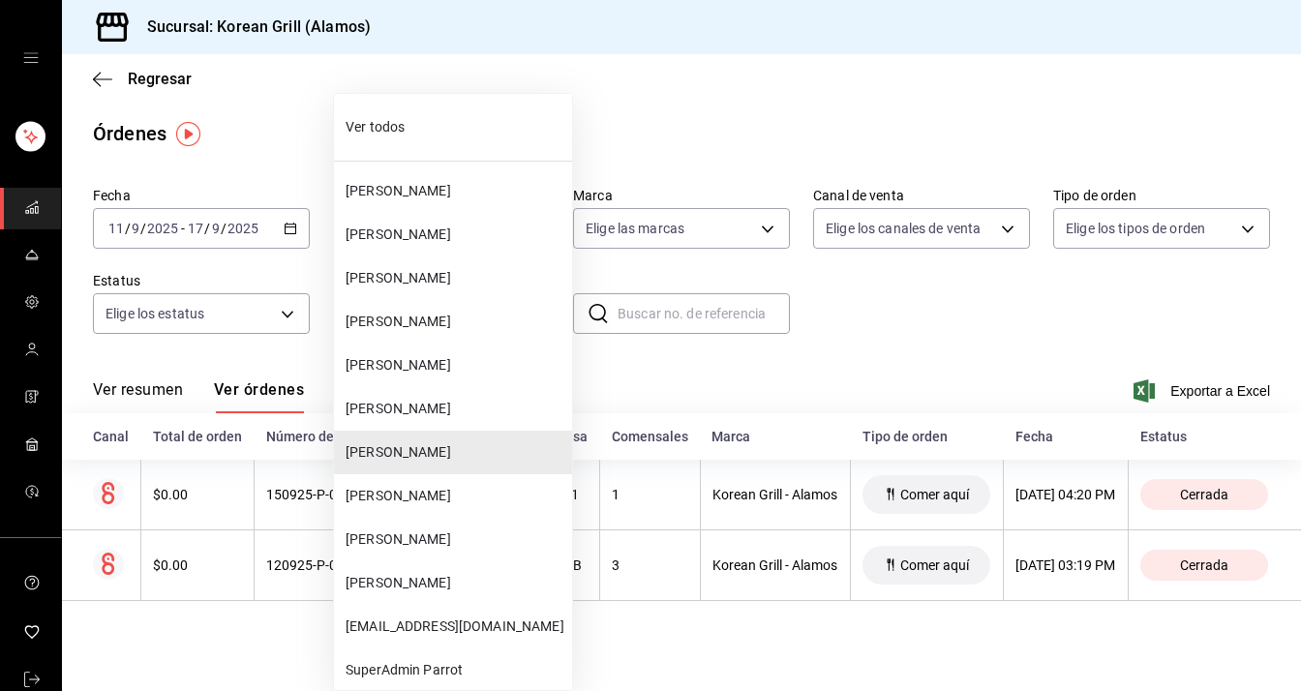
click at [363, 313] on body "Sucursal: Korean Grill (Alamos) Regresar Órdenes Fecha [DATE] [DATE] - [DATE] […" at bounding box center [650, 345] width 1301 height 691
click at [370, 281] on span "[PERSON_NAME]" at bounding box center [454, 278] width 219 height 20
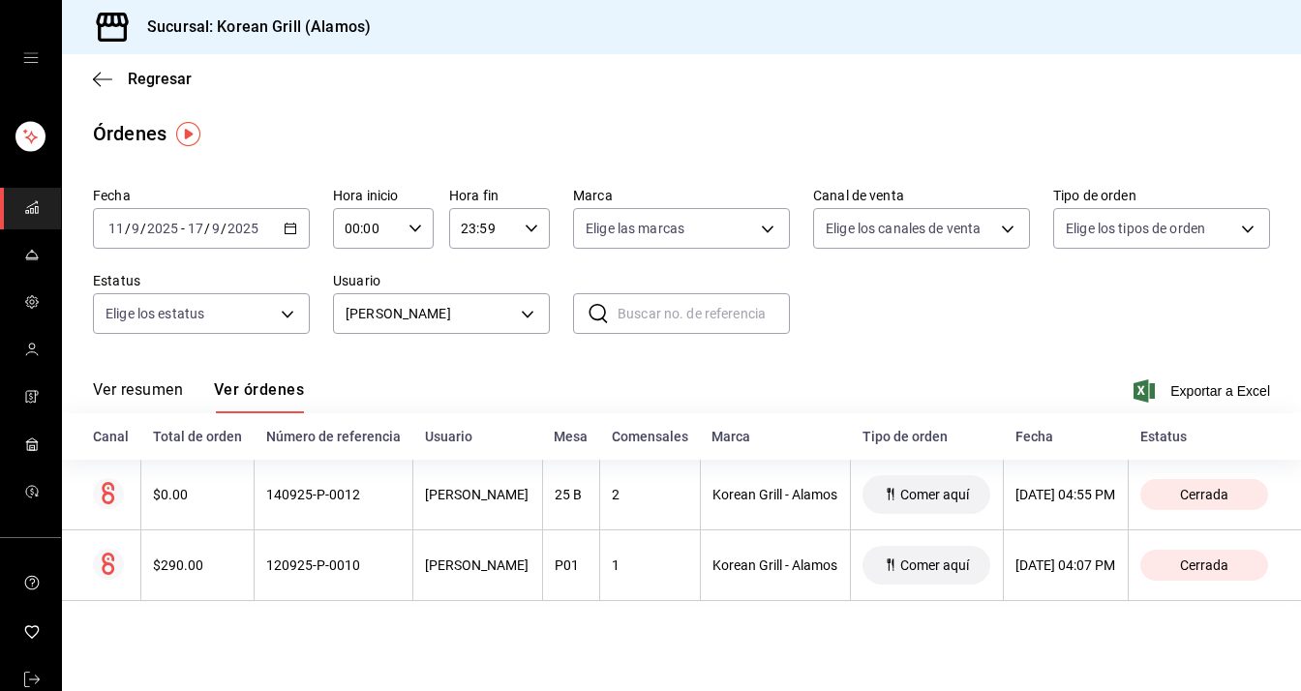
click at [416, 115] on main "Regresar Órdenes Fecha [DATE] [DATE] - [DATE] [DATE] Hora inicio 00:00 Hora ini…" at bounding box center [681, 372] width 1239 height 637
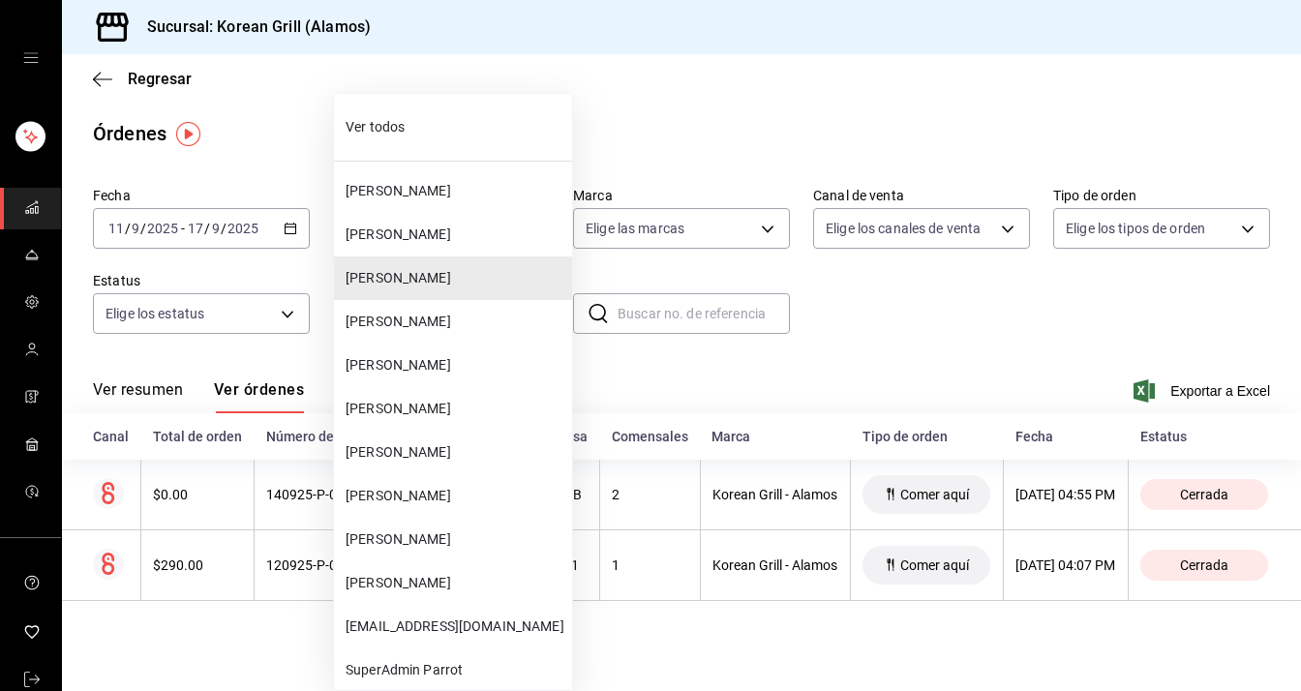
click at [447, 317] on body "Sucursal: Korean Grill (Alamos) Regresar Órdenes Fecha [DATE] [DATE] - [DATE] […" at bounding box center [650, 345] width 1301 height 691
click at [434, 133] on span "Ver todos" at bounding box center [454, 127] width 219 height 20
type input "ALL"
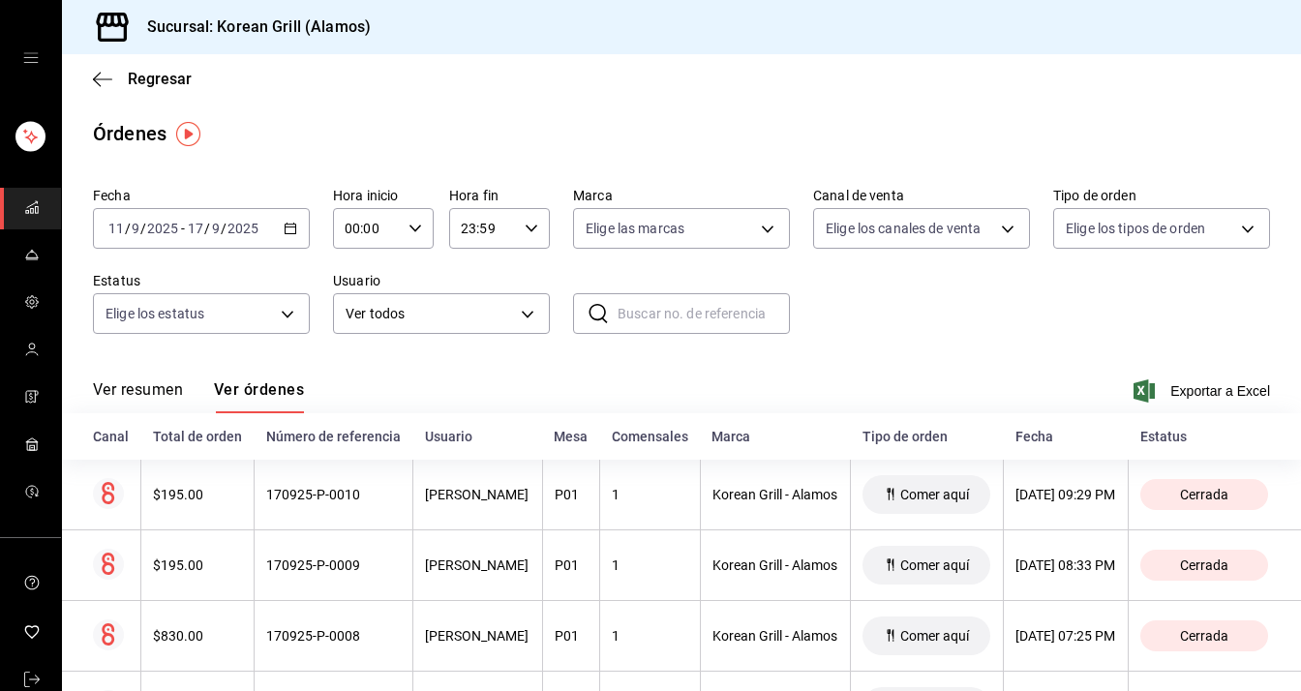
click at [397, 221] on div "00:00 Hora inicio" at bounding box center [383, 228] width 101 height 41
click at [0, 437] on div at bounding box center [650, 345] width 1301 height 691
click at [411, 218] on div "00:00 Hora inicio" at bounding box center [383, 228] width 101 height 41
drag, startPoint x: 0, startPoint y: 296, endPoint x: 0, endPoint y: 250, distance: 46.4
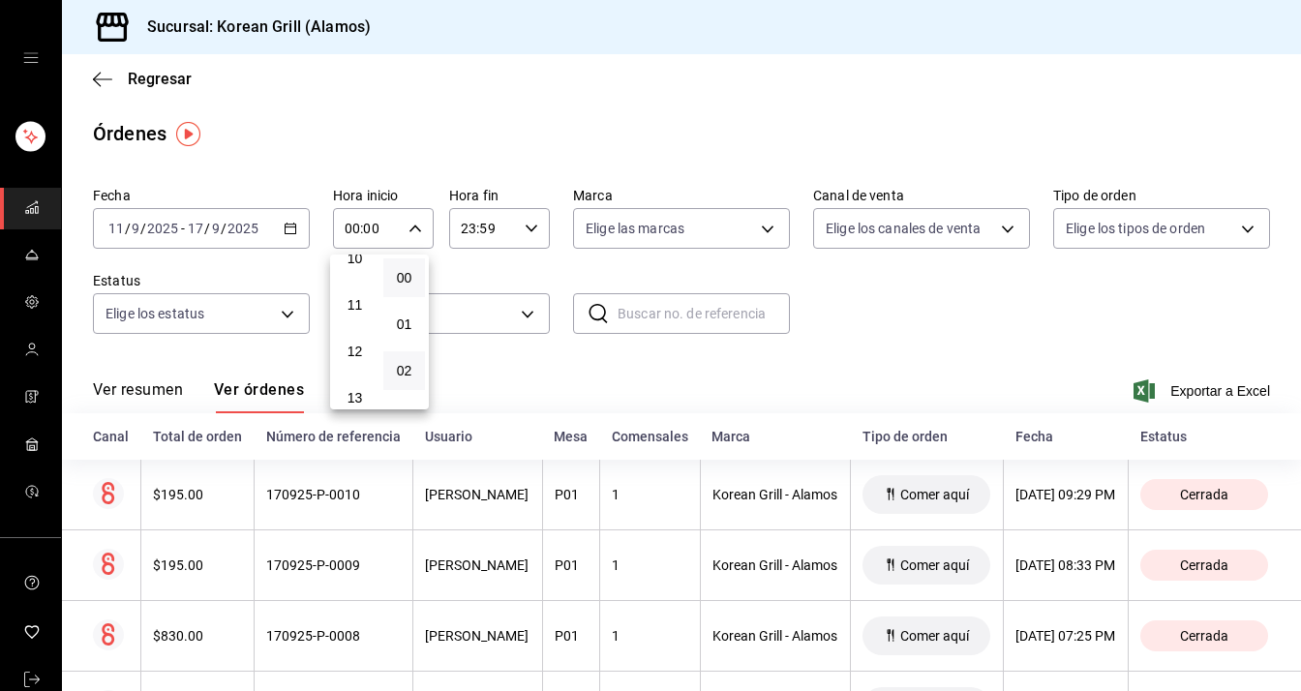
drag, startPoint x: 0, startPoint y: 250, endPoint x: 424, endPoint y: 357, distance: 437.2
click at [424, 357] on button "02" at bounding box center [404, 370] width 42 height 39
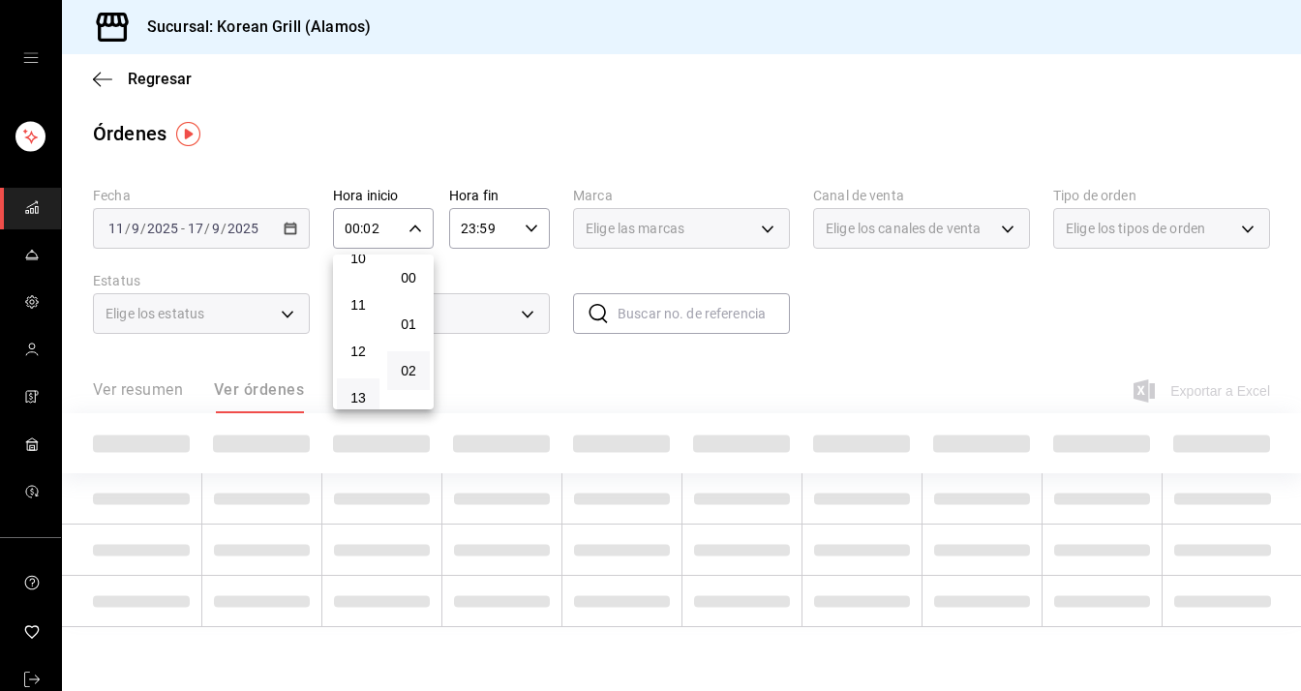
click at [353, 398] on button "13" at bounding box center [358, 397] width 43 height 39
click at [397, 277] on button "00" at bounding box center [408, 277] width 43 height 39
type input "13:00"
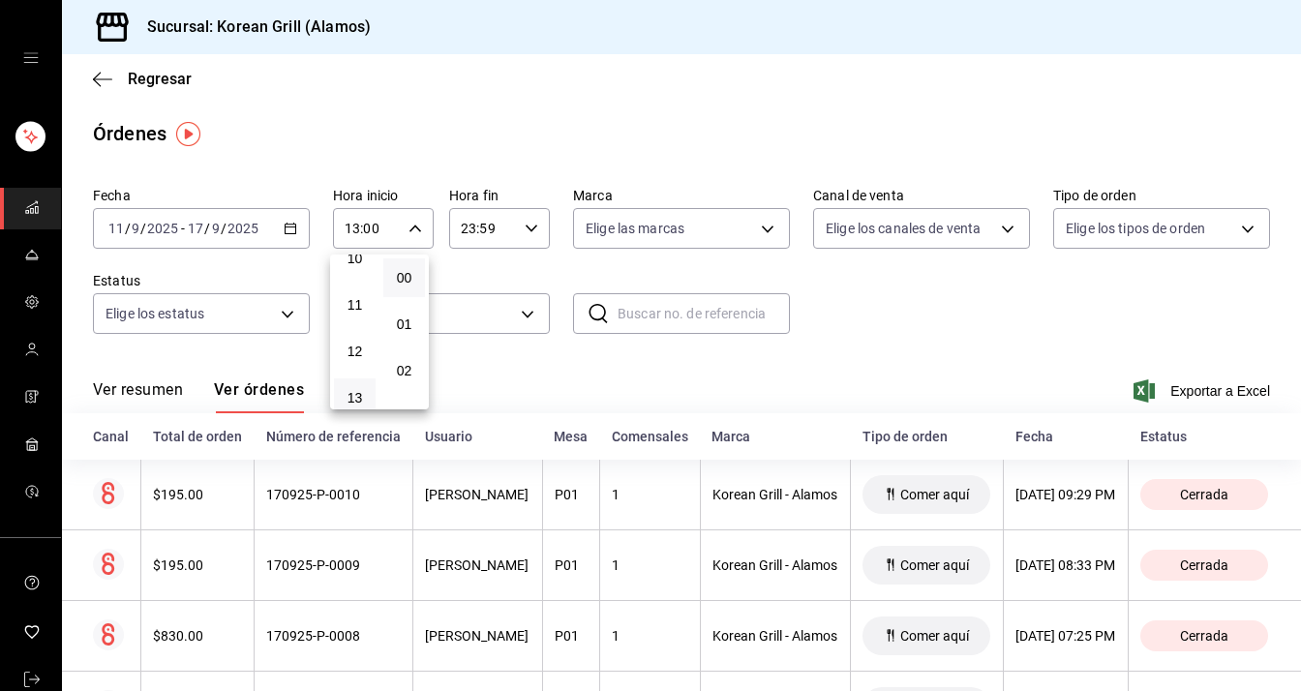
drag, startPoint x: 0, startPoint y: 541, endPoint x: 838, endPoint y: 334, distance: 863.2
click at [838, 334] on div at bounding box center [650, 345] width 1301 height 691
click at [1236, 388] on span "Exportar a Excel" at bounding box center [1203, 390] width 133 height 23
click at [136, 71] on span "Regresar" at bounding box center [160, 79] width 64 height 18
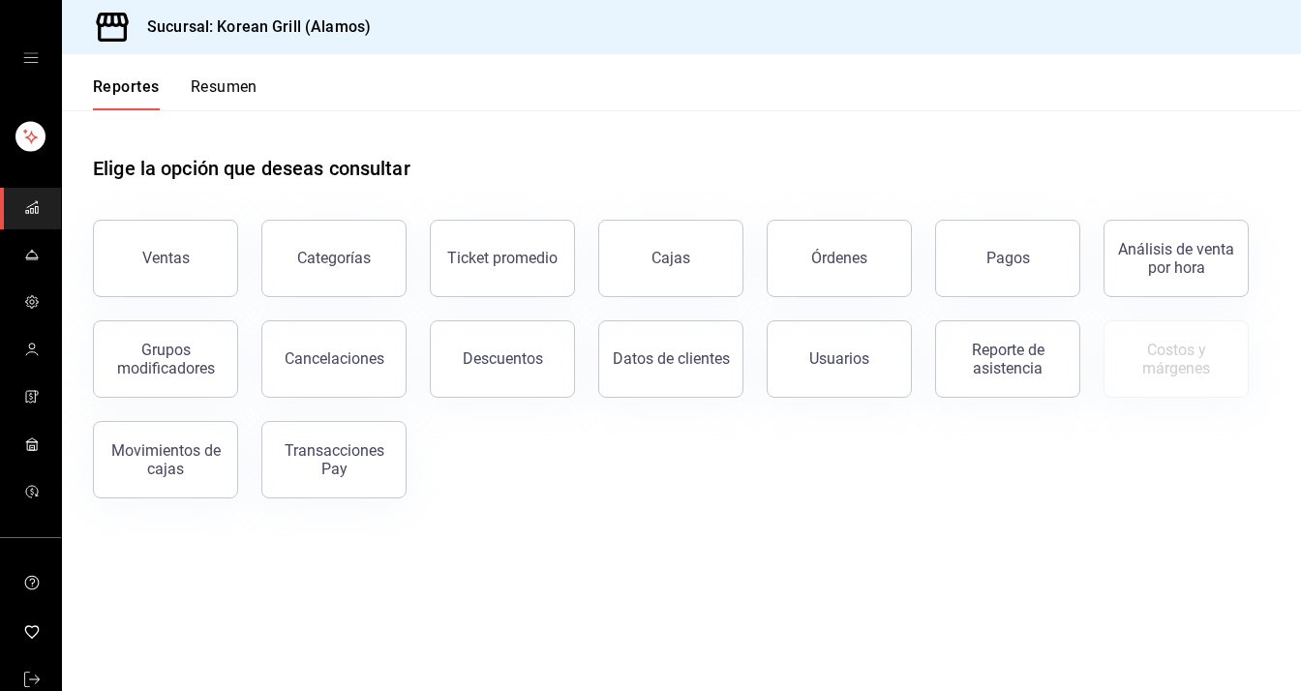
click at [229, 82] on button "Resumen" at bounding box center [224, 93] width 67 height 33
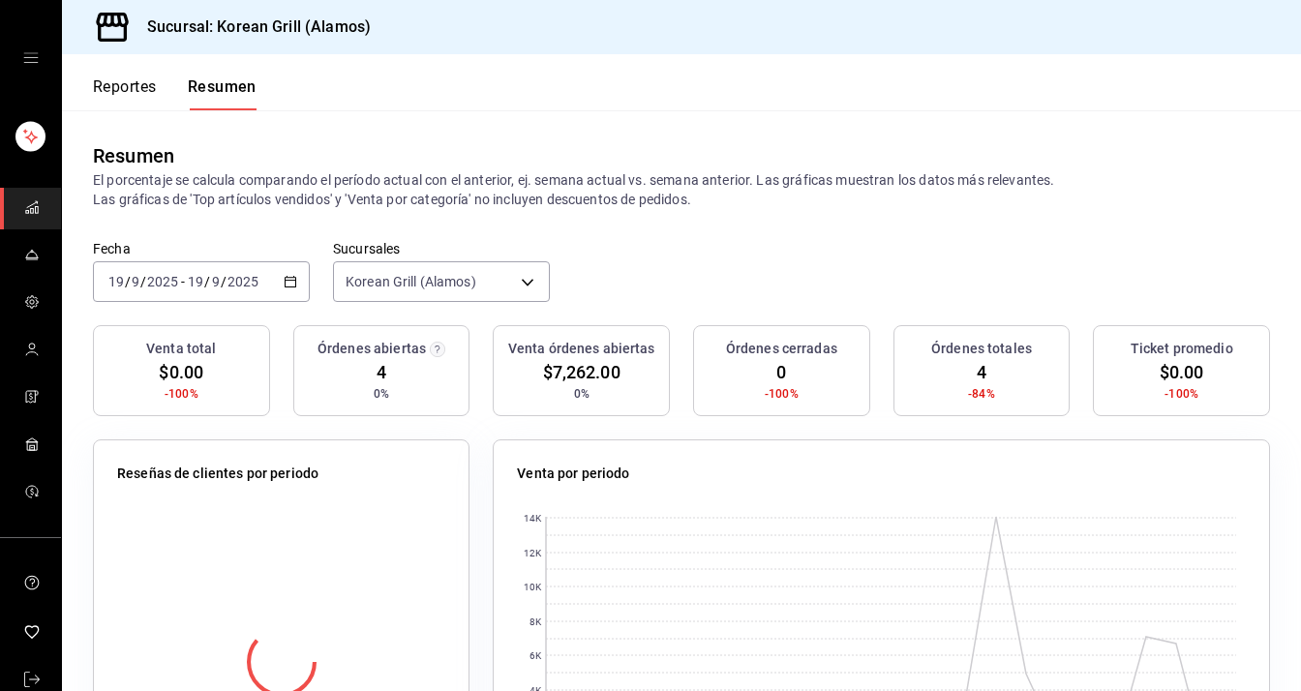
click at [282, 291] on div "[DATE] [DATE] - [DATE] [DATE]" at bounding box center [201, 281] width 217 height 41
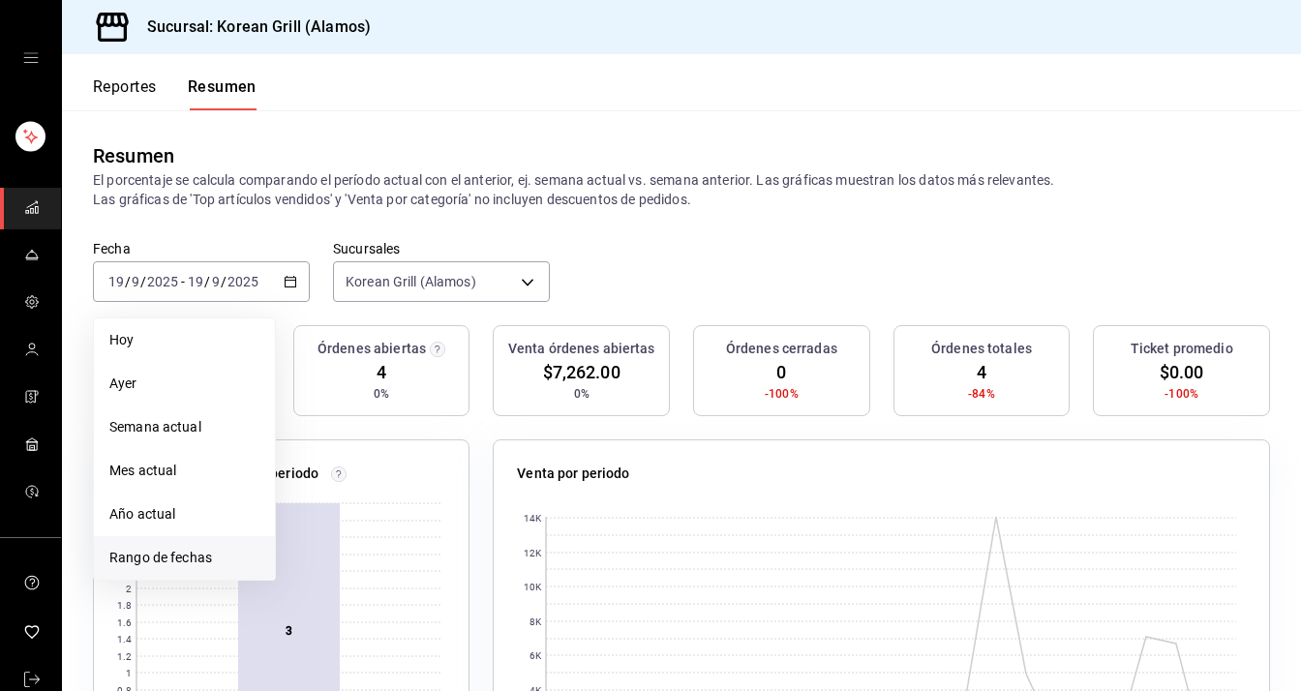
click at [221, 566] on span "Rango de fechas" at bounding box center [184, 558] width 150 height 20
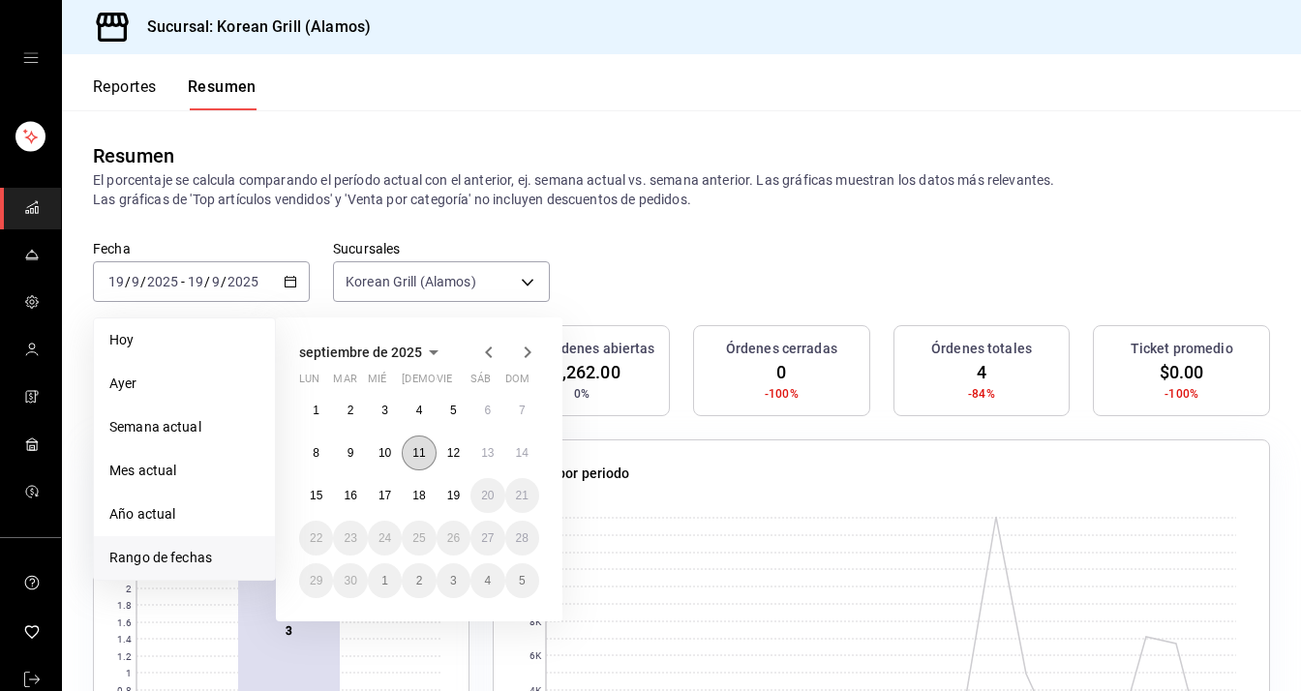
click at [410, 452] on button "11" at bounding box center [419, 452] width 34 height 35
click at [388, 489] on abbr "17" at bounding box center [384, 496] width 13 height 14
